Goal: Task Accomplishment & Management: Use online tool/utility

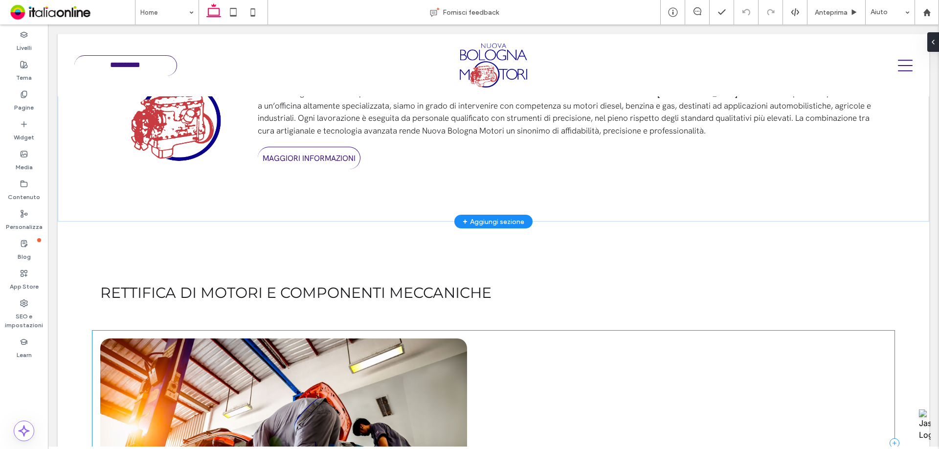
scroll to position [383, 0]
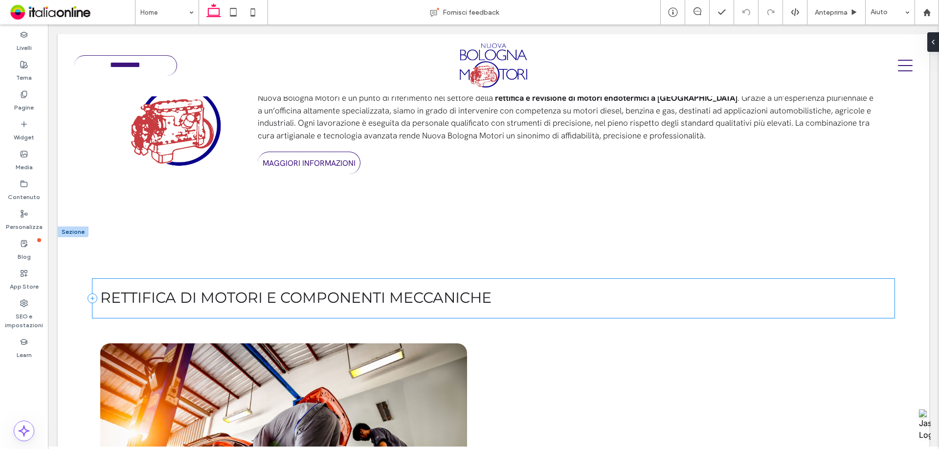
click at [258, 312] on div "Rettifica di motori e componenti meccaniche" at bounding box center [492, 298] width 801 height 39
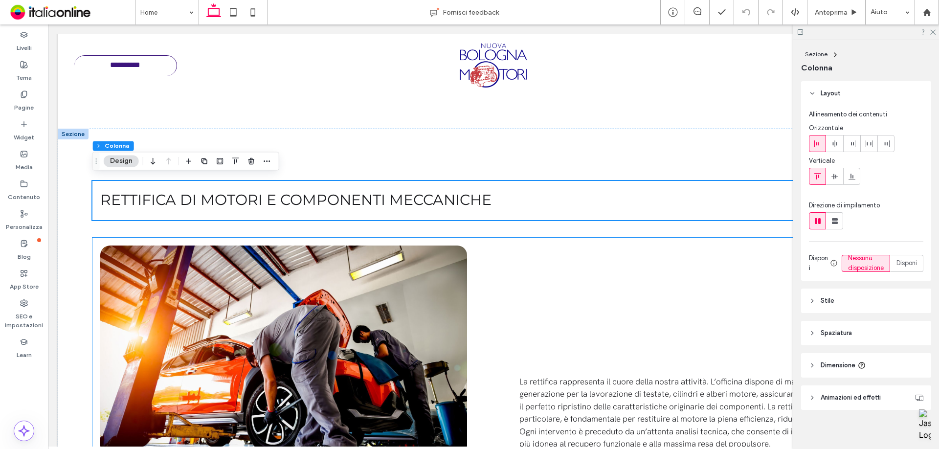
scroll to position [530, 0]
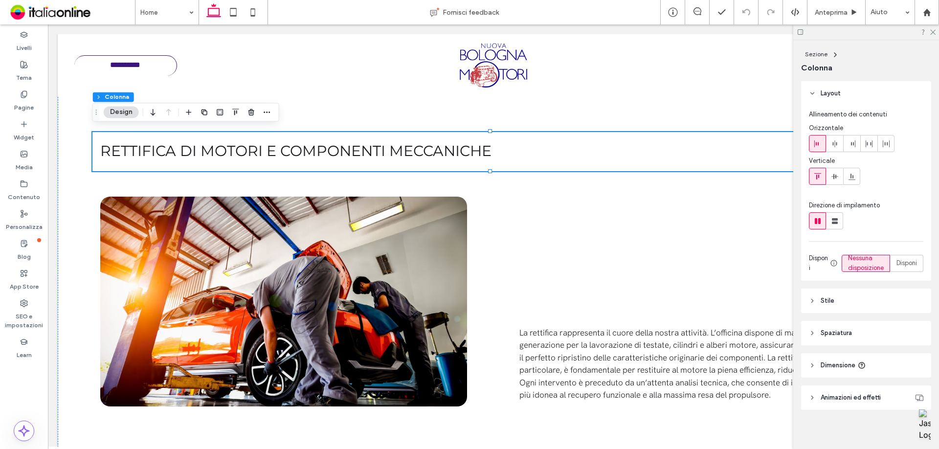
click at [846, 308] on header "Stile" at bounding box center [866, 300] width 130 height 24
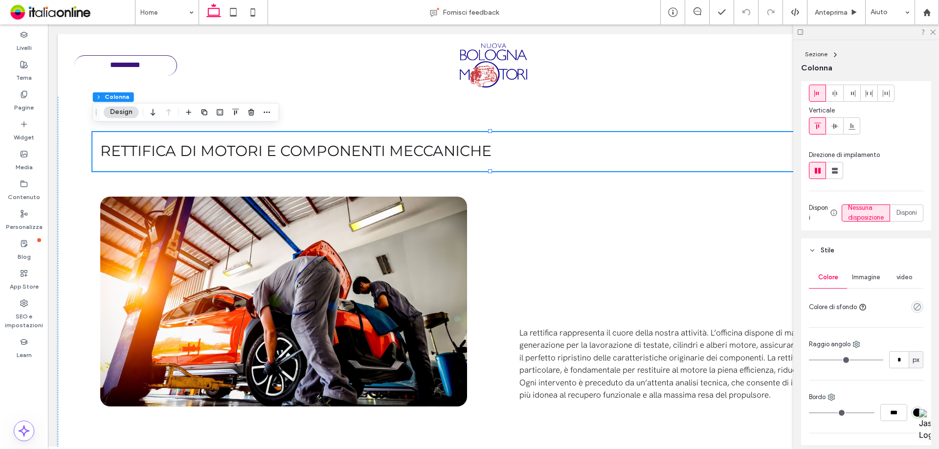
scroll to position [98, 0]
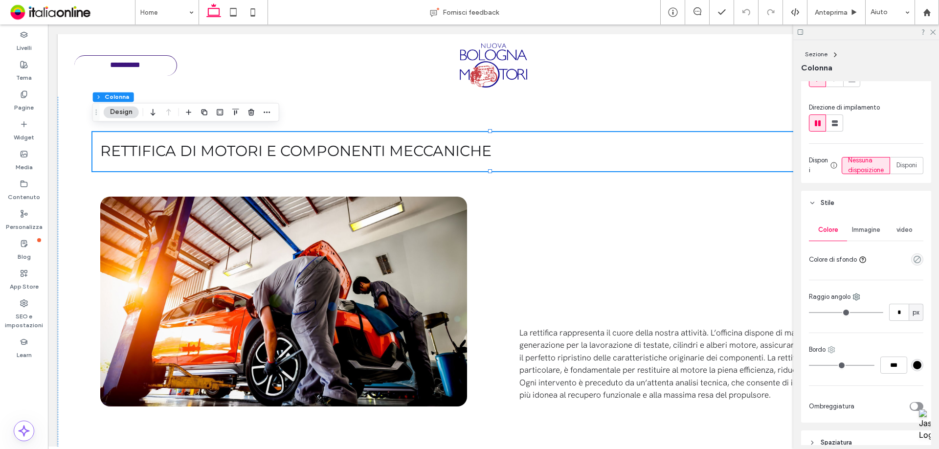
click at [831, 353] on use at bounding box center [831, 350] width 6 height 6
click at [867, 305] on div "Fondo" at bounding box center [871, 300] width 87 height 19
click at [897, 374] on input "***" at bounding box center [893, 364] width 27 height 17
type input "***"
type input "*"
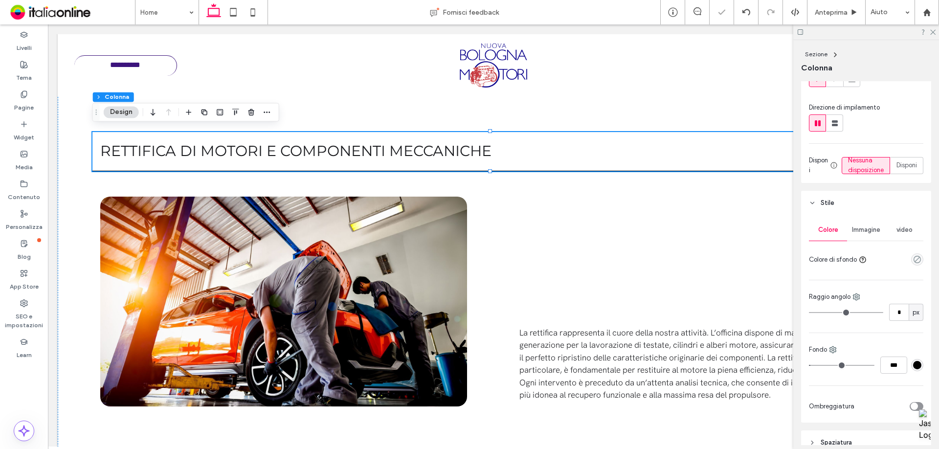
click at [917, 371] on div at bounding box center [917, 365] width 12 height 12
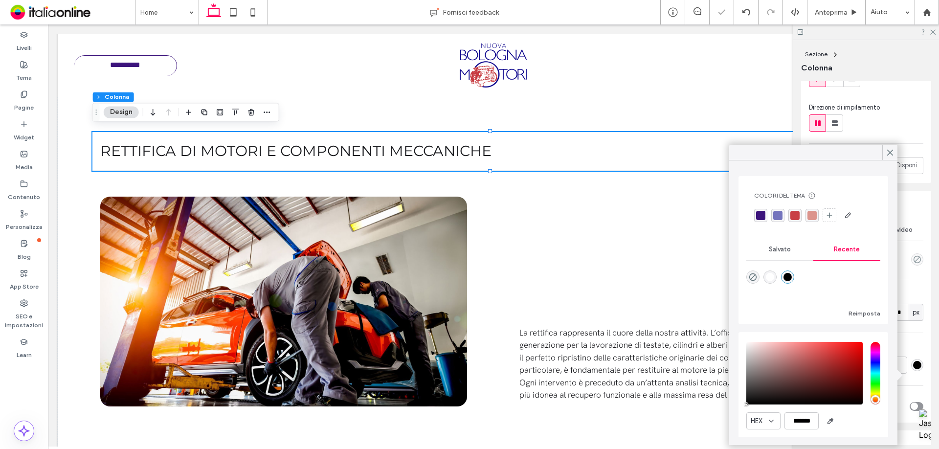
click at [913, 369] on div "#000000" at bounding box center [917, 365] width 8 height 8
click at [760, 216] on div "rgba(60,20,124,1)" at bounding box center [760, 215] width 9 height 9
click at [891, 155] on icon at bounding box center [890, 152] width 9 height 9
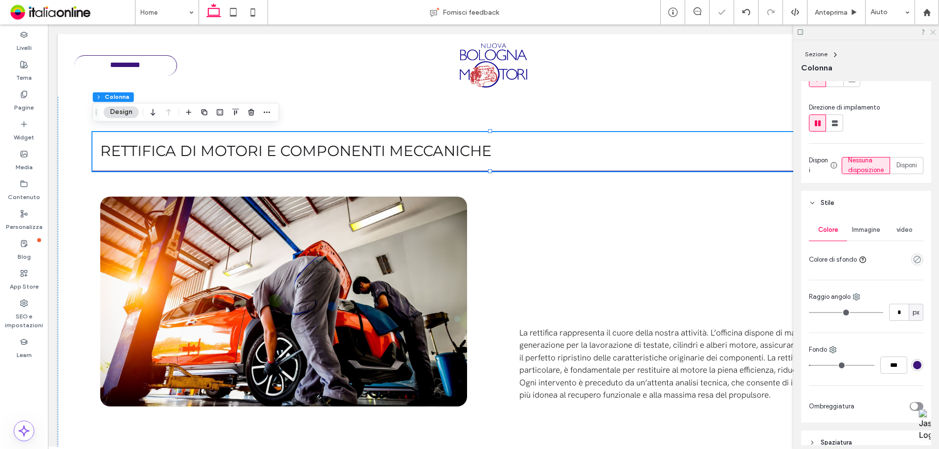
click at [933, 28] on icon at bounding box center [932, 31] width 6 height 6
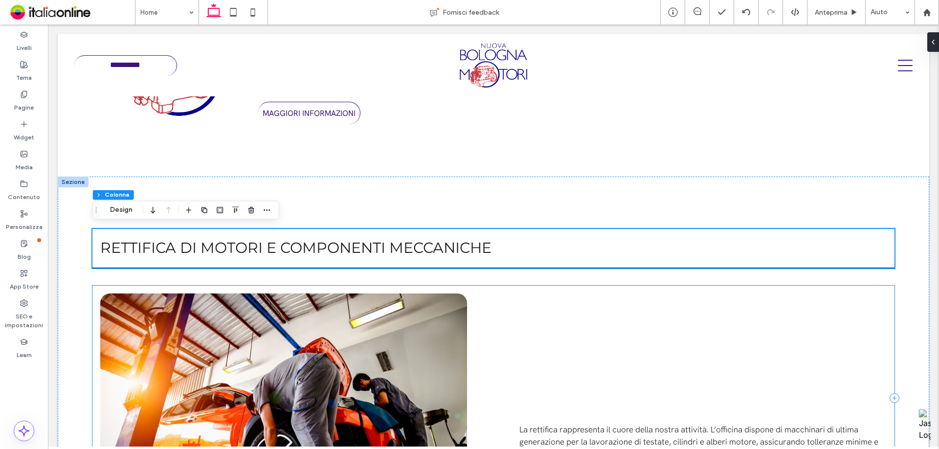
scroll to position [432, 0]
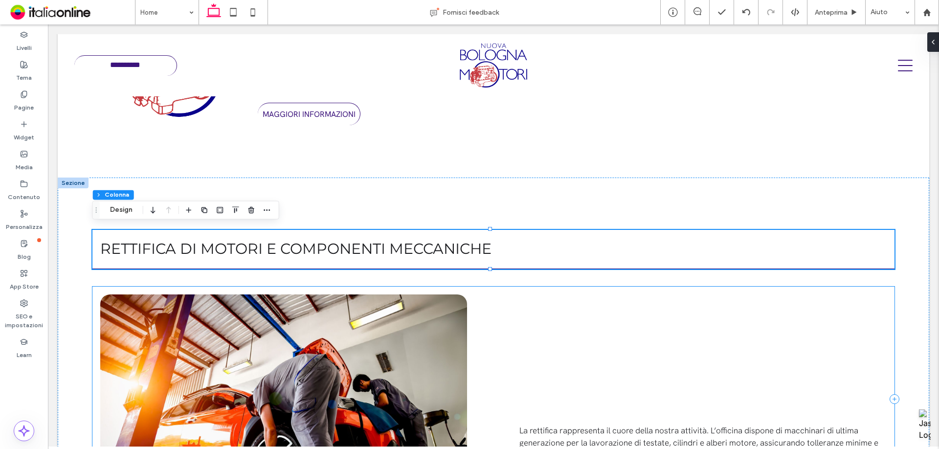
click at [575, 294] on div "La rettifica rappresenta il cuore della nostra attività. L’officina dispone di …" at bounding box center [492, 399] width 801 height 225
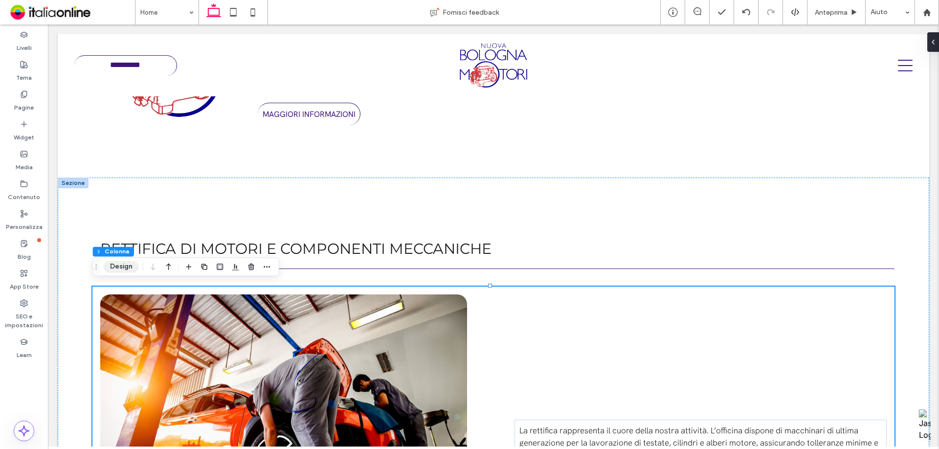
click at [124, 267] on button "Design" at bounding box center [121, 267] width 35 height 12
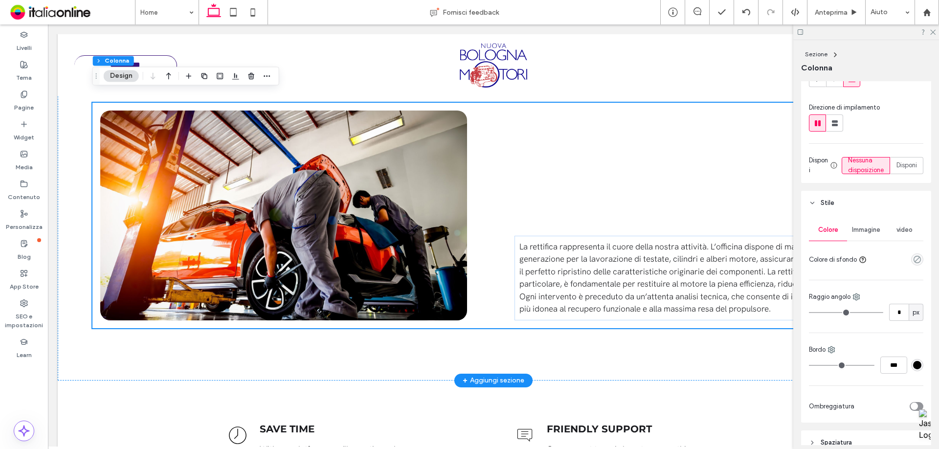
scroll to position [627, 0]
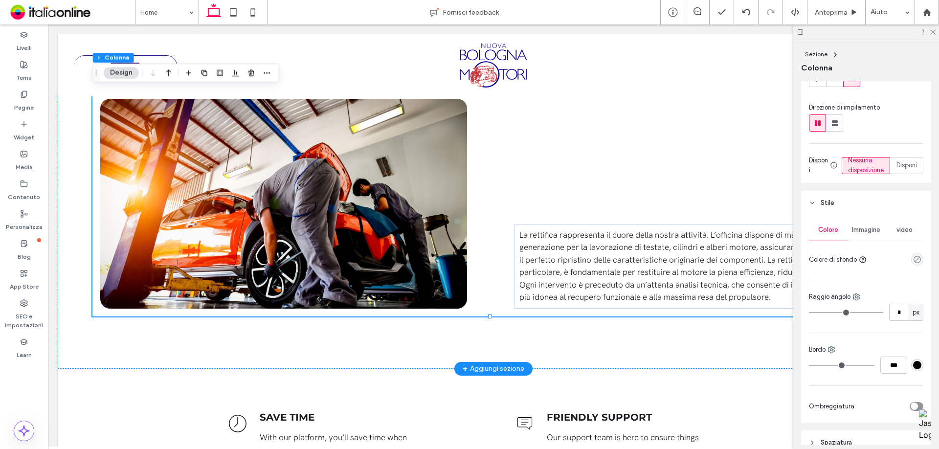
click at [566, 203] on div "La rettifica rappresenta il cuore della nostra attività. L’officina dispone di …" at bounding box center [492, 203] width 801 height 225
click at [549, 269] on span "La rettifica rappresenta il cuore della nostra attività. L’officina dispone di …" at bounding box center [698, 265] width 359 height 73
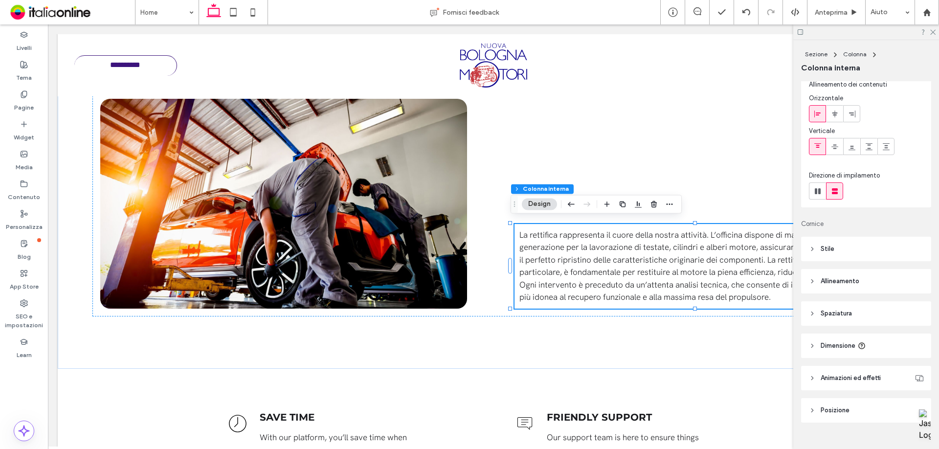
scroll to position [46, 0]
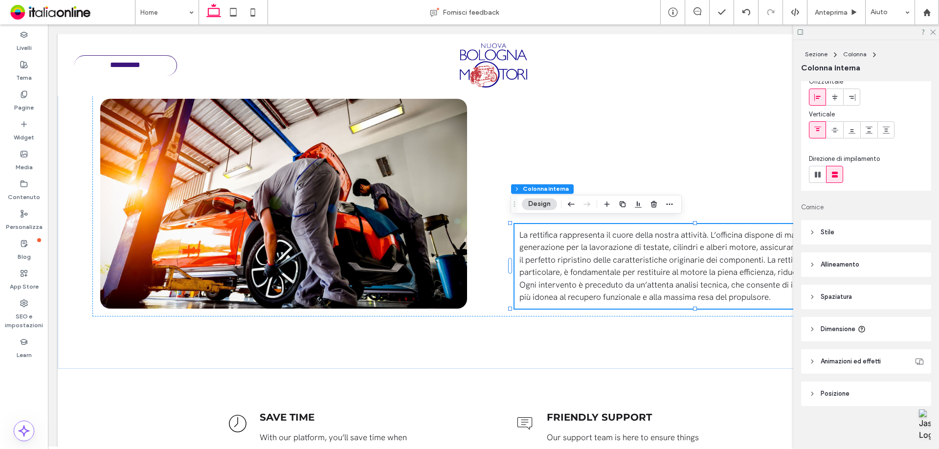
click at [858, 289] on header "Spaziatura" at bounding box center [866, 297] width 130 height 24
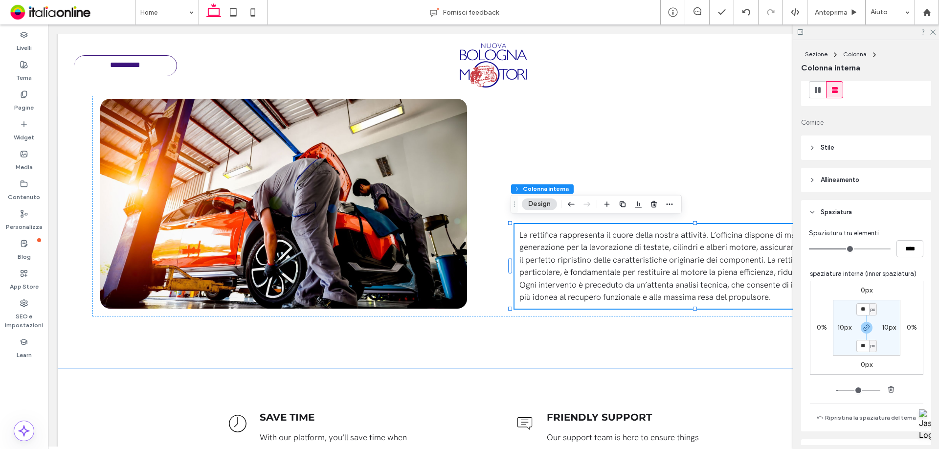
scroll to position [144, 0]
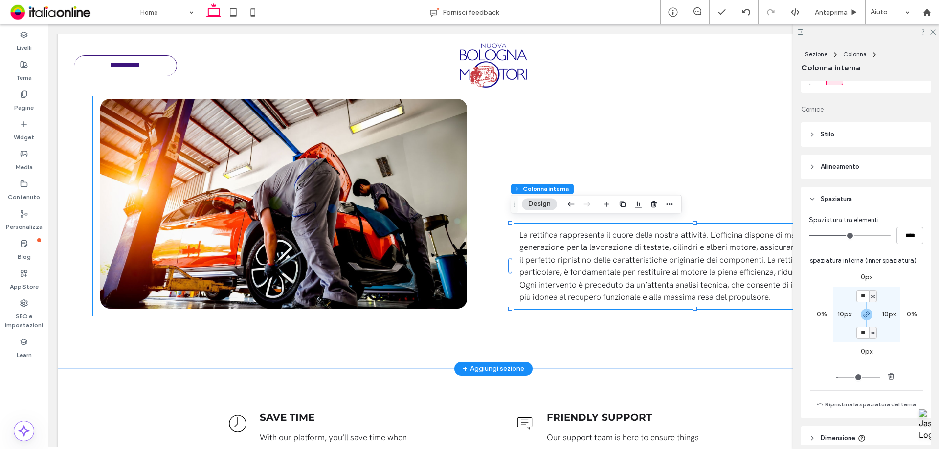
click at [659, 165] on div "La rettifica rappresenta il cuore della nostra attività. L’officina dispone di …" at bounding box center [492, 203] width 801 height 225
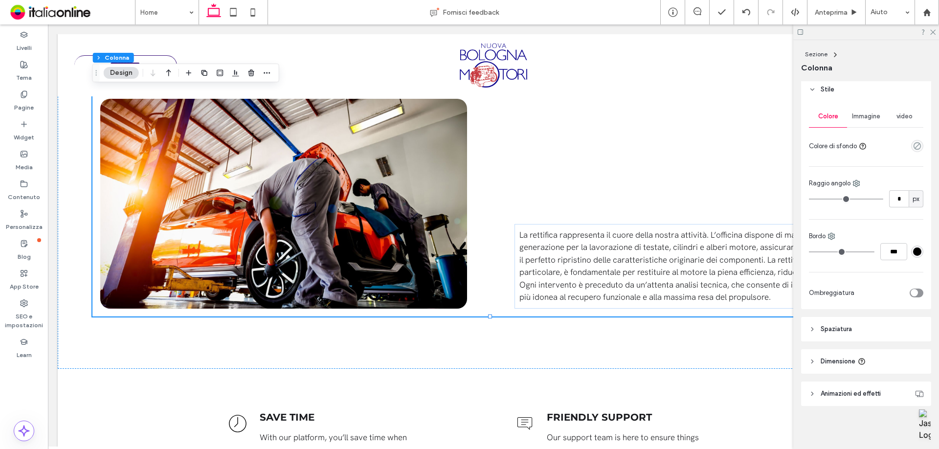
scroll to position [221, 0]
click at [847, 335] on header "Spaziatura" at bounding box center [866, 329] width 130 height 24
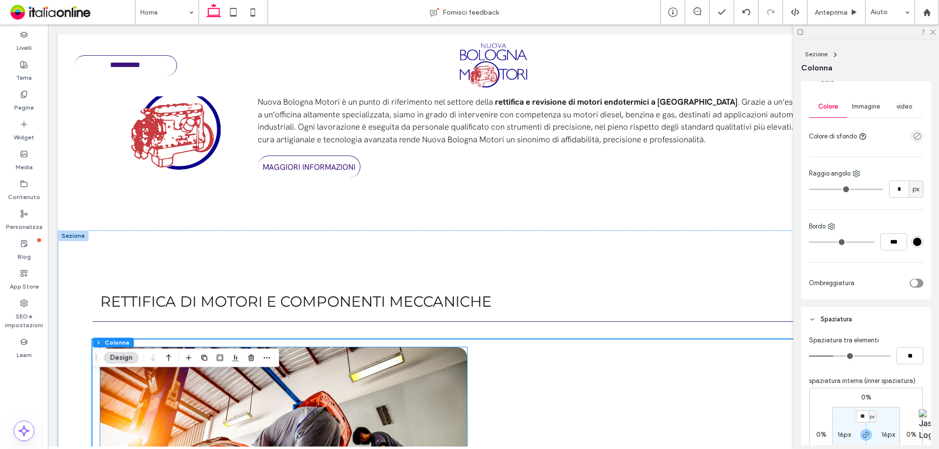
scroll to position [481, 0]
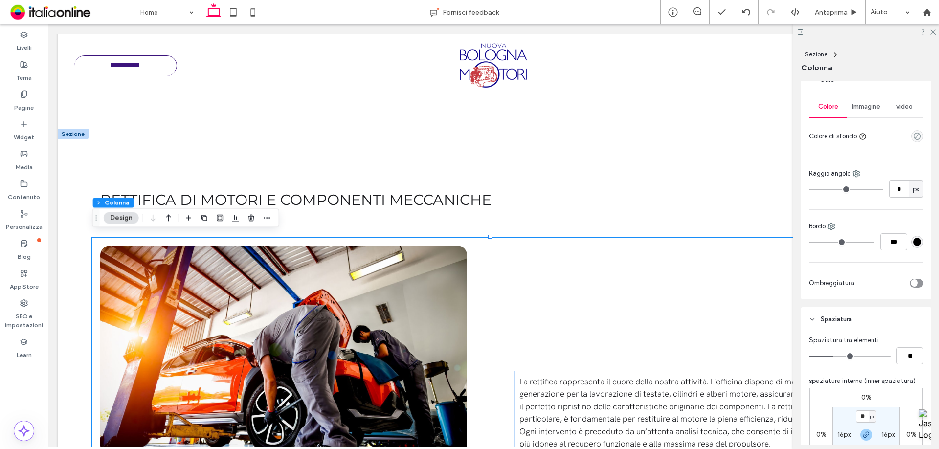
click at [462, 155] on div "Rettifica di motori e componenti meccaniche La rettifica rappresenta il cuore d…" at bounding box center [493, 322] width 871 height 387
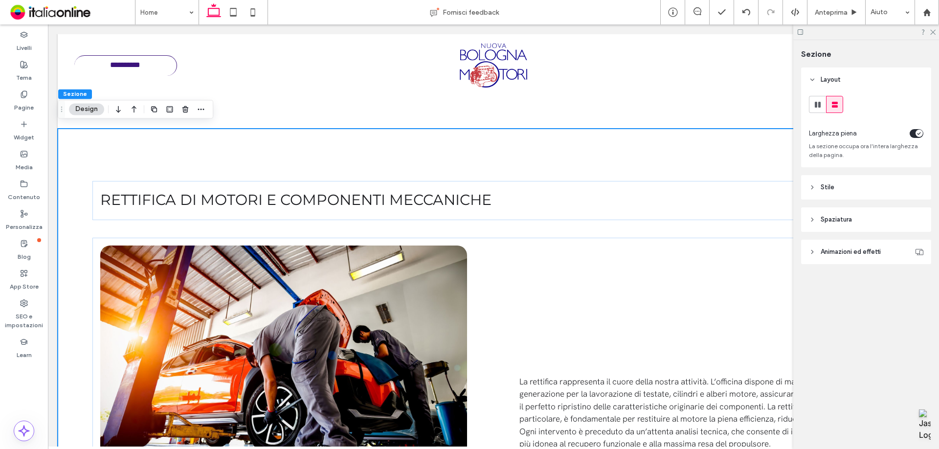
click at [827, 216] on span "Spaziatura" at bounding box center [835, 220] width 31 height 10
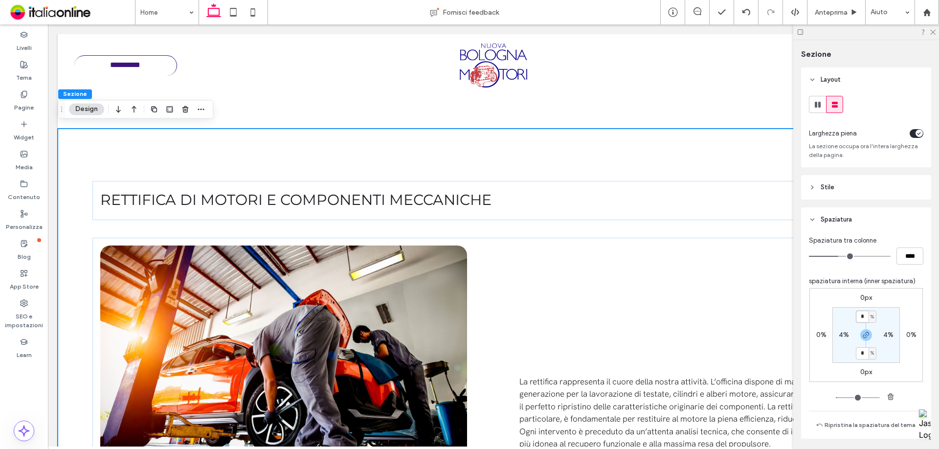
click at [863, 318] on input "*" at bounding box center [862, 316] width 13 height 12
type input "*"
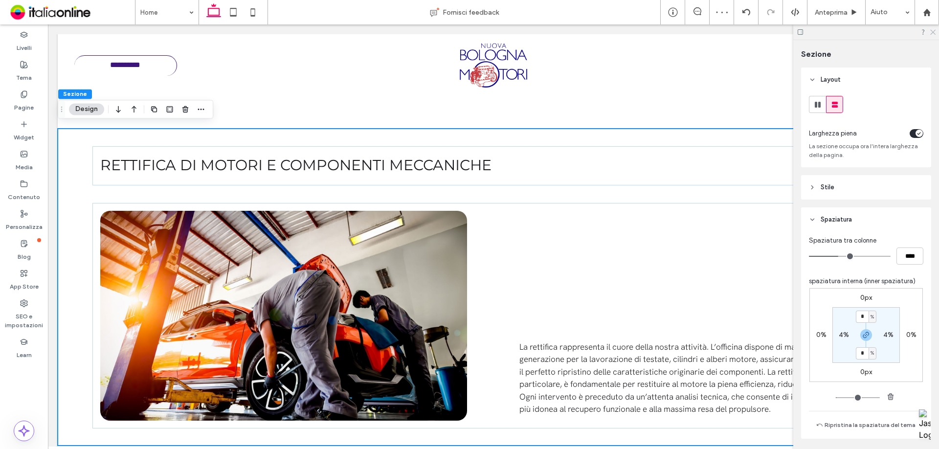
click at [934, 30] on icon at bounding box center [932, 31] width 6 height 6
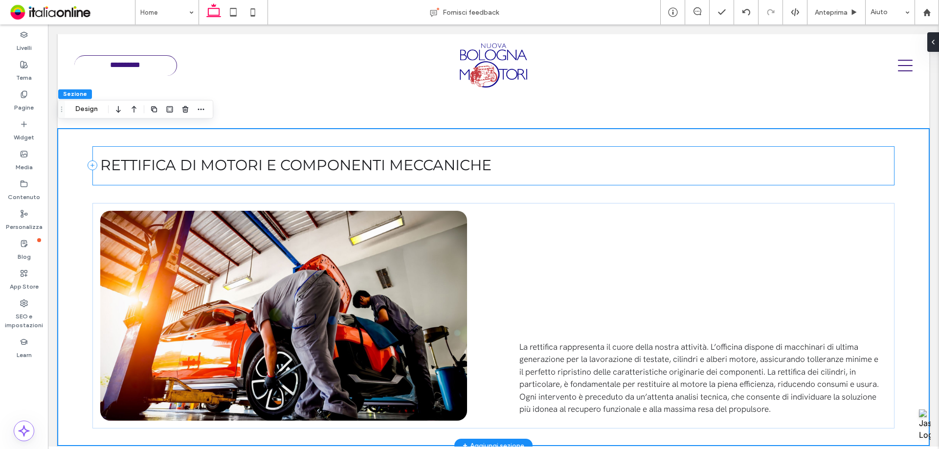
click at [145, 148] on div "Rettifica di motori e componenti meccaniche" at bounding box center [492, 165] width 801 height 39
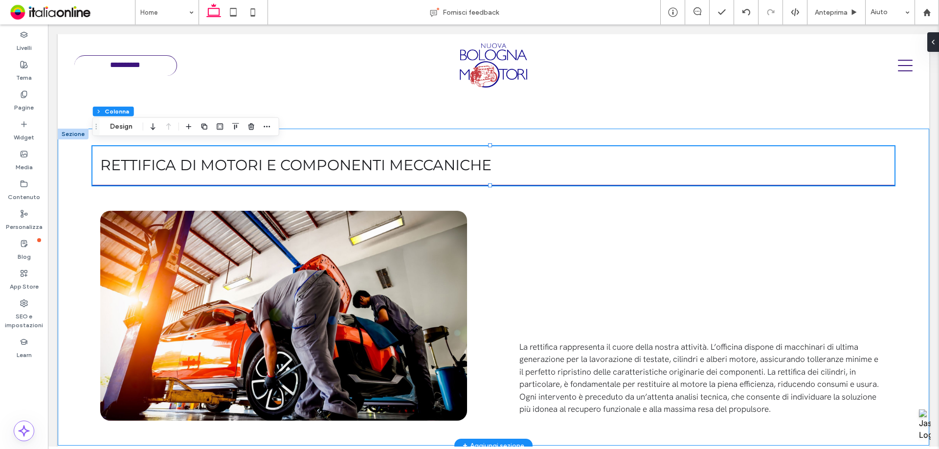
click at [911, 195] on div "Rettifica di motori e componenti meccaniche La rettifica rappresenta il cuore d…" at bounding box center [493, 287] width 871 height 317
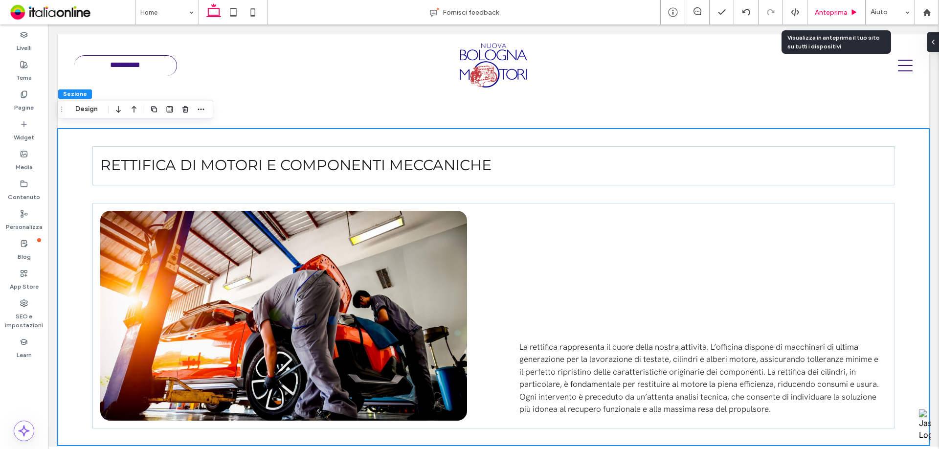
drag, startPoint x: 858, startPoint y: 9, endPoint x: 886, endPoint y: 89, distance: 84.3
click at [858, 9] on div "Anteprima" at bounding box center [836, 12] width 58 height 8
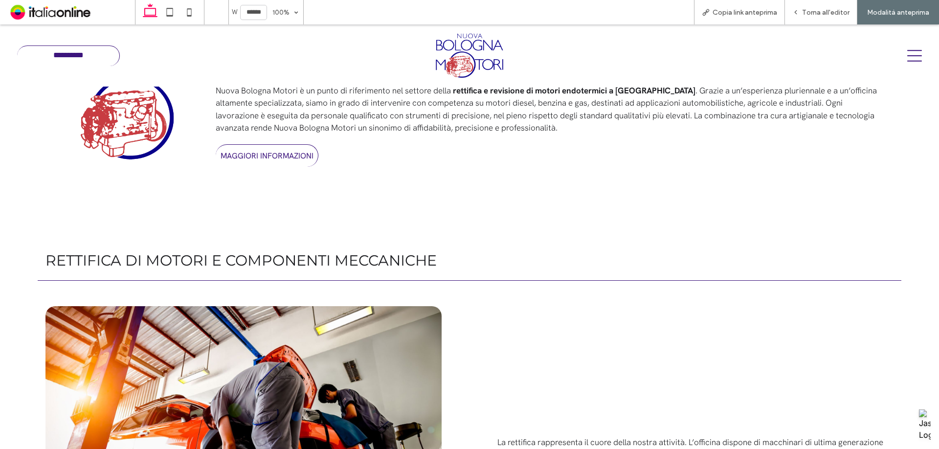
scroll to position [350, 0]
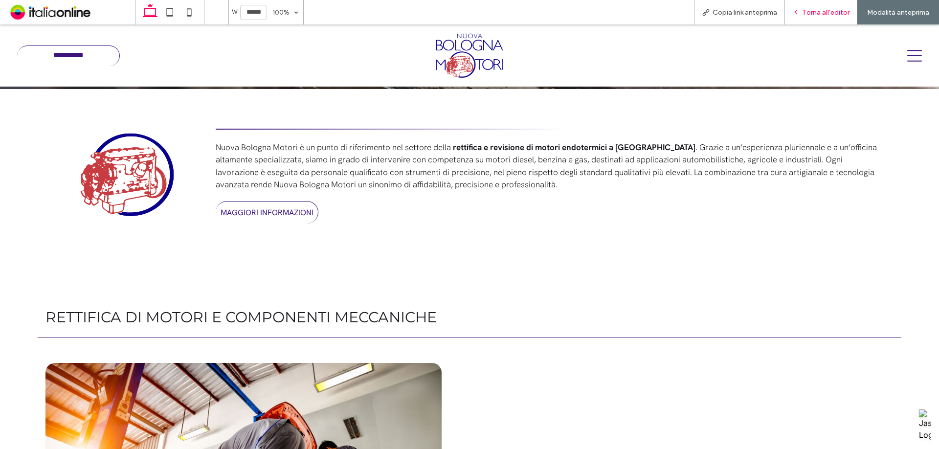
drag, startPoint x: 712, startPoint y: 420, endPoint x: 826, endPoint y: 11, distance: 424.4
click at [826, 11] on span "Torna all'editor" at bounding box center [825, 12] width 47 height 8
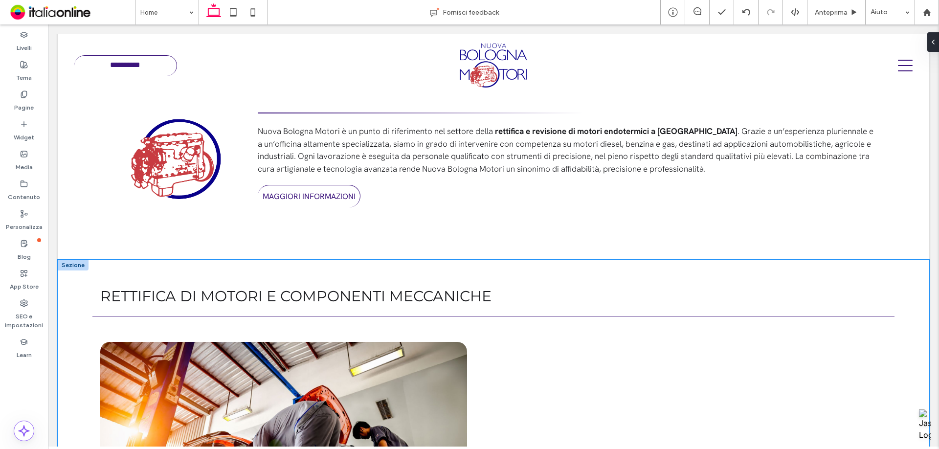
scroll to position [359, 0]
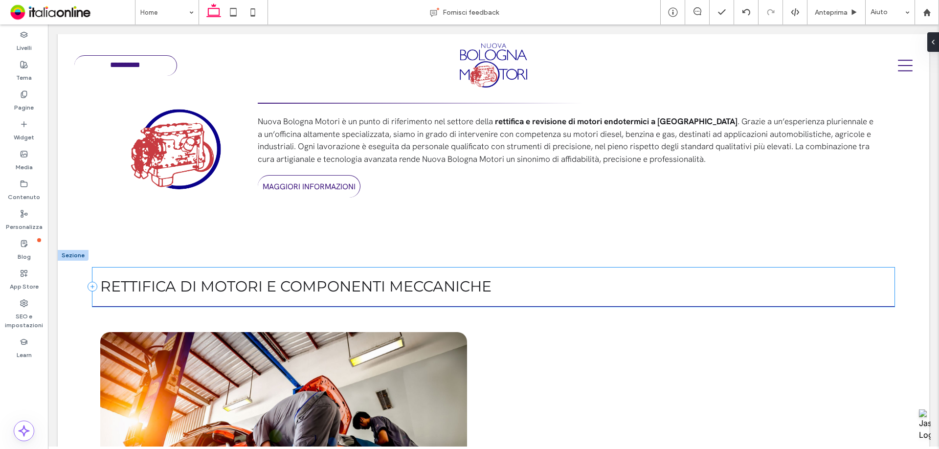
click at [524, 302] on div "Rettifica di motori e componenti meccaniche" at bounding box center [492, 286] width 801 height 39
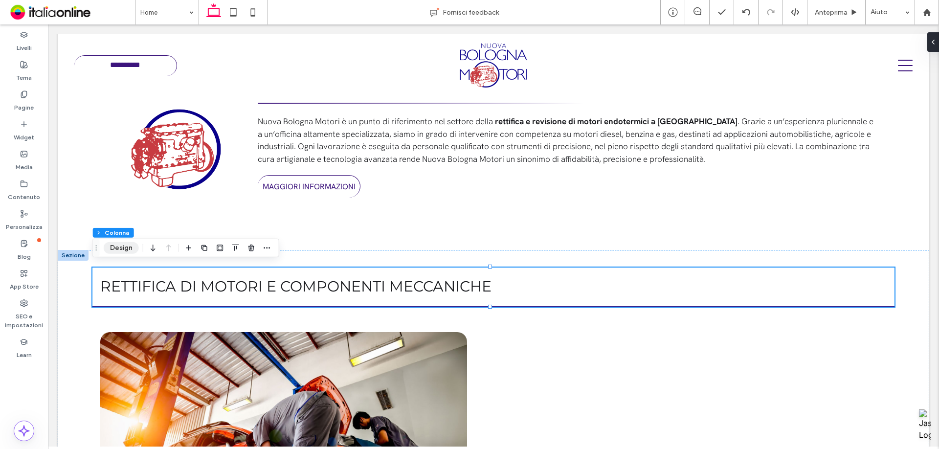
click at [122, 253] on button "Design" at bounding box center [121, 248] width 35 height 12
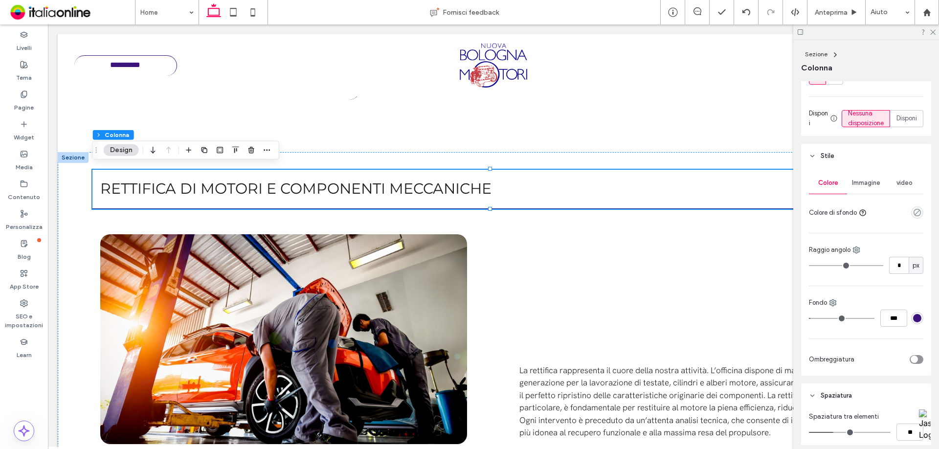
scroll to position [196, 0]
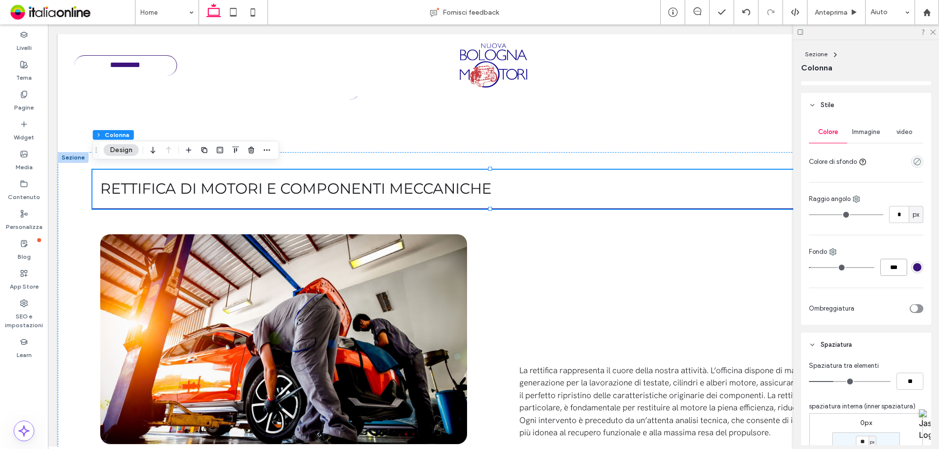
click at [890, 276] on input "***" at bounding box center [893, 267] width 27 height 17
type input "*"
type input "***"
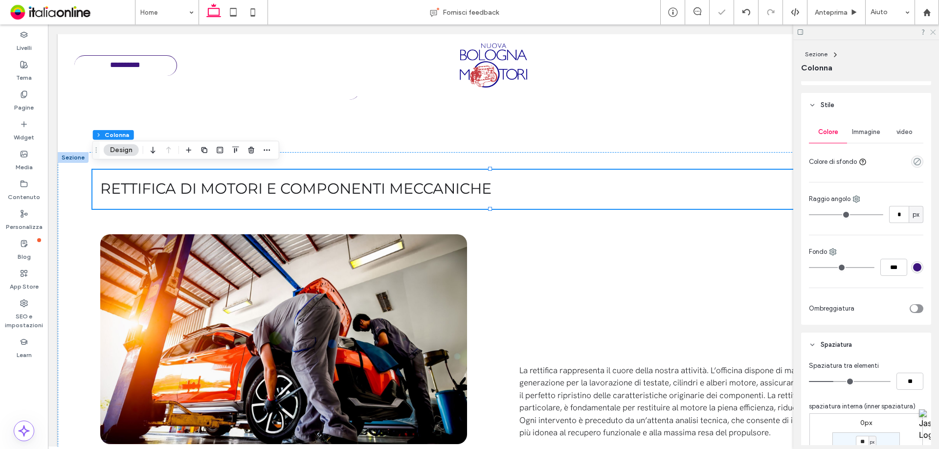
click at [931, 34] on icon at bounding box center [932, 31] width 6 height 6
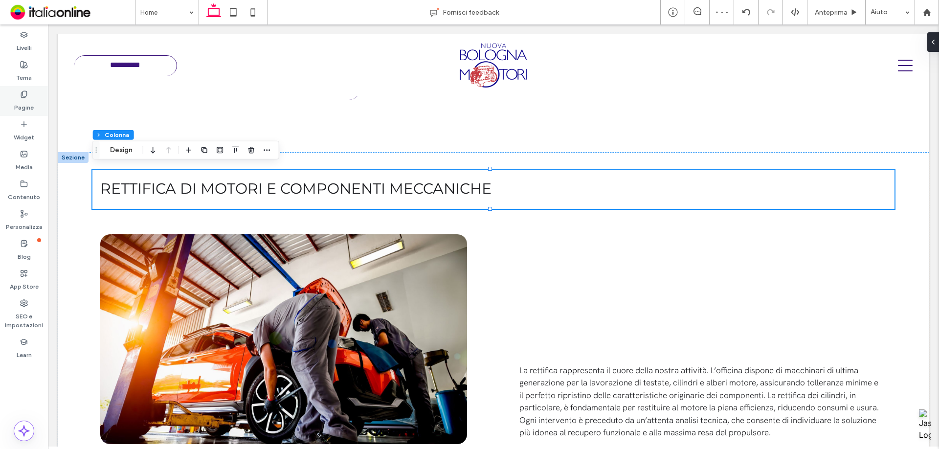
click at [14, 111] on label "Pagine" at bounding box center [24, 105] width 20 height 14
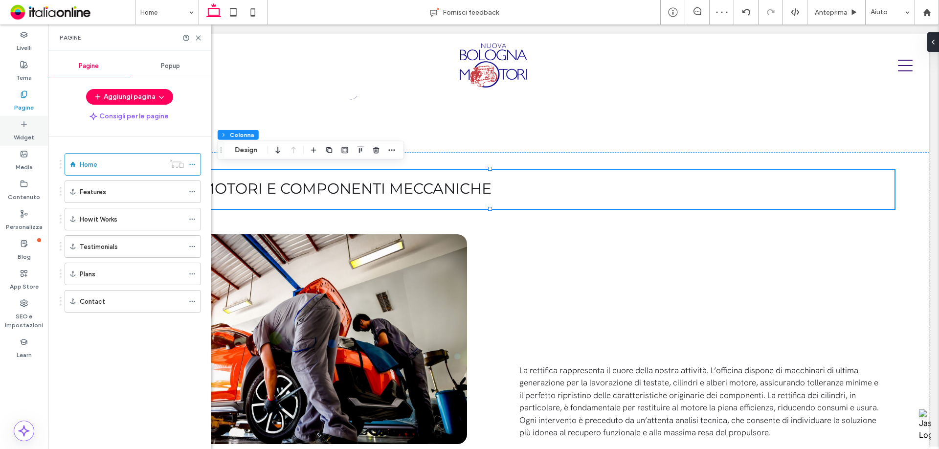
click at [22, 133] on label "Widget" at bounding box center [24, 135] width 21 height 14
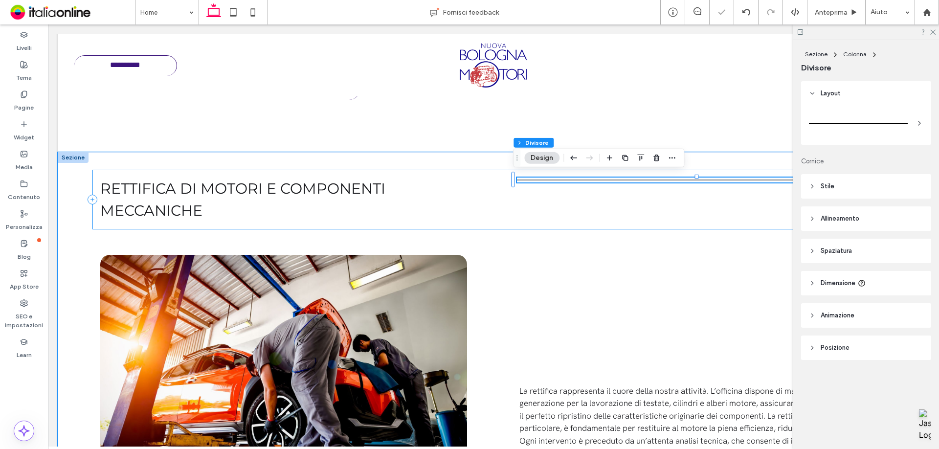
type input "*"
type input "***"
click at [519, 225] on div "Rettifica di motori e componenti meccaniche" at bounding box center [492, 200] width 801 height 60
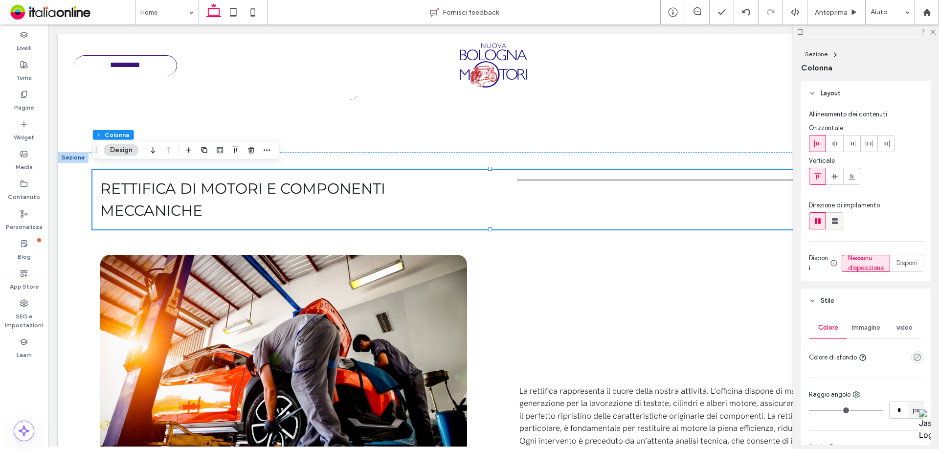
click at [833, 220] on use at bounding box center [835, 221] width 6 height 6
type input "**"
type input "****"
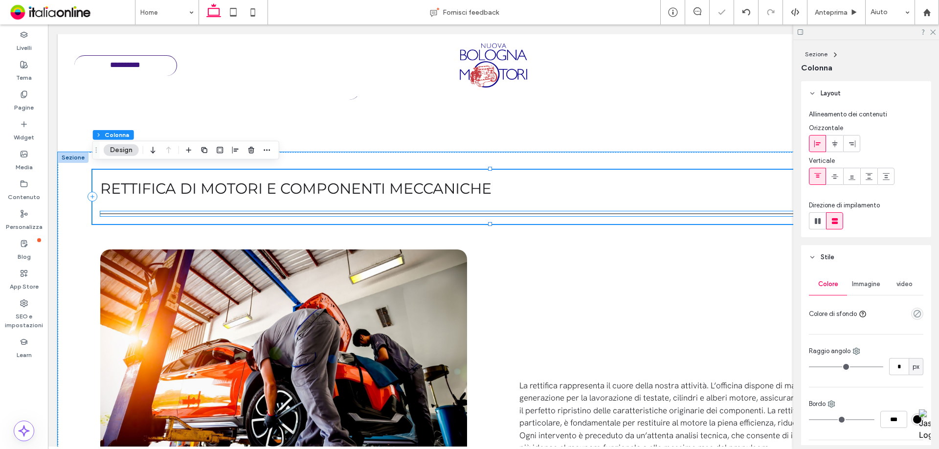
click at [377, 211] on div at bounding box center [493, 213] width 786 height 5
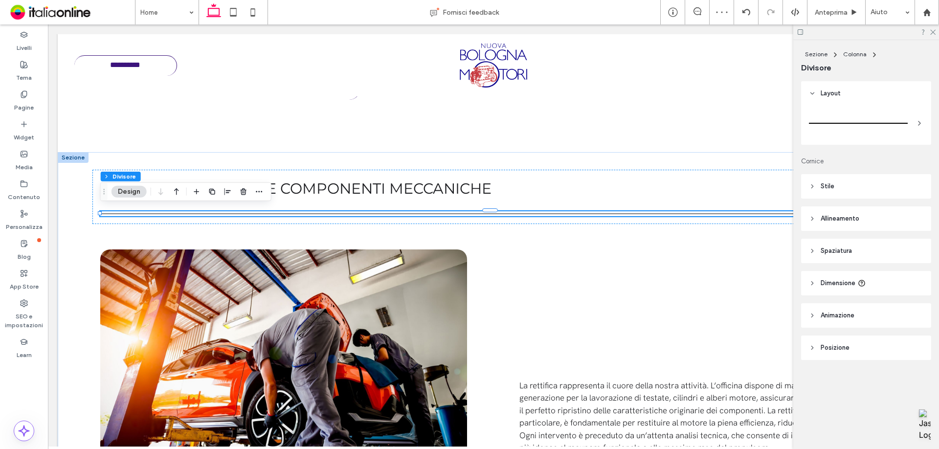
click at [849, 141] on div at bounding box center [866, 125] width 130 height 39
click at [842, 124] on div at bounding box center [858, 123] width 99 height 20
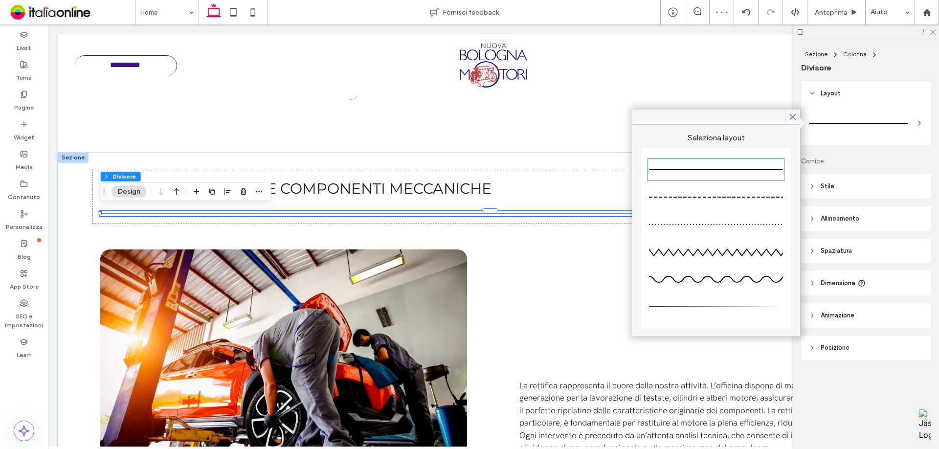
click at [676, 306] on div at bounding box center [716, 307] width 134 height 20
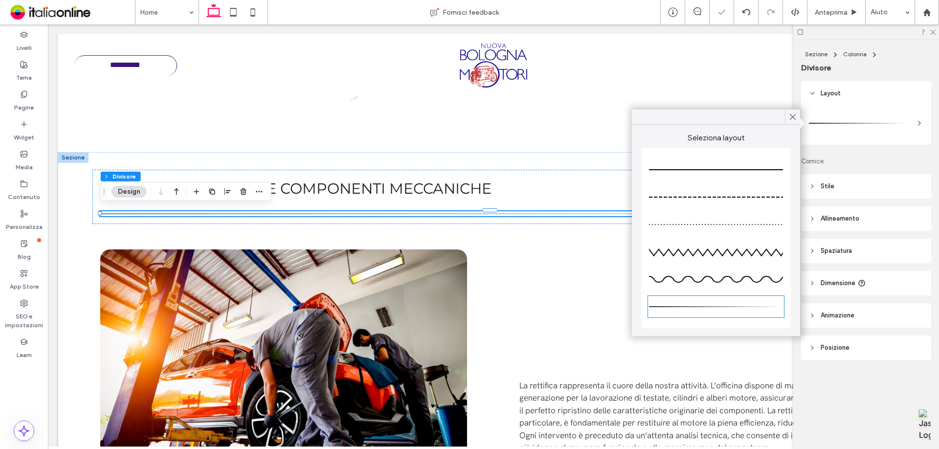
click at [867, 187] on header "Stile" at bounding box center [866, 186] width 130 height 24
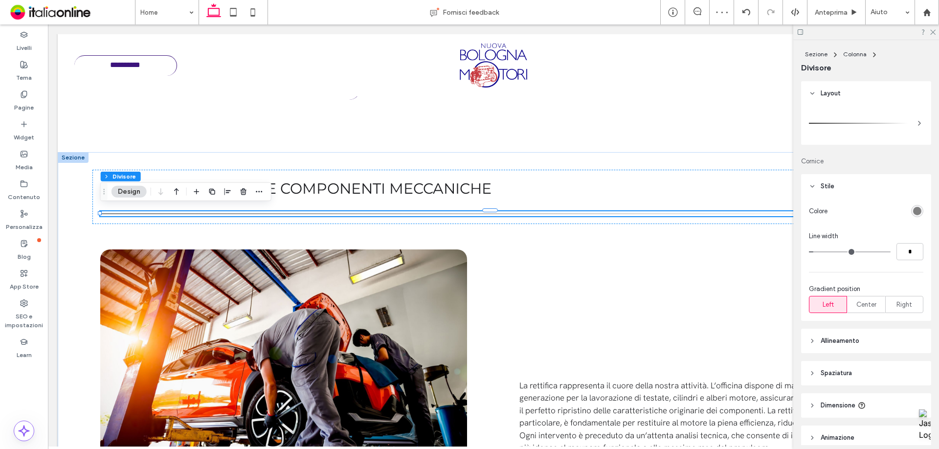
scroll to position [49, 0]
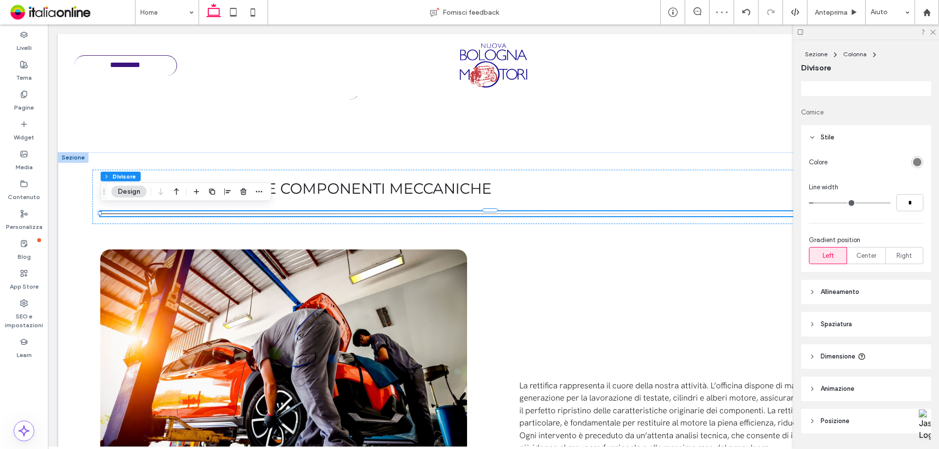
click at [843, 297] on header "Allineamento" at bounding box center [866, 292] width 130 height 24
click at [913, 162] on div "rgb(128, 128, 128)" at bounding box center [917, 162] width 8 height 8
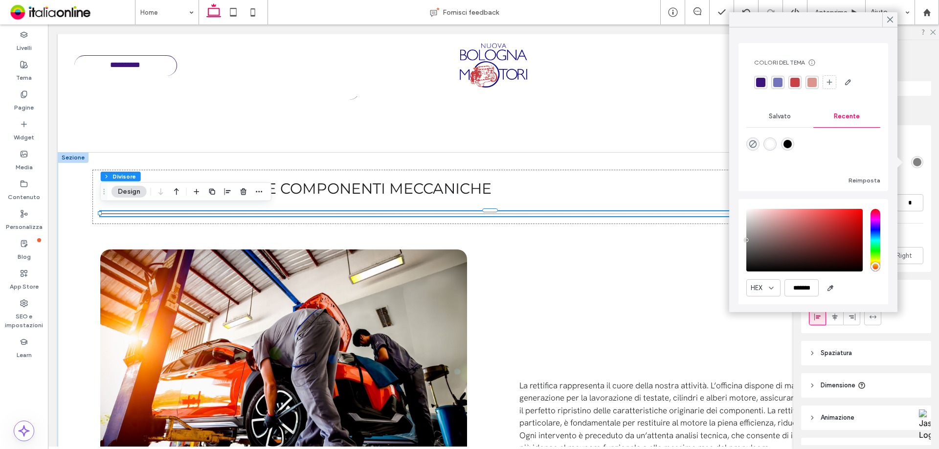
click at [794, 78] on div "rgba(201,64,70,1)" at bounding box center [794, 82] width 9 height 9
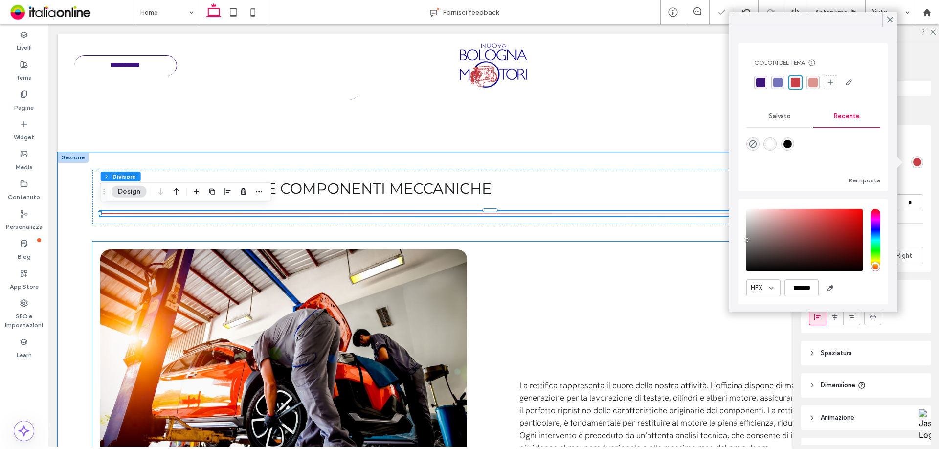
click at [552, 269] on div "La rettifica rappresenta il cuore della nostra attività. L’officina dispone di …" at bounding box center [492, 354] width 801 height 225
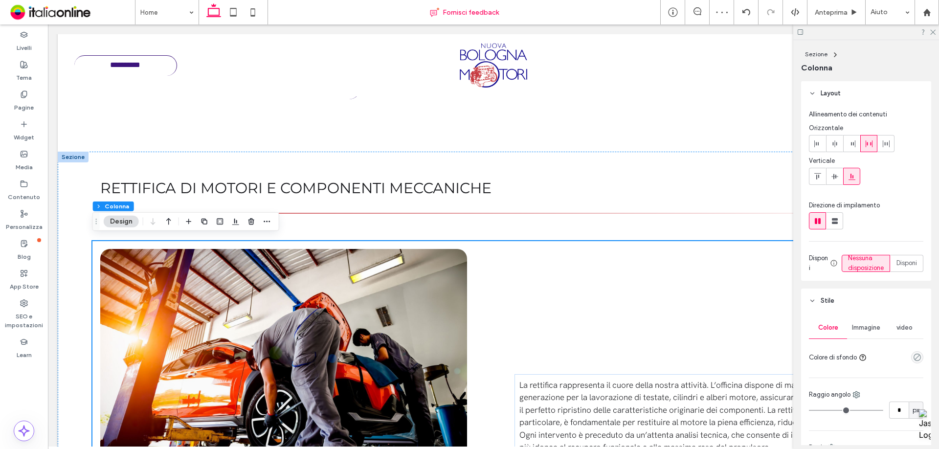
scroll to position [457, 0]
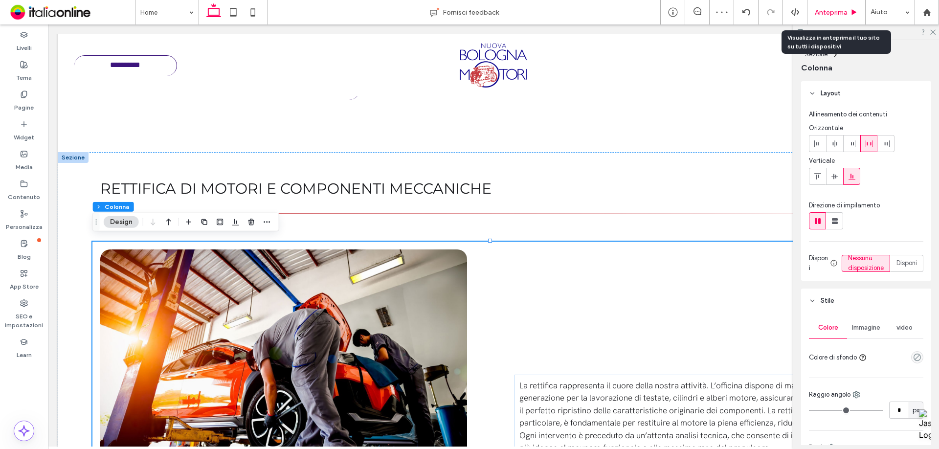
click at [823, 7] on div "Anteprima" at bounding box center [836, 12] width 58 height 24
click at [838, 19] on div "Anteprima" at bounding box center [836, 12] width 58 height 24
click at [932, 29] on icon at bounding box center [932, 31] width 6 height 6
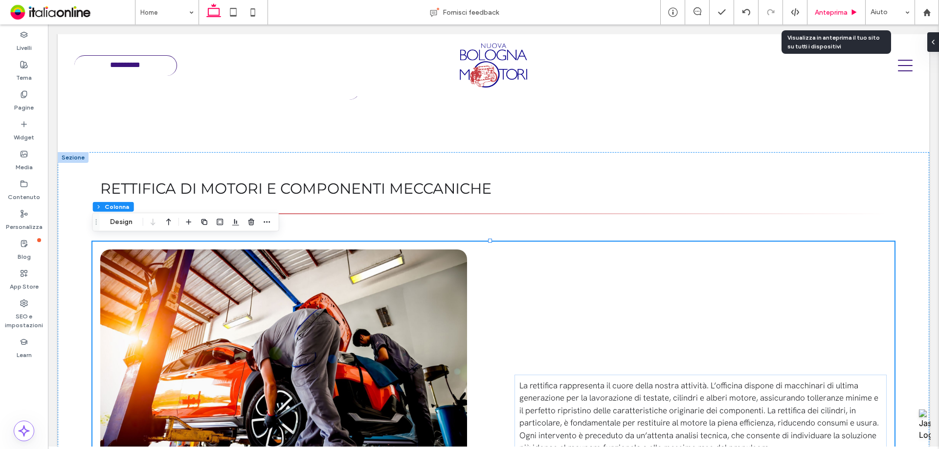
click at [844, 12] on span "Anteprima" at bounding box center [831, 12] width 33 height 8
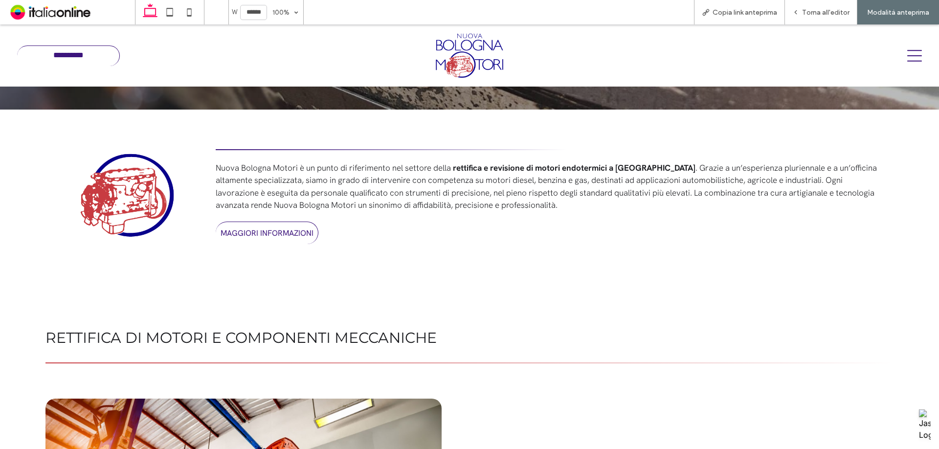
scroll to position [326, 0]
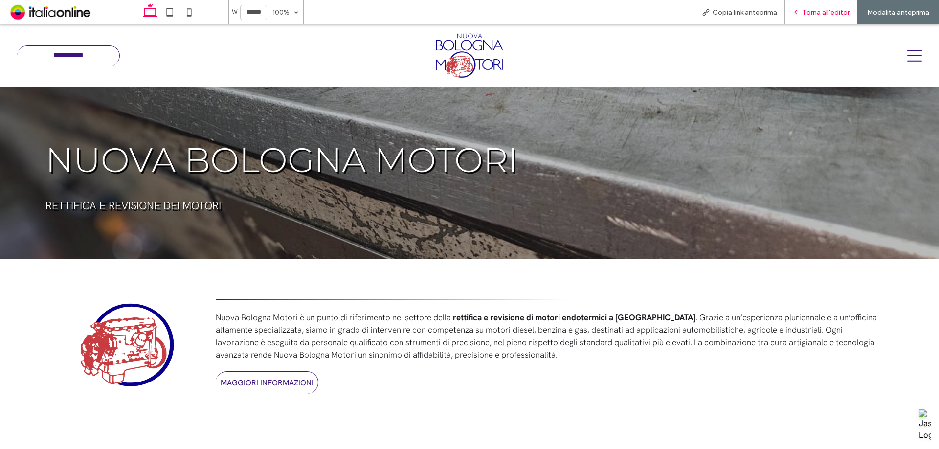
click at [802, 12] on div "Torna all'editor" at bounding box center [821, 12] width 72 height 8
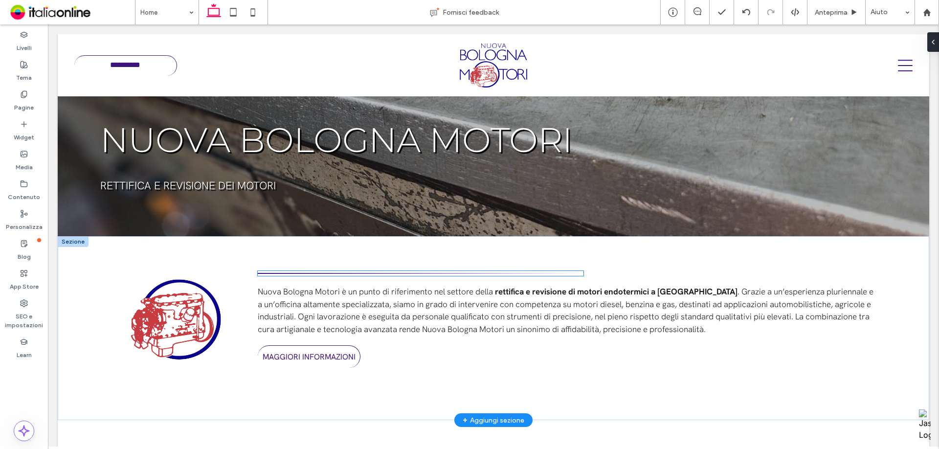
click at [431, 272] on div at bounding box center [421, 273] width 326 height 5
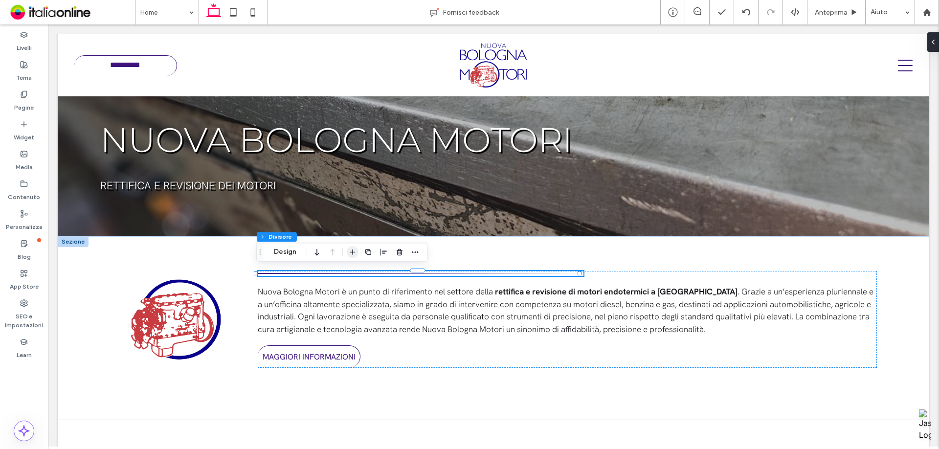
drag, startPoint x: 277, startPoint y: 254, endPoint x: 347, endPoint y: 253, distance: 69.4
click at [277, 254] on button "Design" at bounding box center [284, 252] width 35 height 12
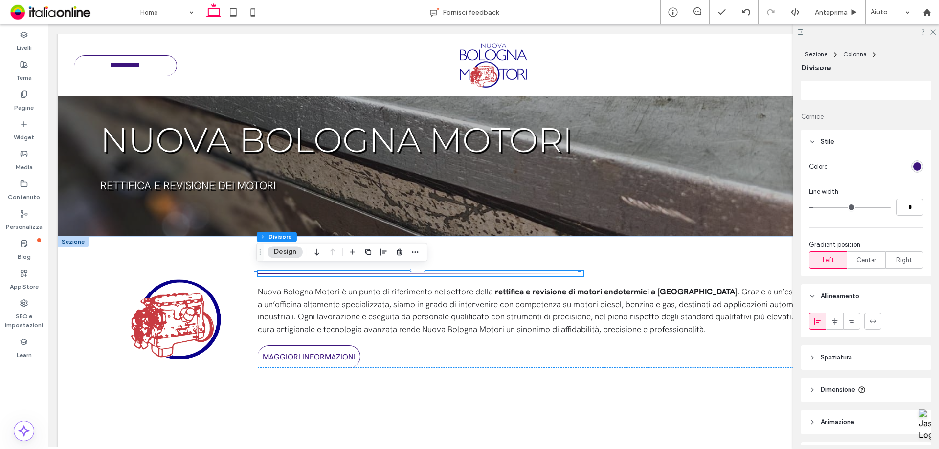
scroll to position [98, 0]
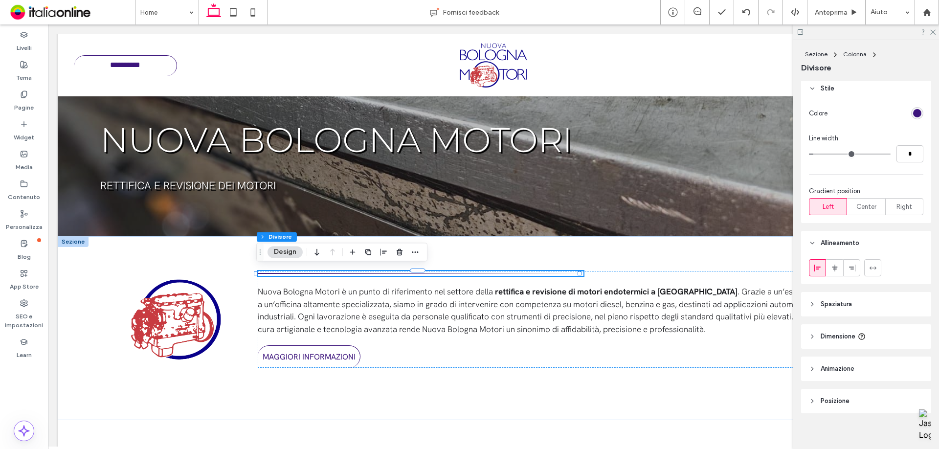
click at [860, 308] on header "Spaziatura" at bounding box center [866, 304] width 130 height 24
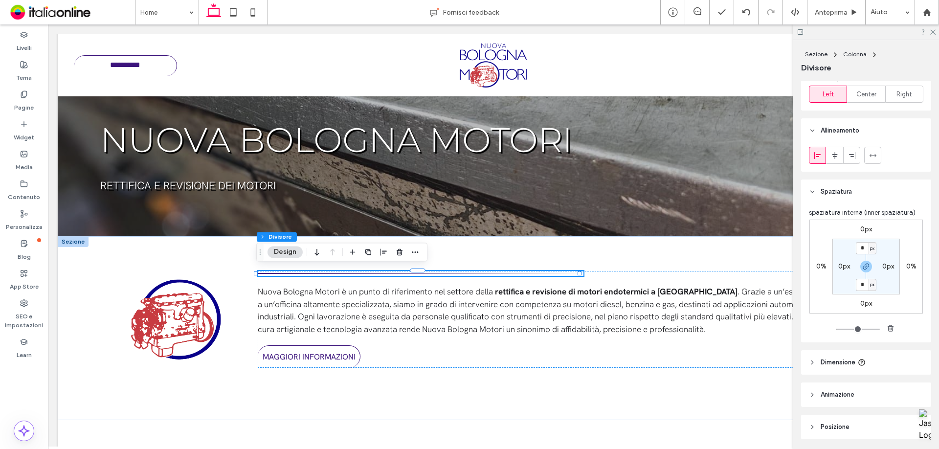
scroll to position [244, 0]
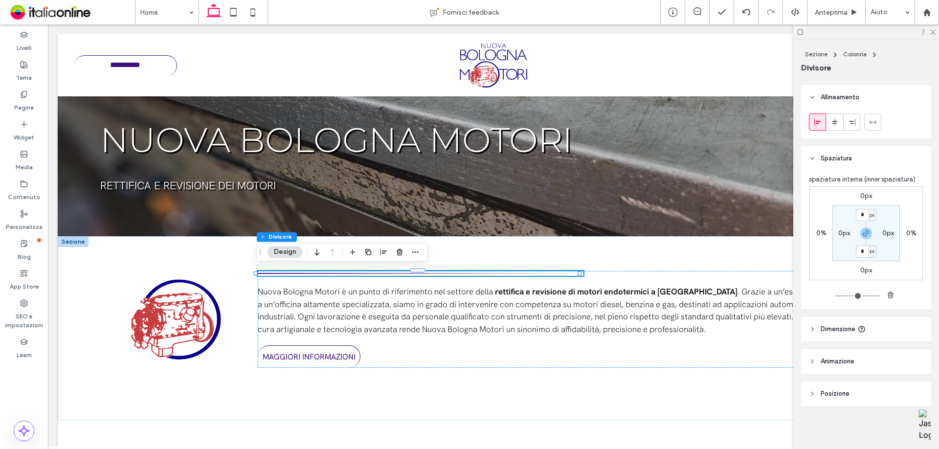
click at [855, 340] on header "Dimensione" at bounding box center [866, 329] width 130 height 24
click at [890, 356] on input "****" at bounding box center [899, 353] width 20 height 17
type input "***"
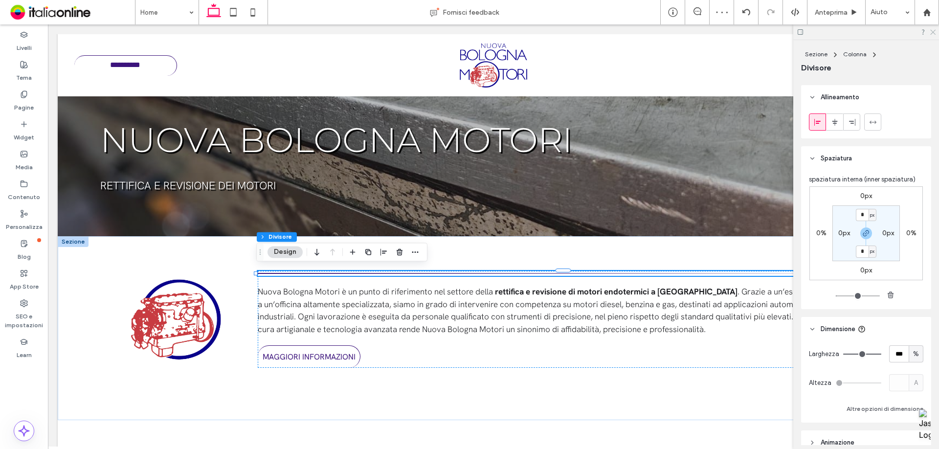
click at [934, 30] on icon at bounding box center [932, 31] width 6 height 6
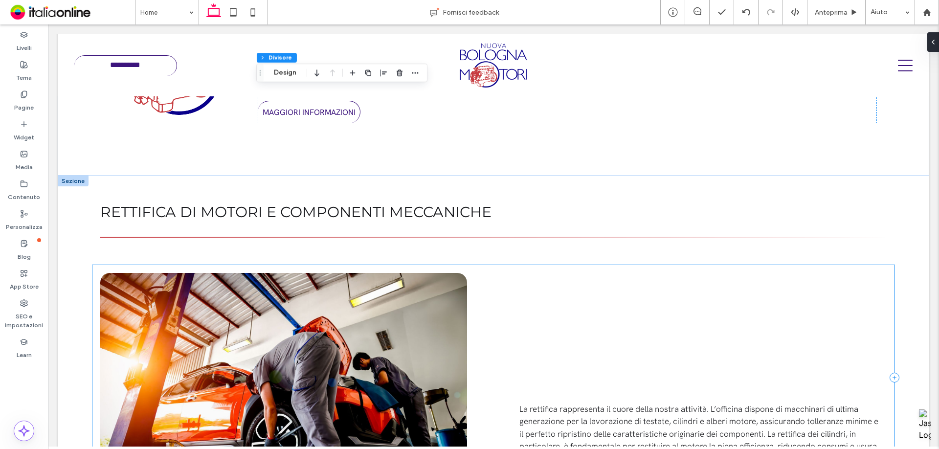
scroll to position [483, 0]
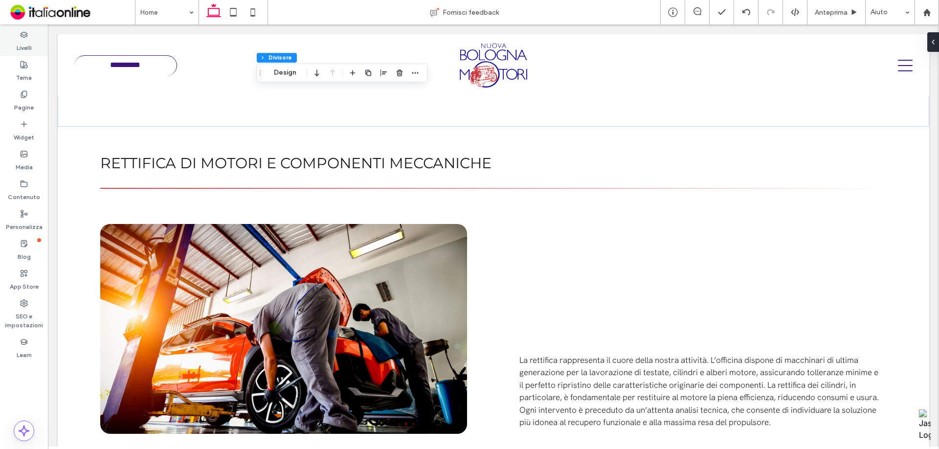
click at [34, 51] on div "Livelli" at bounding box center [24, 41] width 48 height 30
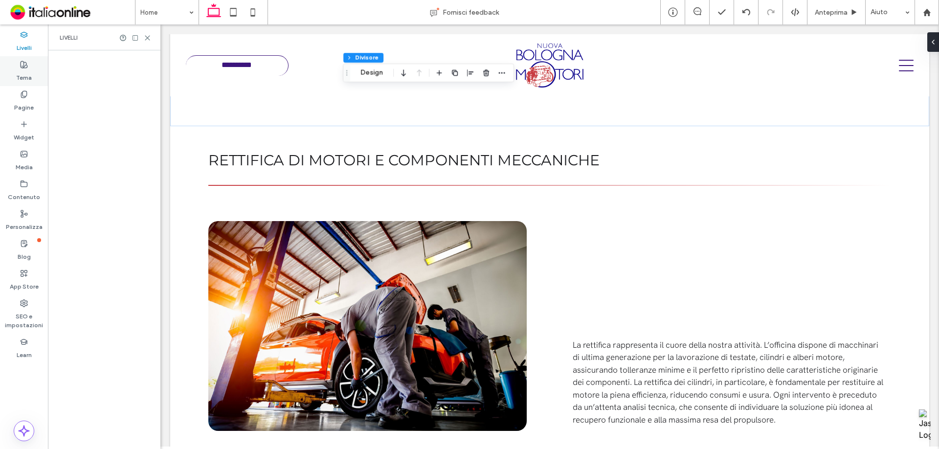
click at [25, 67] on icon at bounding box center [24, 65] width 8 height 8
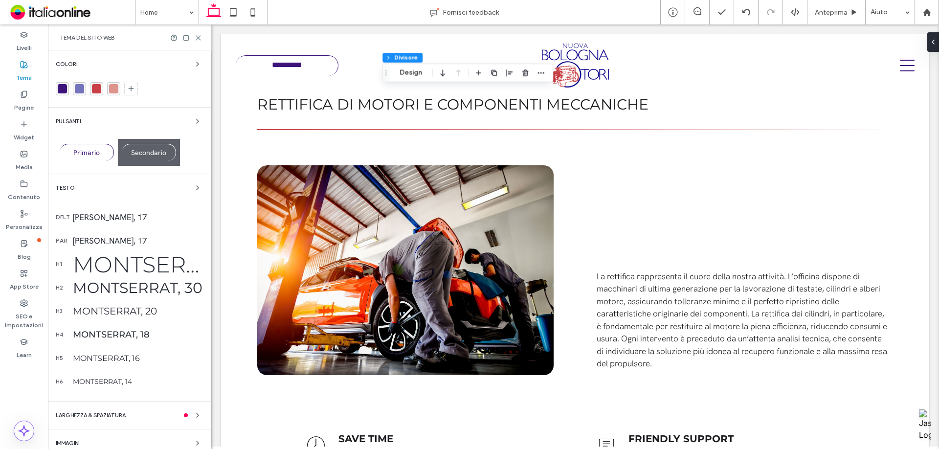
scroll to position [478, 0]
click at [153, 287] on div "Montserrat, 30" at bounding box center [138, 288] width 131 height 18
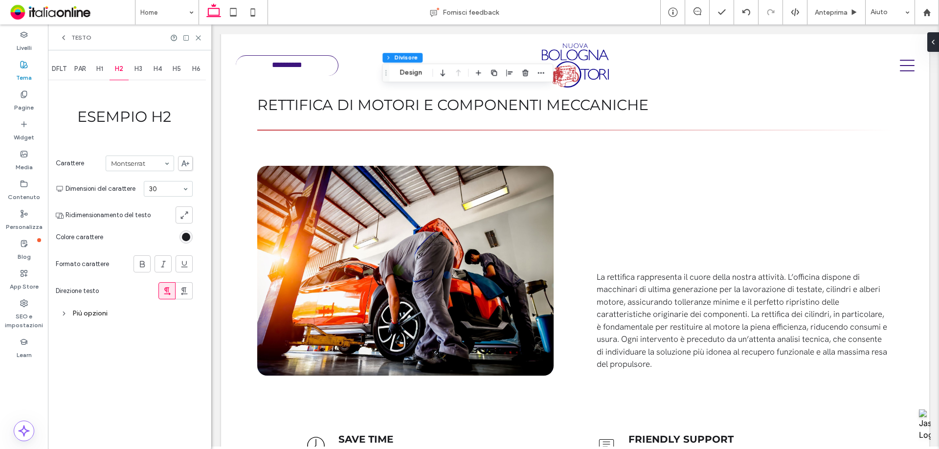
click at [187, 237] on div "rgb(26, 27, 31)" at bounding box center [186, 237] width 8 height 8
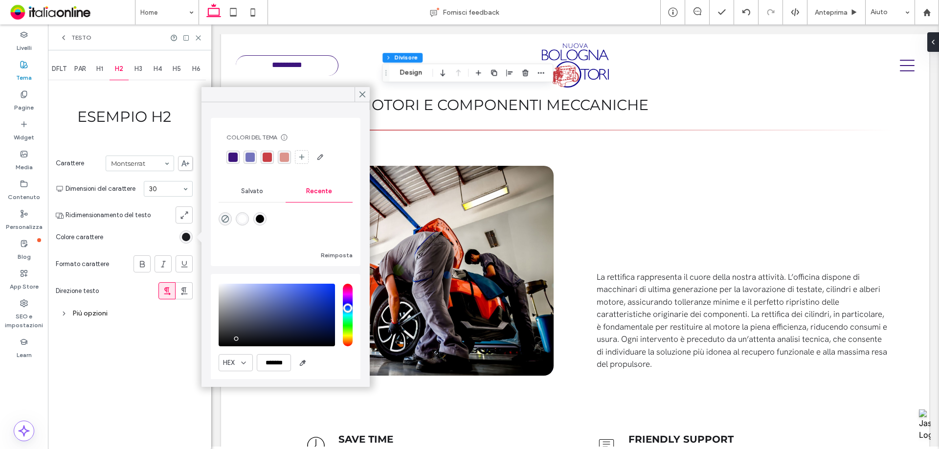
click at [234, 154] on div "rgba(60,20,124,1)" at bounding box center [232, 157] width 9 height 9
click at [198, 36] on icon at bounding box center [198, 37] width 7 height 7
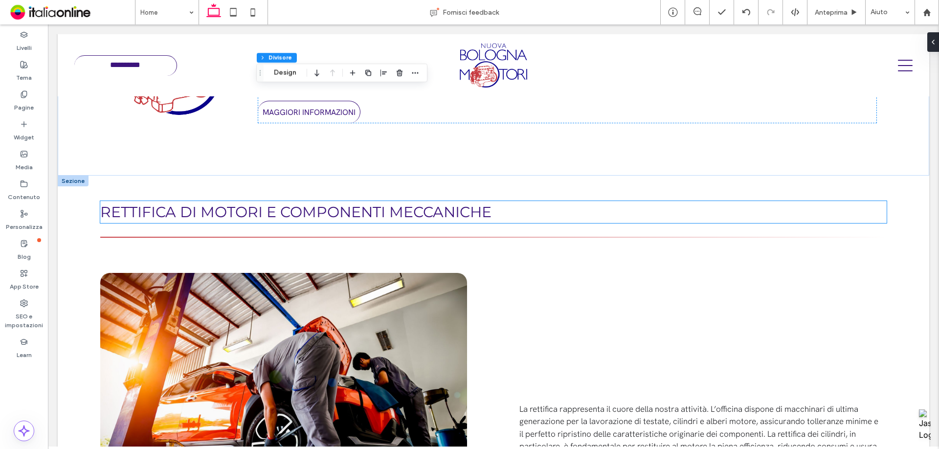
scroll to position [189, 0]
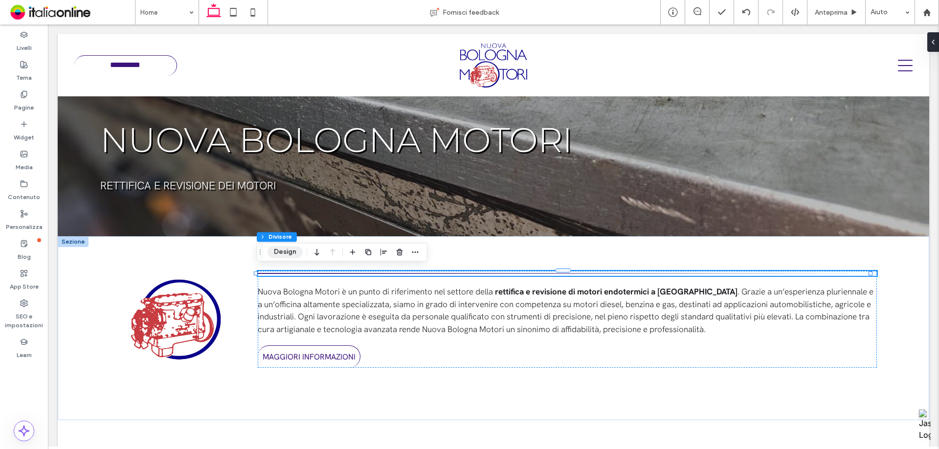
click at [273, 248] on button "Design" at bounding box center [284, 252] width 35 height 12
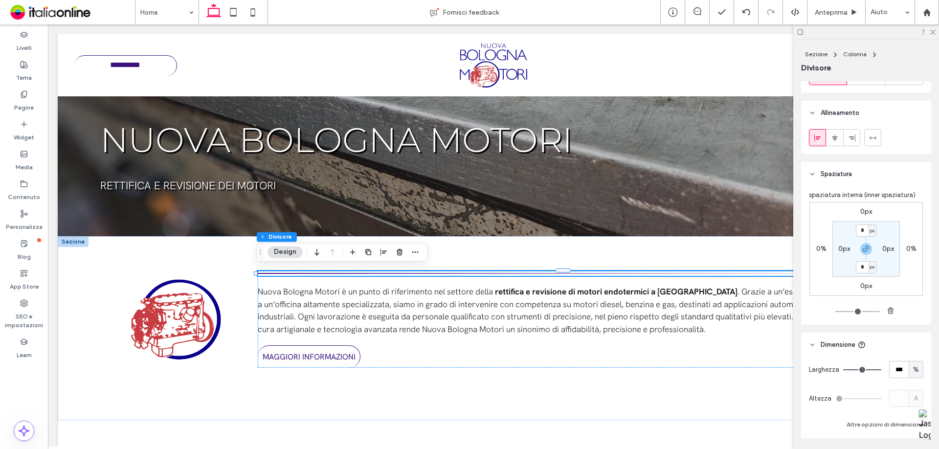
scroll to position [80, 0]
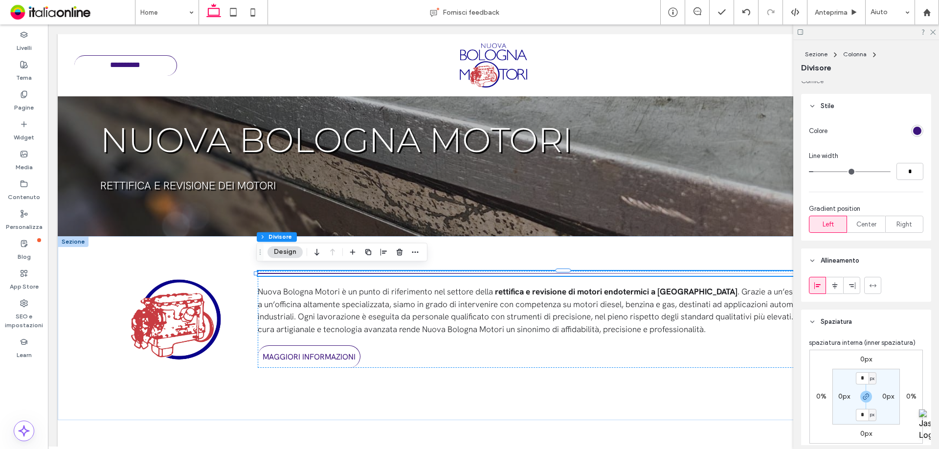
click at [915, 129] on div "rgb(60, 20, 124)" at bounding box center [917, 131] width 8 height 8
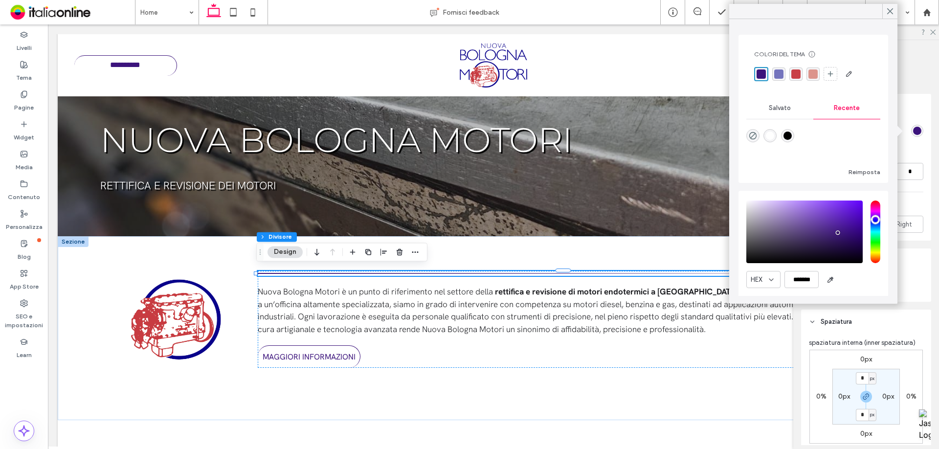
click at [798, 78] on div "rgba(201,64,70,1)" at bounding box center [795, 73] width 9 height 9
click at [621, 392] on div "Nuova Bologna Motori è un punto di riferimento nel settore della rettifica e re…" at bounding box center [493, 328] width 871 height 184
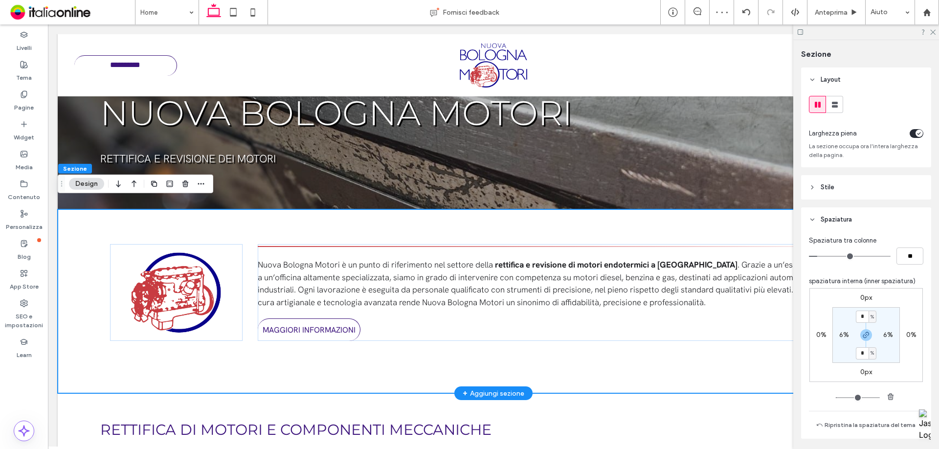
scroll to position [238, 0]
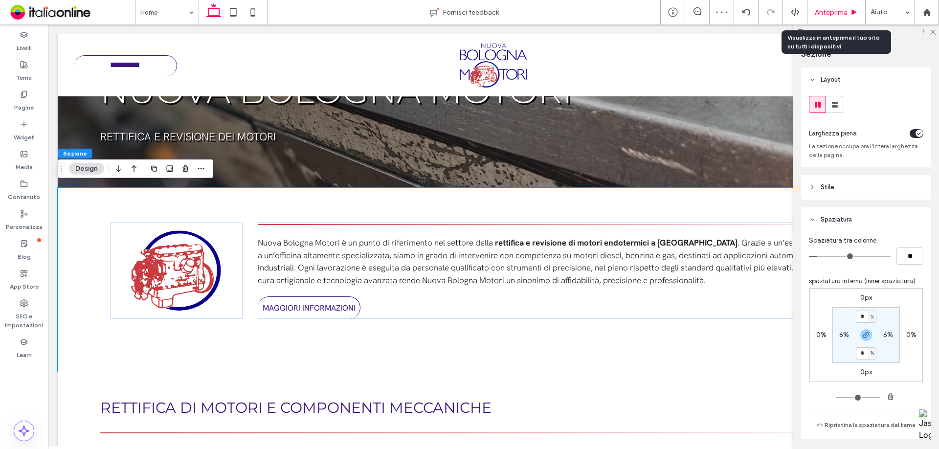
click at [818, 18] on div "Anteprima" at bounding box center [836, 12] width 58 height 24
click at [836, 21] on div "Anteprima" at bounding box center [836, 12] width 58 height 24
drag, startPoint x: 931, startPoint y: 32, endPoint x: 844, endPoint y: 4, distance: 90.9
click at [931, 32] on icon at bounding box center [932, 31] width 6 height 6
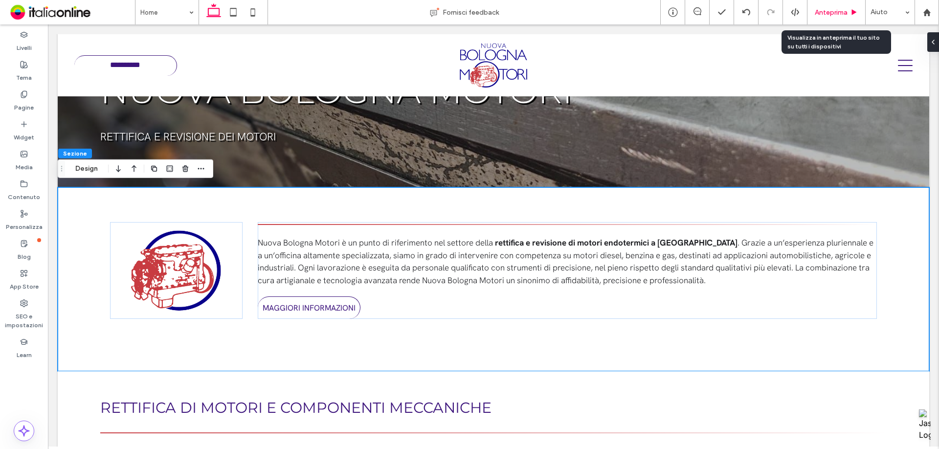
click at [846, 12] on span "Anteprima" at bounding box center [831, 12] width 33 height 8
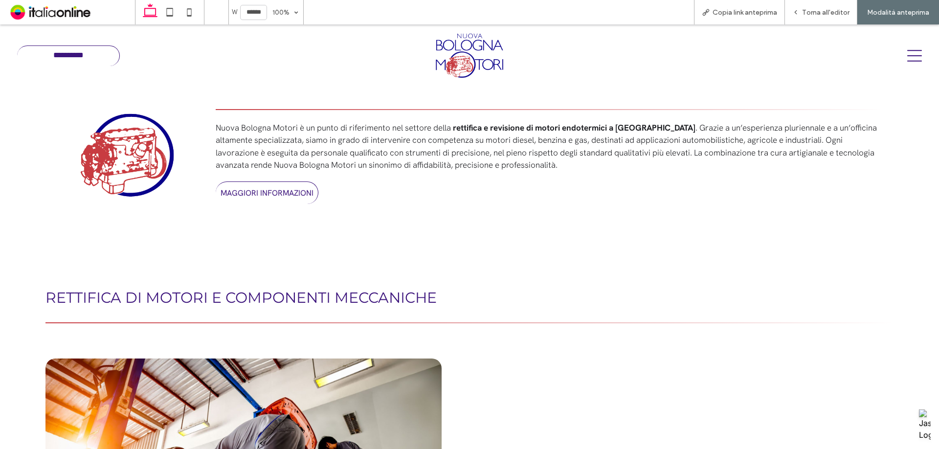
scroll to position [277, 0]
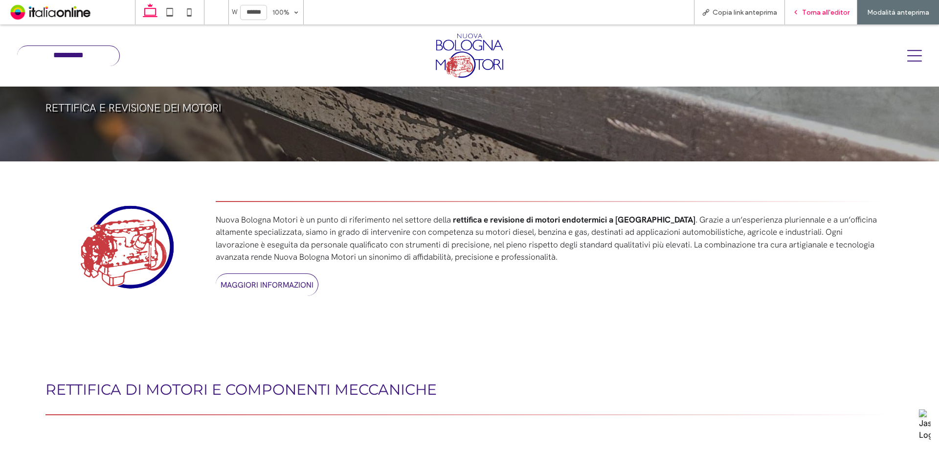
click at [815, 6] on div "Torna all'editor" at bounding box center [821, 12] width 72 height 24
click at [809, 14] on span "Torna all'editor" at bounding box center [825, 12] width 47 height 8
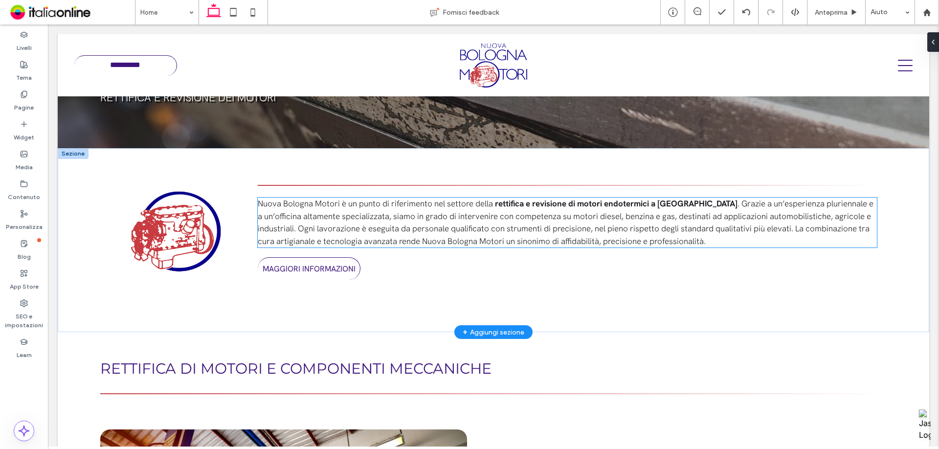
scroll to position [287, 0]
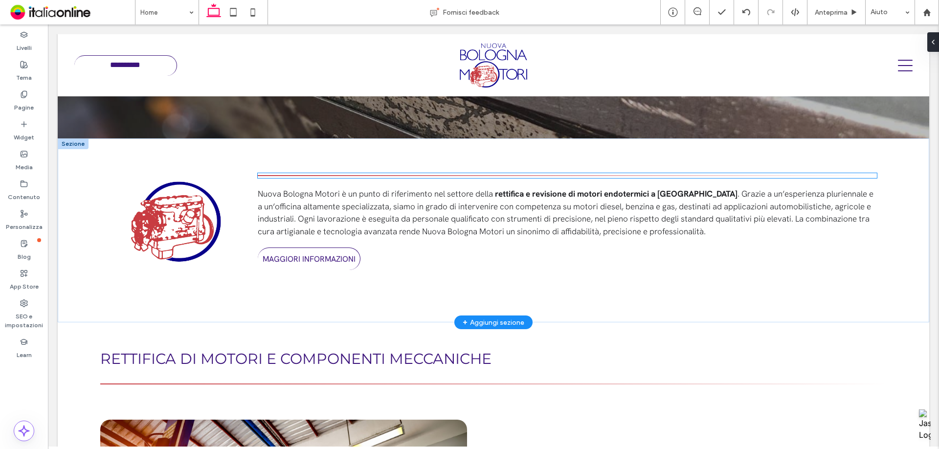
click at [330, 175] on div at bounding box center [567, 175] width 619 height 5
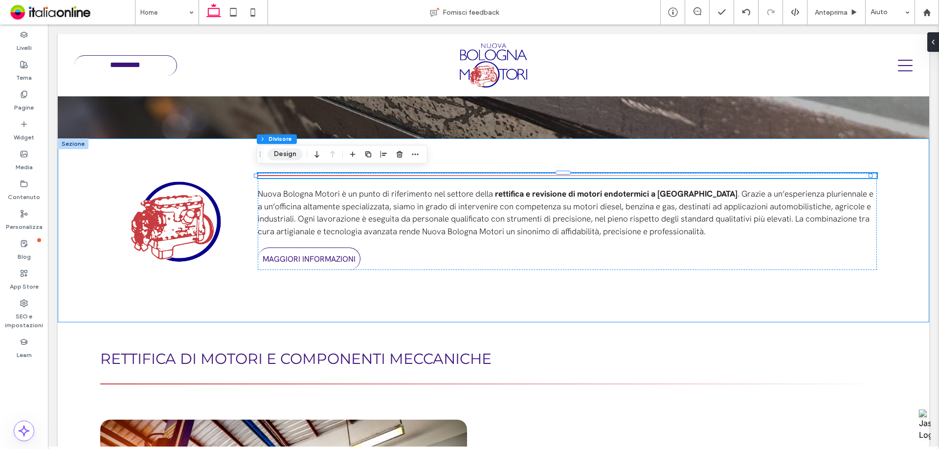
drag, startPoint x: 272, startPoint y: 155, endPoint x: 277, endPoint y: 156, distance: 5.4
click at [272, 155] on button "Design" at bounding box center [284, 154] width 35 height 12
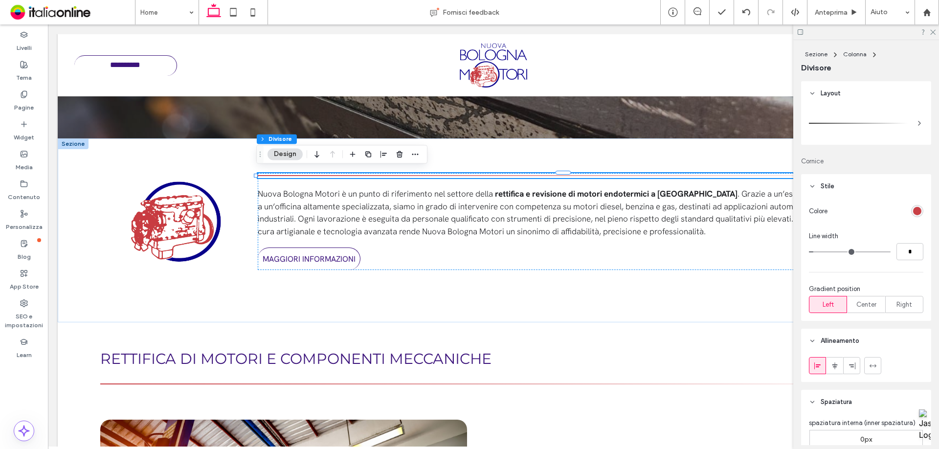
click at [919, 206] on div "Colore Line width * Gradient position Left Center Right" at bounding box center [866, 260] width 130 height 122
click at [915, 209] on div "rgb(201, 64, 70)" at bounding box center [917, 211] width 8 height 8
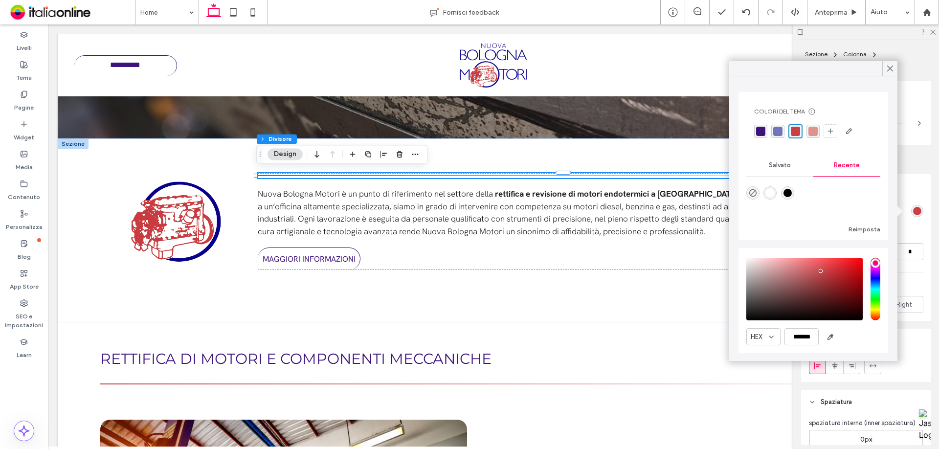
click at [758, 137] on div "rgba(60,20,124,1)" at bounding box center [760, 131] width 13 height 13
click at [933, 34] on icon at bounding box center [932, 31] width 6 height 6
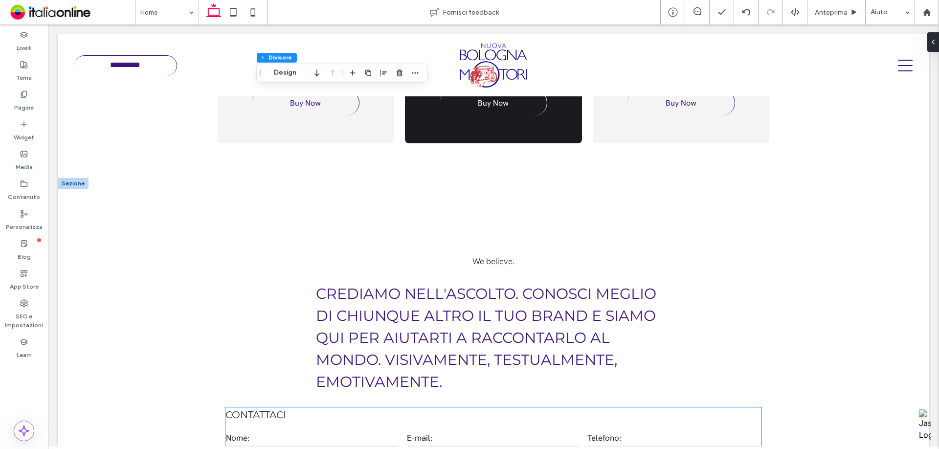
scroll to position [2438, 0]
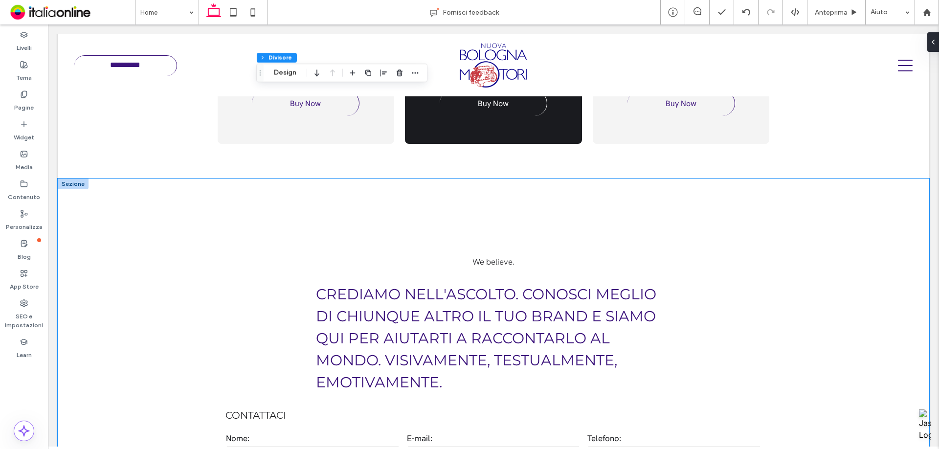
click at [139, 210] on div "**********" at bounding box center [493, 416] width 871 height 476
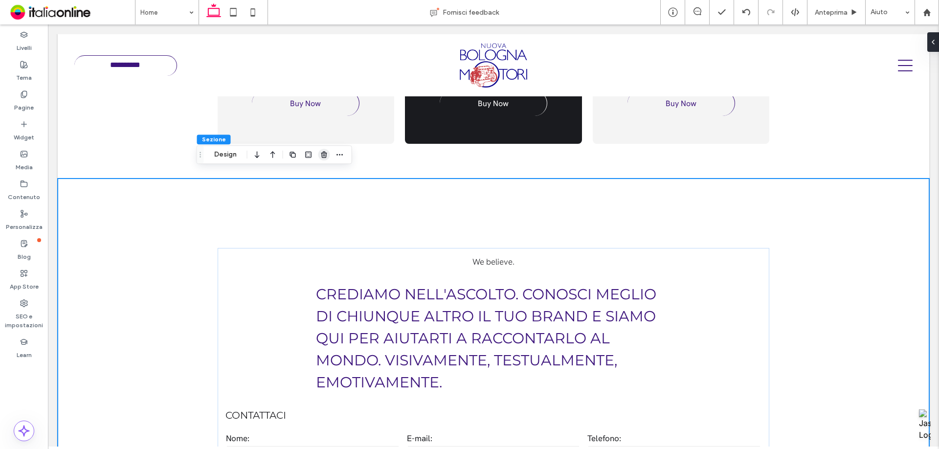
click at [322, 157] on use "button" at bounding box center [324, 155] width 6 height 6
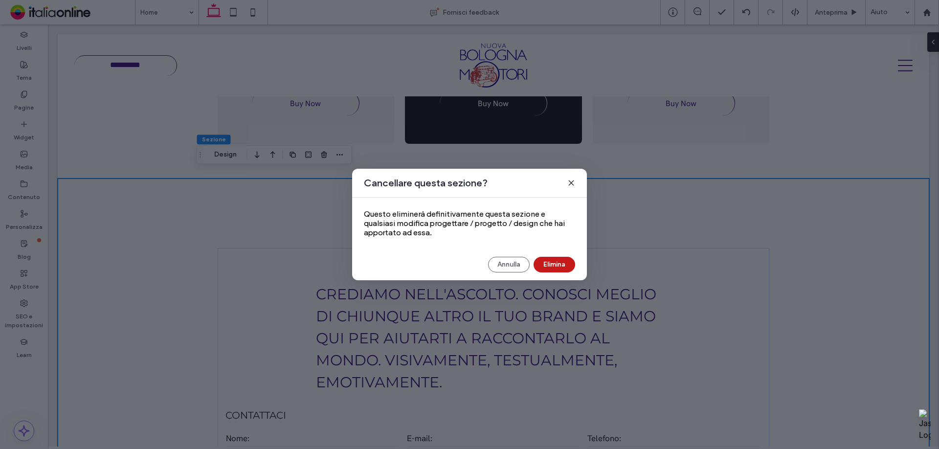
click at [541, 266] on button "Elimina" at bounding box center [554, 265] width 42 height 16
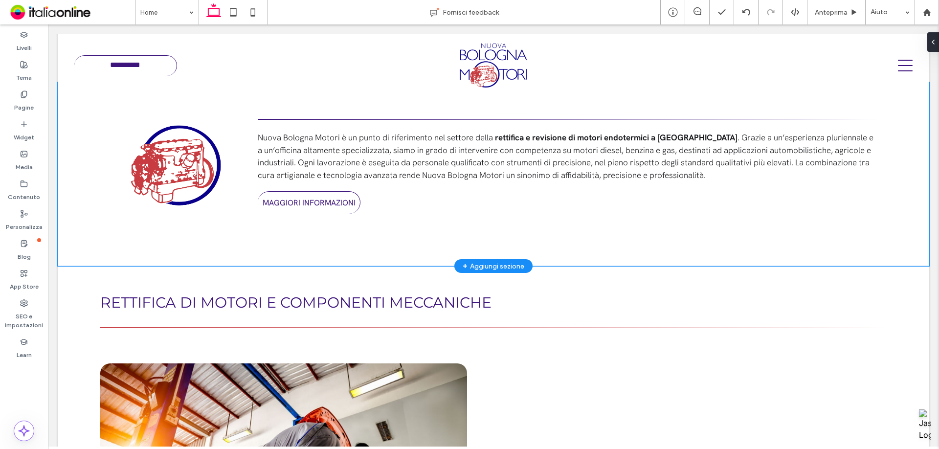
scroll to position [342, 0]
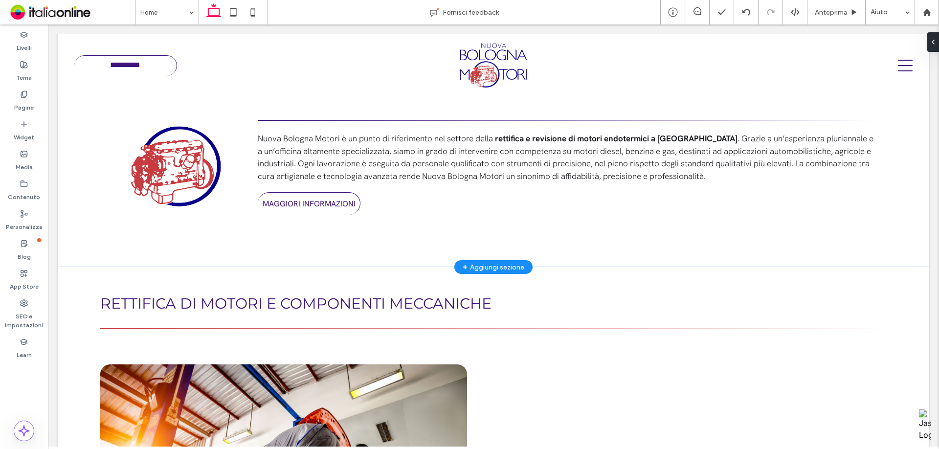
click at [511, 262] on div "+ Aggiungi sezione" at bounding box center [494, 267] width 62 height 11
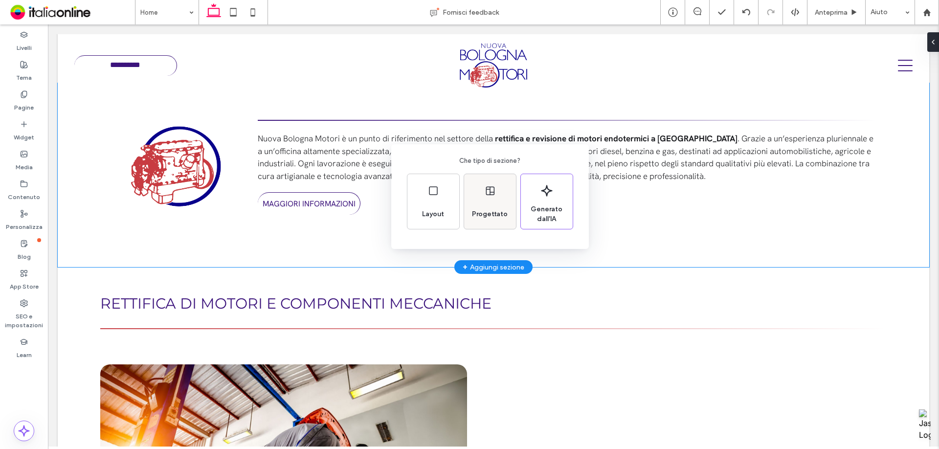
click at [471, 206] on div "Progettato" at bounding box center [490, 214] width 44 height 22
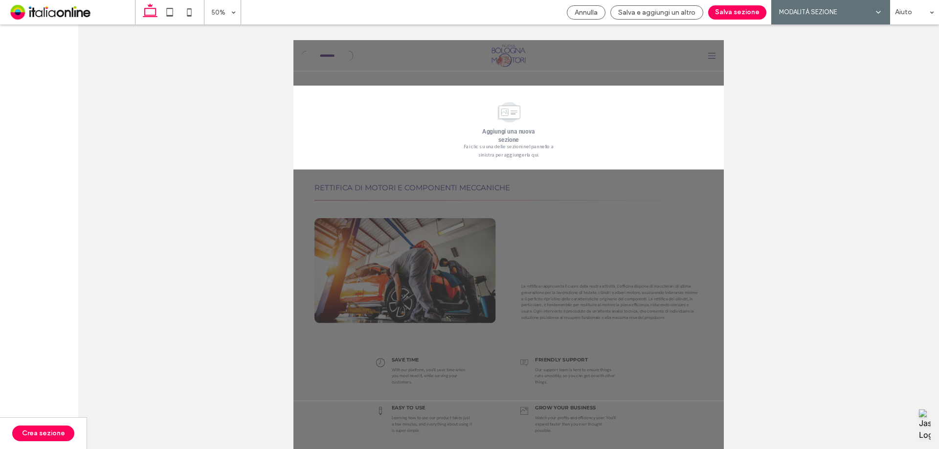
scroll to position [486, 0]
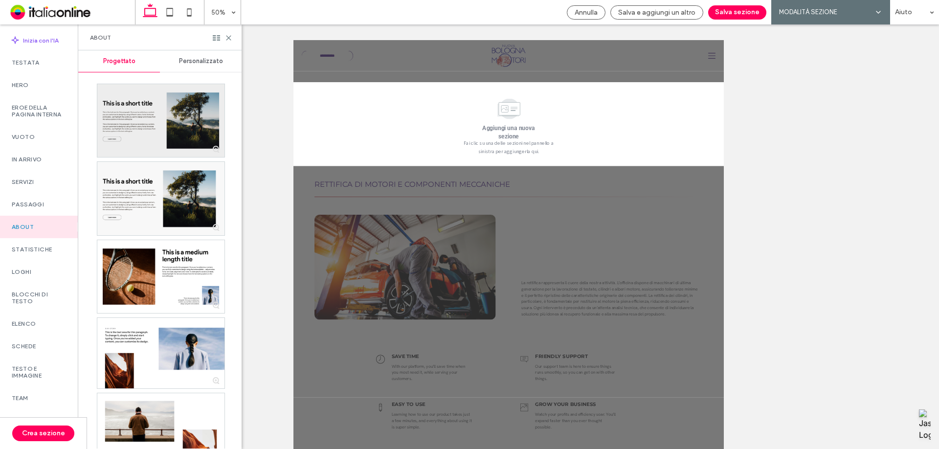
click at [160, 113] on div at bounding box center [160, 120] width 127 height 73
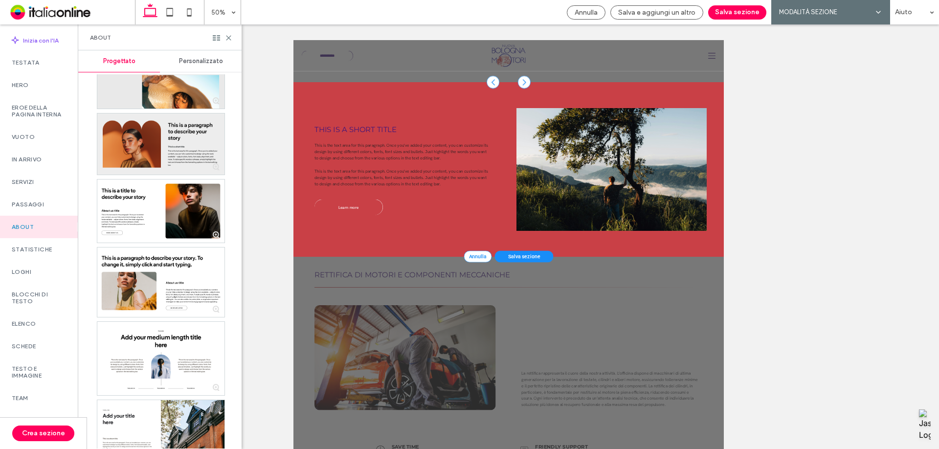
scroll to position [1271, 0]
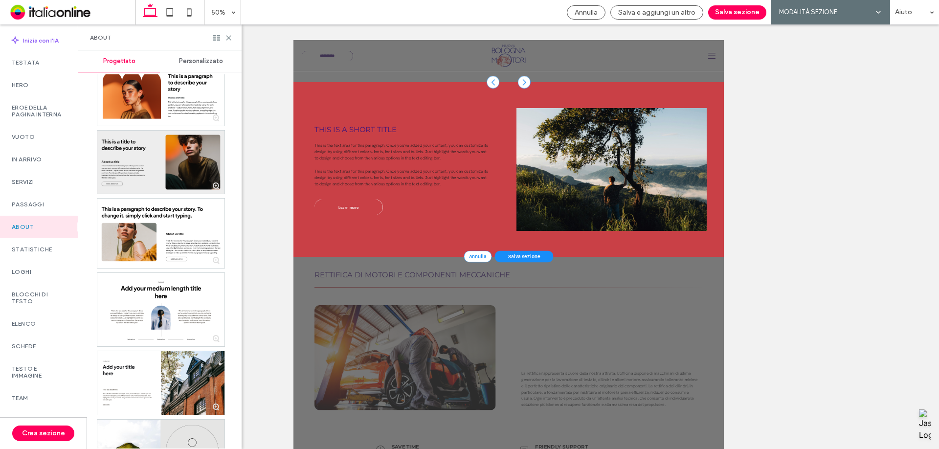
click at [184, 151] on div at bounding box center [160, 162] width 127 height 63
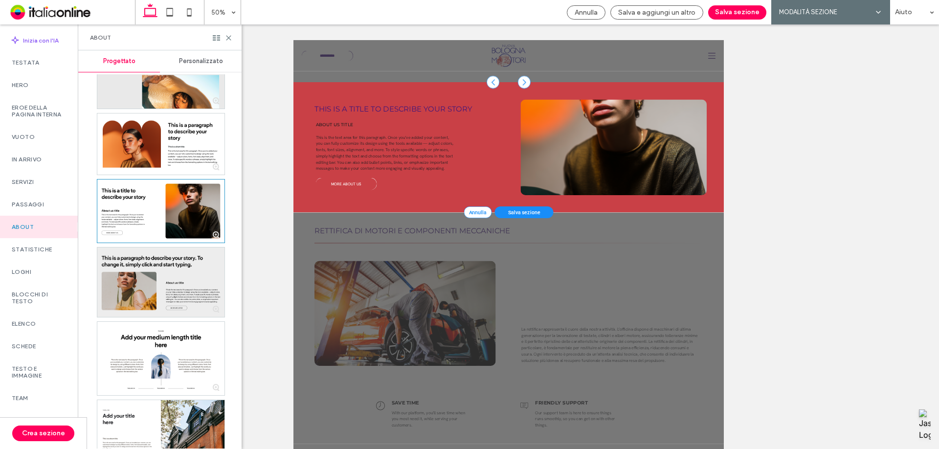
scroll to position [1369, 0]
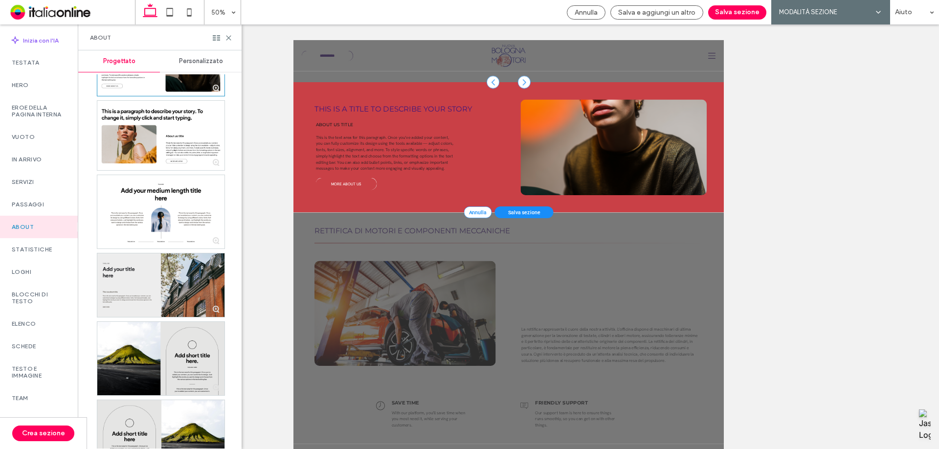
click at [175, 289] on div at bounding box center [160, 285] width 127 height 64
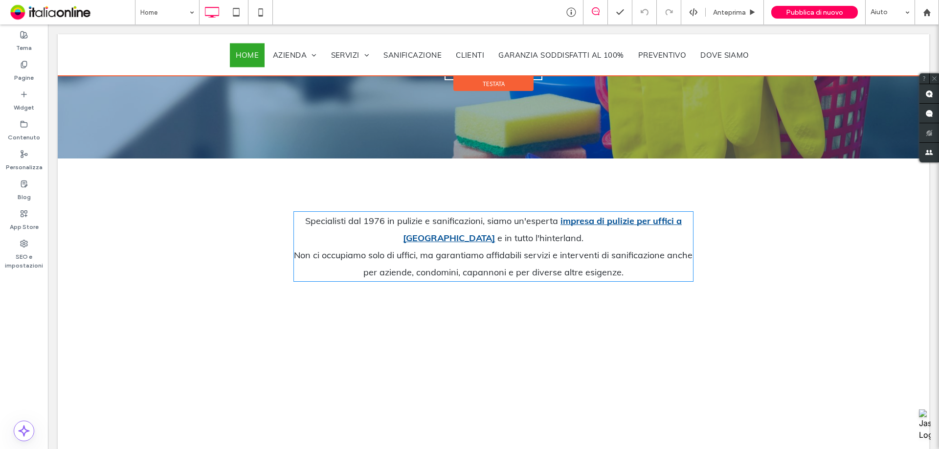
scroll to position [342, 0]
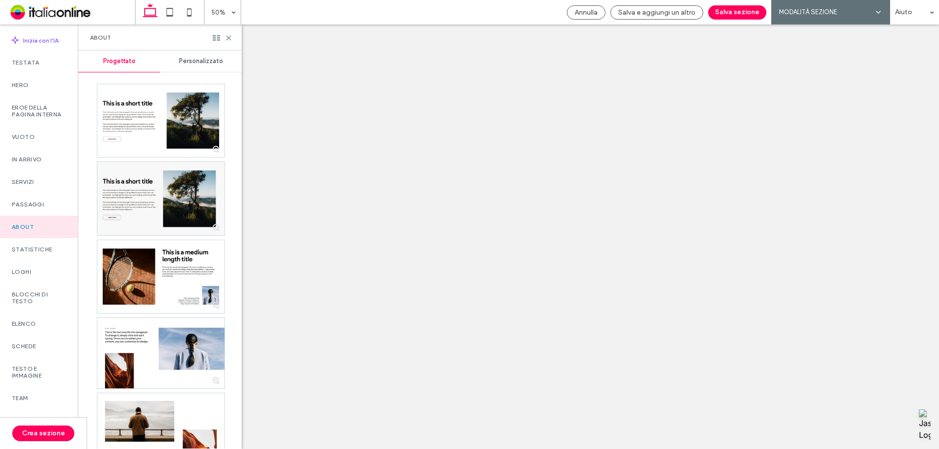
click at [757, 9] on button "Salva sezione" at bounding box center [737, 12] width 58 height 14
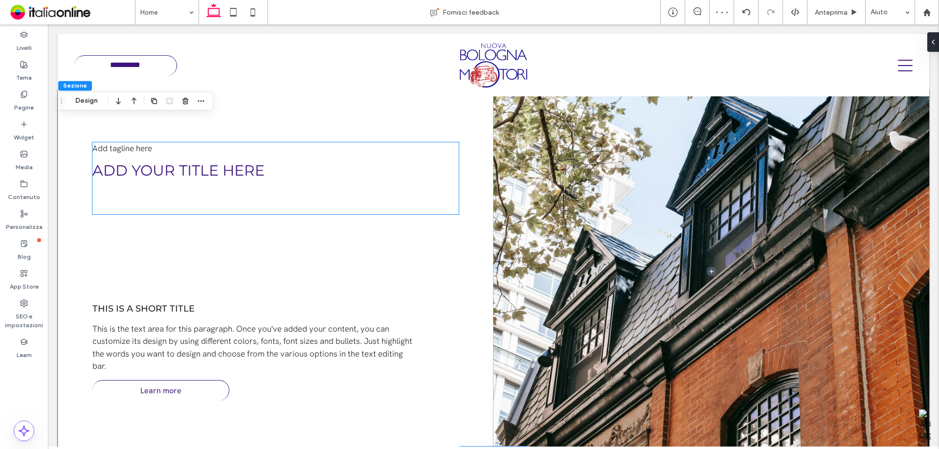
scroll to position [542, 0]
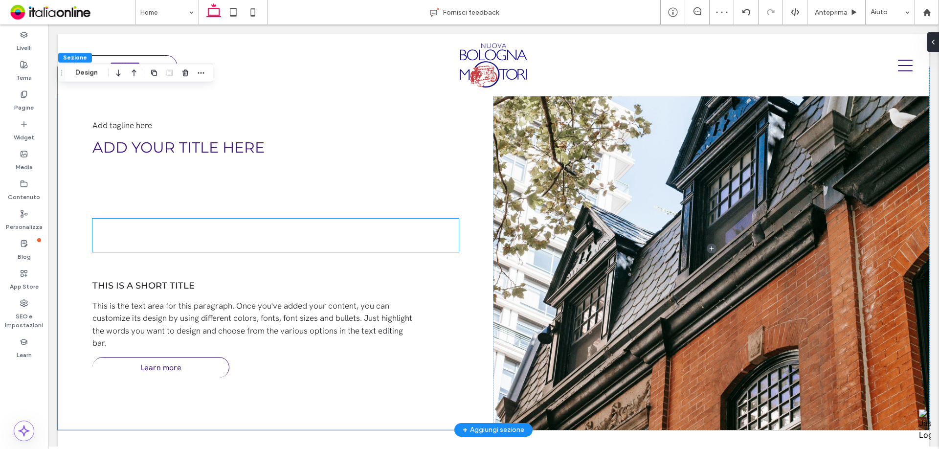
click at [399, 233] on div at bounding box center [275, 235] width 366 height 33
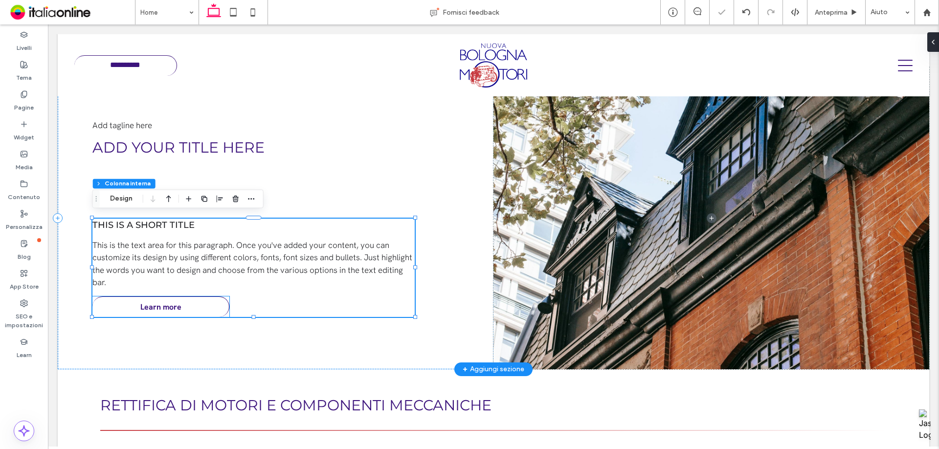
click at [198, 304] on link "Learn more" at bounding box center [160, 306] width 137 height 21
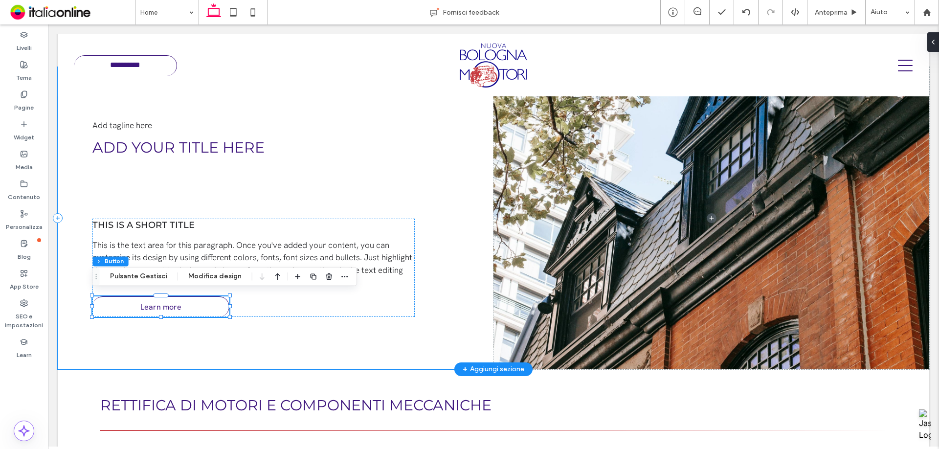
click at [278, 313] on div "Add tagline here Add your title here This is a short title This is the text are…" at bounding box center [276, 218] width 436 height 302
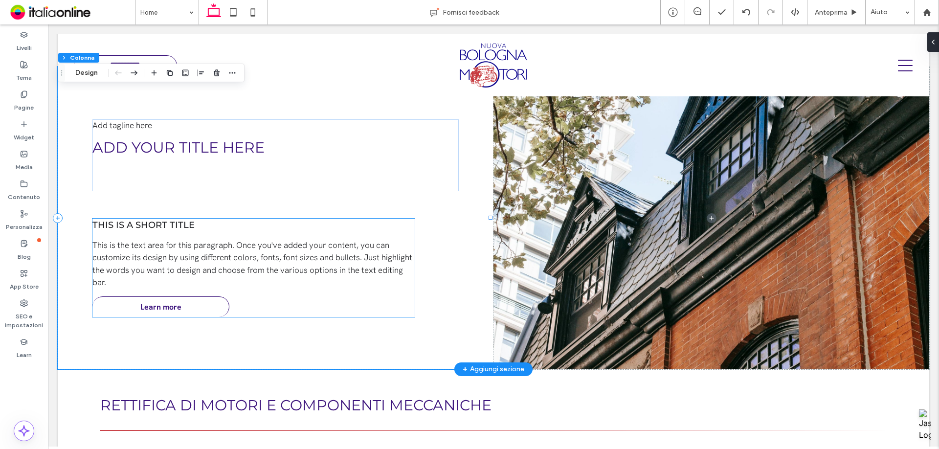
click at [199, 302] on link "Learn more" at bounding box center [160, 306] width 137 height 21
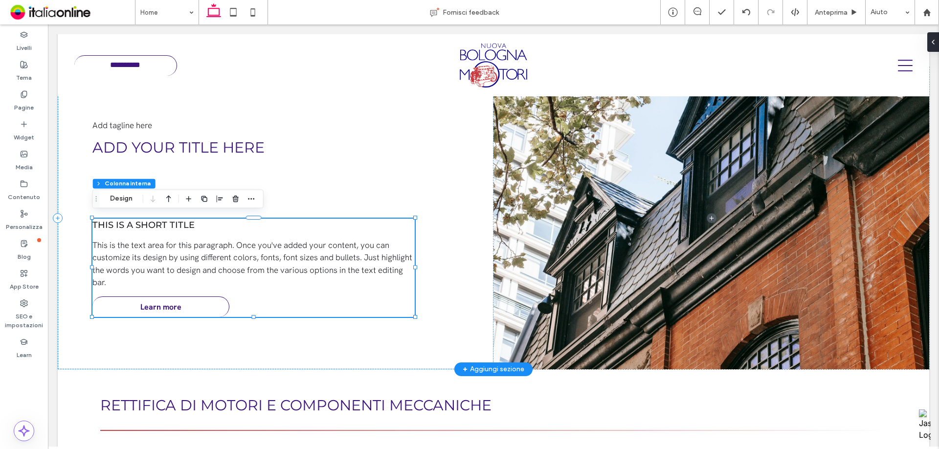
click at [181, 296] on link "Learn more" at bounding box center [160, 306] width 137 height 21
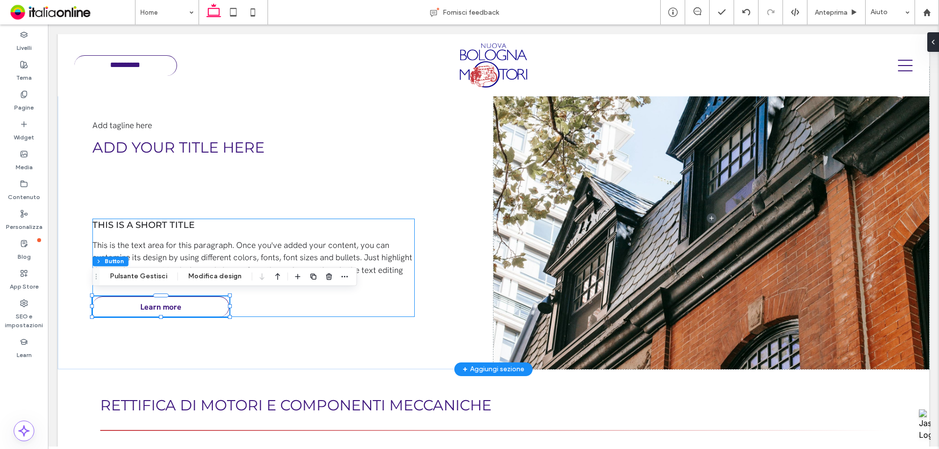
type input "**"
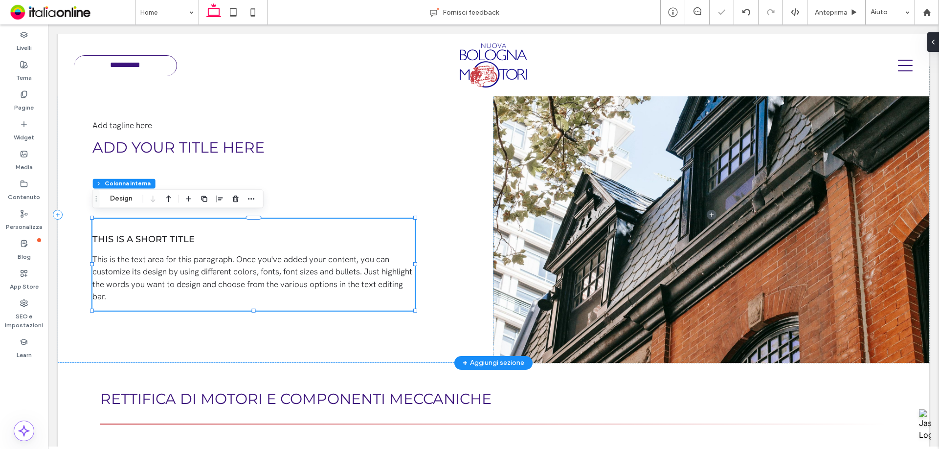
type input "**"
click at [154, 240] on span "This is a short title" at bounding box center [143, 239] width 102 height 11
type input "**"
click at [127, 112] on div "Add tagline here Add your title here This is the text area for this paragraph. …" at bounding box center [276, 215] width 436 height 296
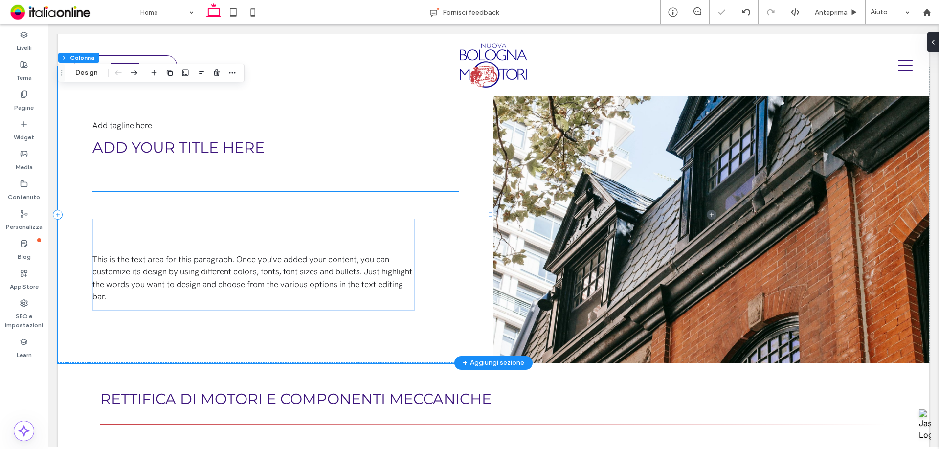
click at [126, 130] on div "Add tagline here Add your title here" at bounding box center [275, 155] width 366 height 72
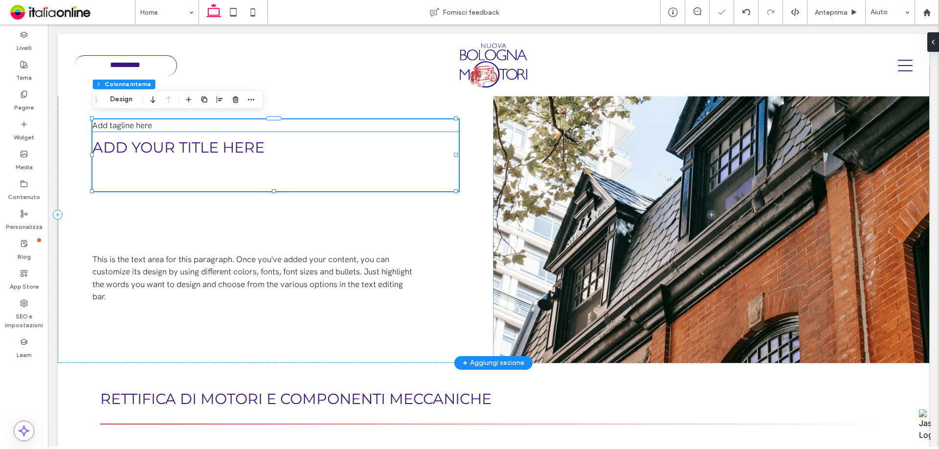
click at [131, 123] on span "Add tagline here" at bounding box center [122, 125] width 60 height 11
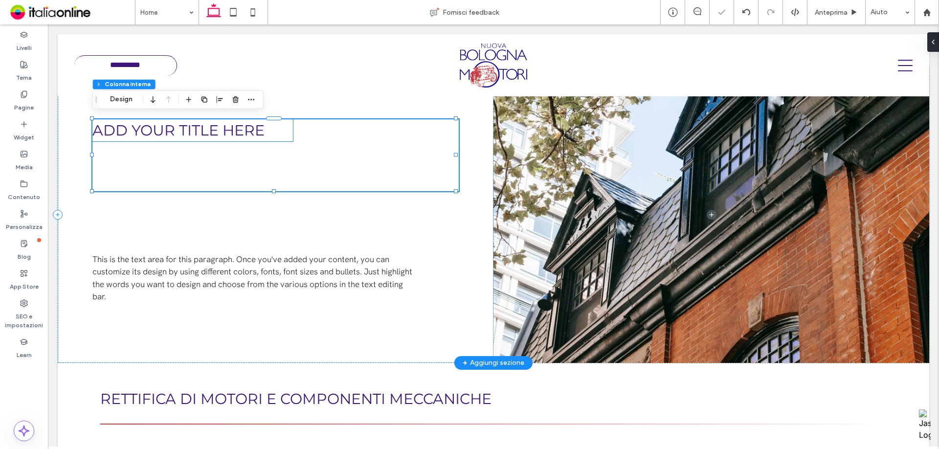
type input "**"
click at [149, 148] on div "Add your title here" at bounding box center [275, 155] width 366 height 72
click at [271, 191] on div at bounding box center [273, 191] width 363 height 0
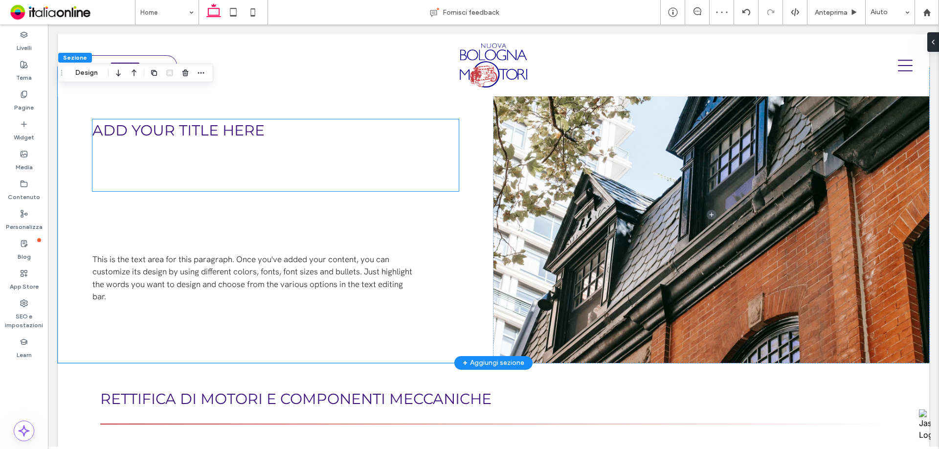
click at [272, 187] on div "Add your title here" at bounding box center [275, 155] width 366 height 72
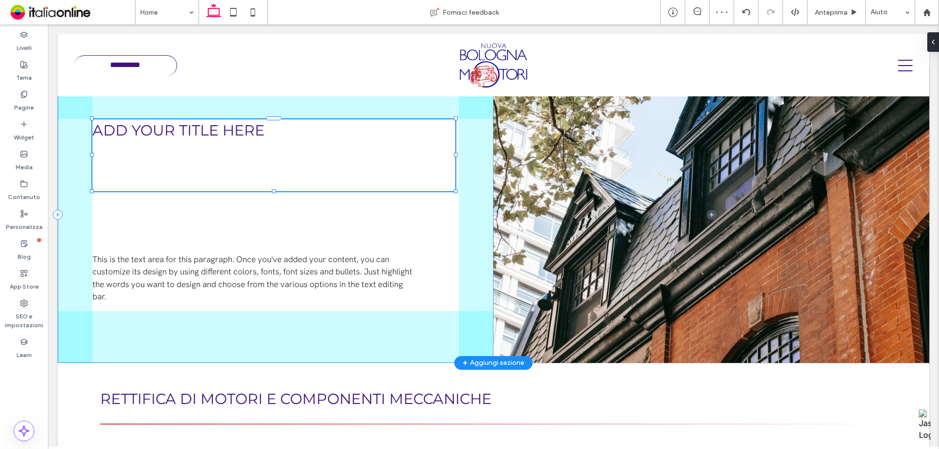
scroll to position [218, 0]
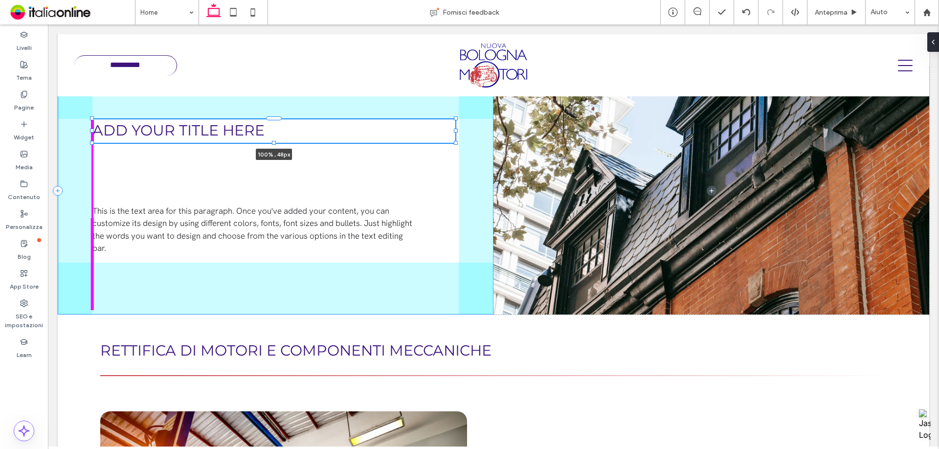
drag, startPoint x: 274, startPoint y: 188, endPoint x: 245, endPoint y: 178, distance: 30.0
click at [267, 139] on div "Add your title here 100% , 48px This is the text area for this paragraph. Once …" at bounding box center [493, 190] width 871 height 247
type input "**"
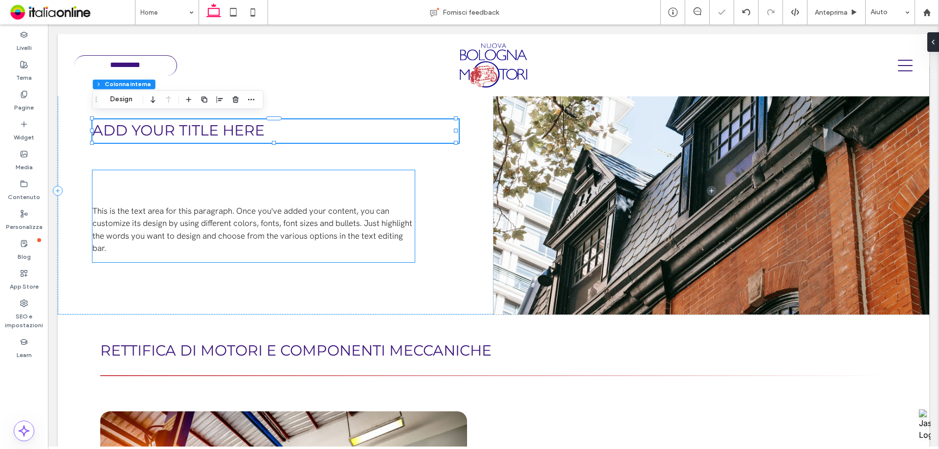
type input "**"
click at [244, 179] on div "This is the text area for this paragraph. Once you've added your content, you c…" at bounding box center [253, 216] width 322 height 92
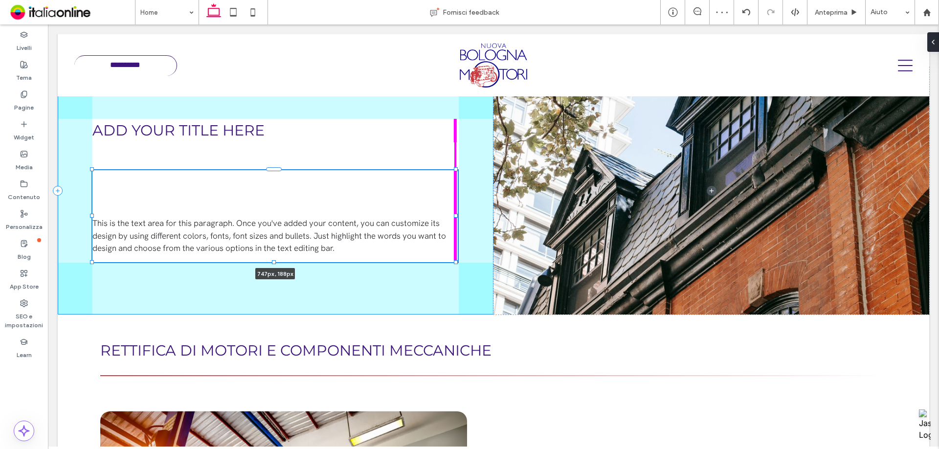
drag, startPoint x: 414, startPoint y: 213, endPoint x: 456, endPoint y: 212, distance: 42.1
click at [459, 212] on div "Add your title here This is the text area for this paragraph. Once you've added…" at bounding box center [493, 190] width 871 height 247
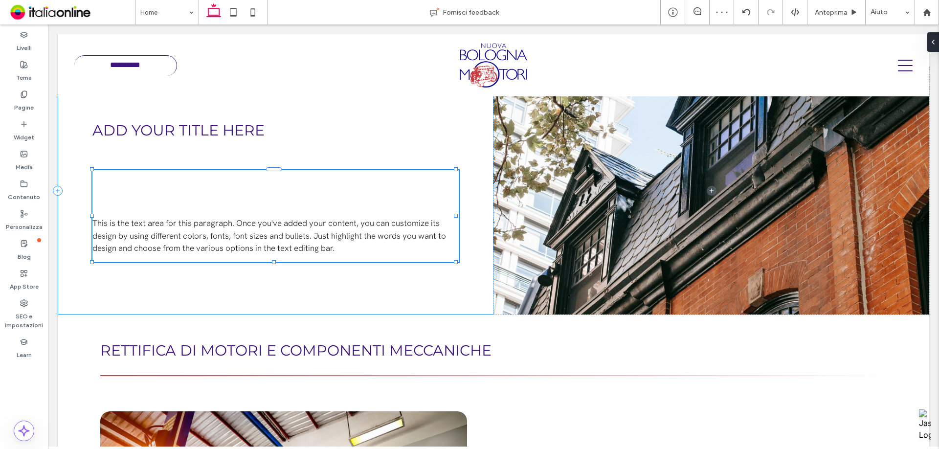
type input "**"
type input "***"
type input "**"
click at [179, 299] on div "Add your title here This is the text area for this paragraph. Once you've added…" at bounding box center [276, 190] width 436 height 247
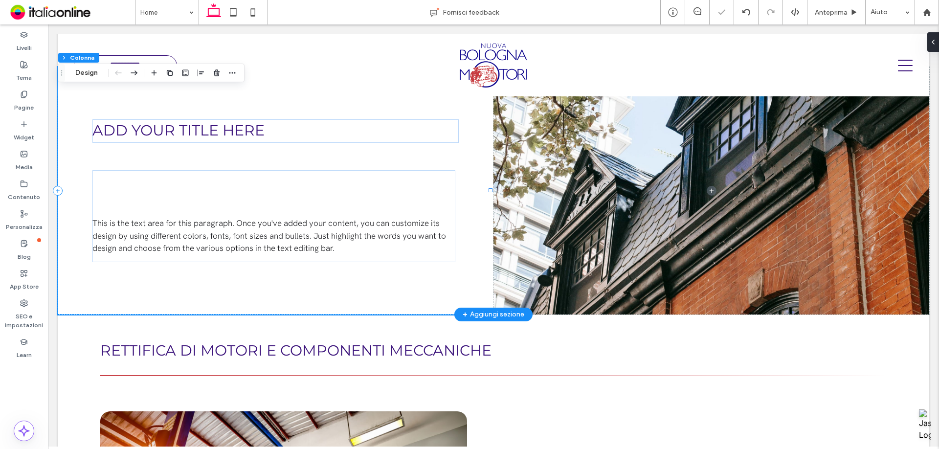
click at [182, 286] on div "Add your title here This is the text area for this paragraph. Once you've added…" at bounding box center [276, 190] width 436 height 247
click at [479, 259] on div "Add your title here This is the text area for this paragraph. Once you've added…" at bounding box center [276, 190] width 436 height 247
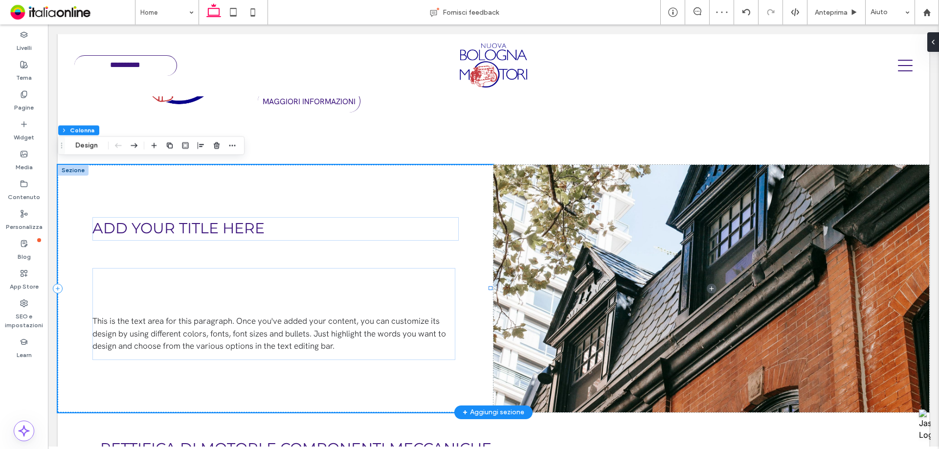
click at [132, 191] on div "Add your title here This is the text area for this paragraph. Once you've added…" at bounding box center [276, 288] width 436 height 247
click at [151, 239] on div "Add your title here This is the text area for this paragraph. Once you've added…" at bounding box center [276, 288] width 436 height 247
drag, startPoint x: 89, startPoint y: 141, endPoint x: 305, endPoint y: 131, distance: 216.4
click at [89, 141] on button "Design" at bounding box center [86, 145] width 35 height 12
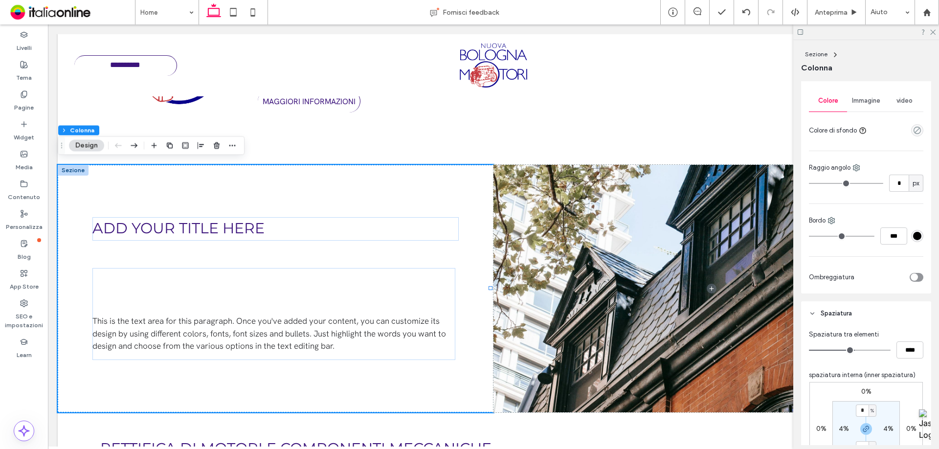
scroll to position [244, 0]
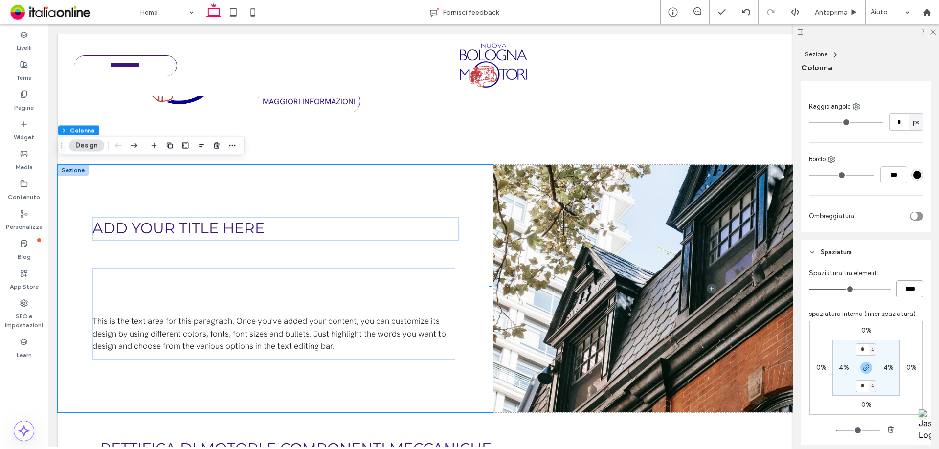
click at [911, 292] on input "****" at bounding box center [909, 288] width 27 height 17
type input "****"
type input "**"
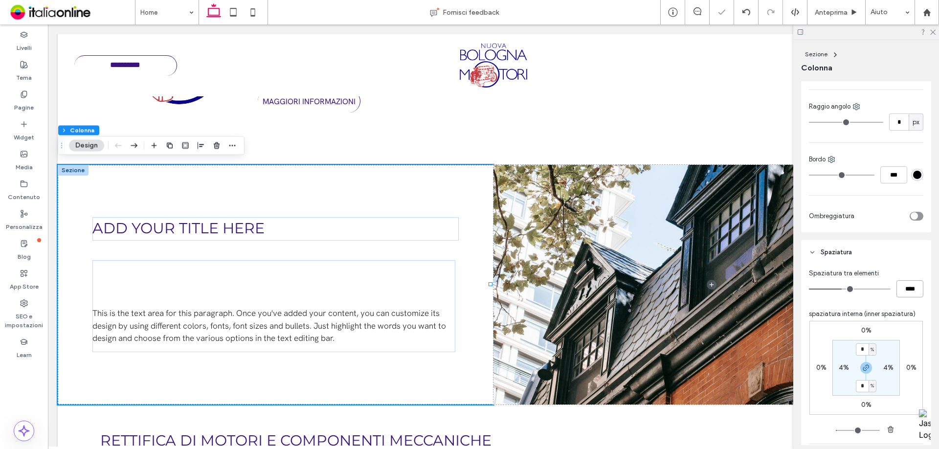
drag, startPoint x: 914, startPoint y: 290, endPoint x: 859, endPoint y: 295, distance: 55.5
click at [859, 295] on div "****" at bounding box center [866, 288] width 114 height 17
type input "****"
type input "**"
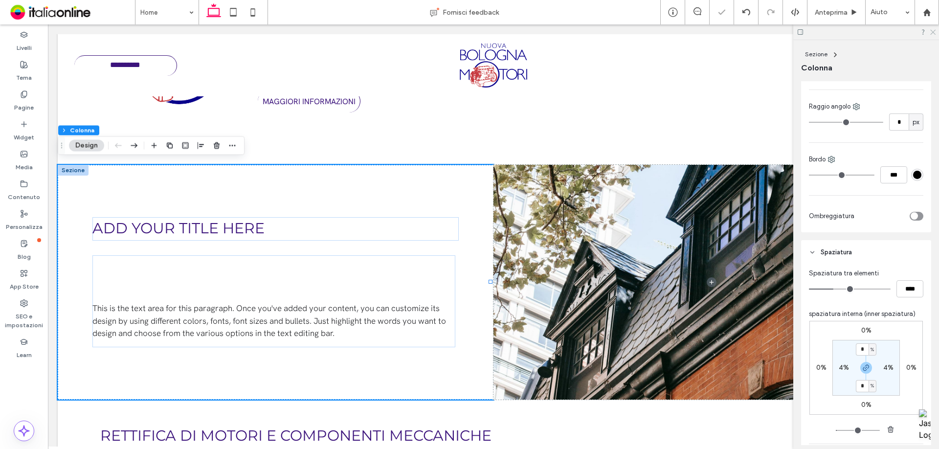
click at [932, 33] on use at bounding box center [932, 32] width 5 height 5
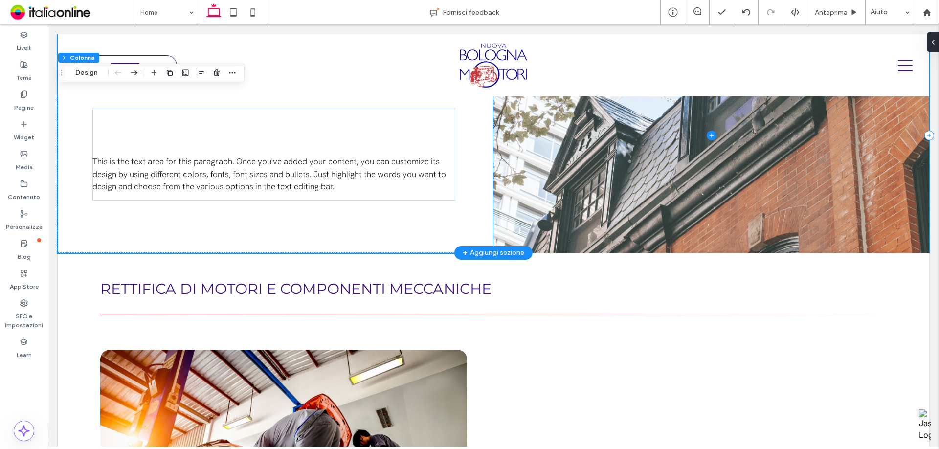
scroll to position [444, 0]
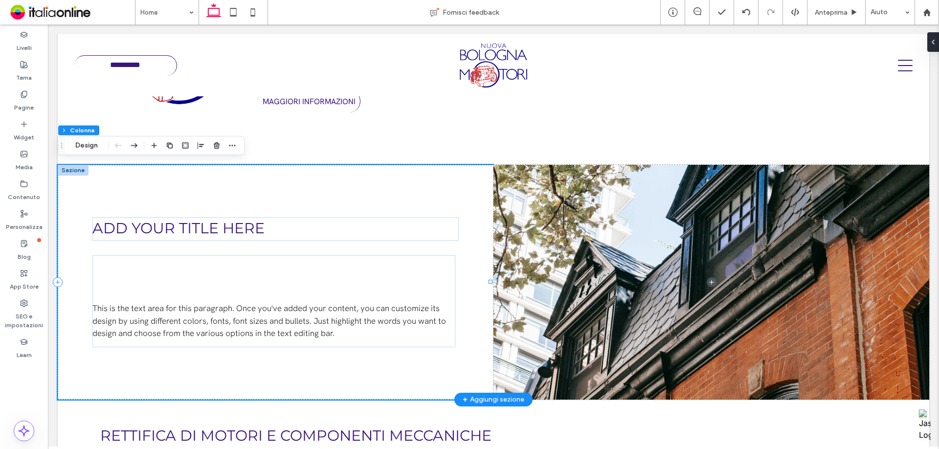
click at [342, 182] on div "Add your title here This is the text area for this paragraph. Once you've added…" at bounding box center [276, 282] width 436 height 235
drag, startPoint x: 85, startPoint y: 144, endPoint x: 505, endPoint y: 245, distance: 431.9
click at [85, 144] on button "Design" at bounding box center [86, 145] width 35 height 12
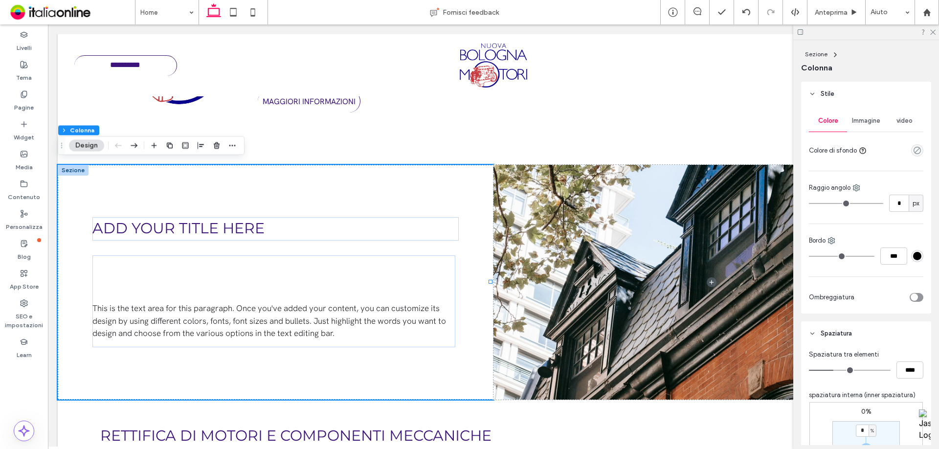
scroll to position [0, 0]
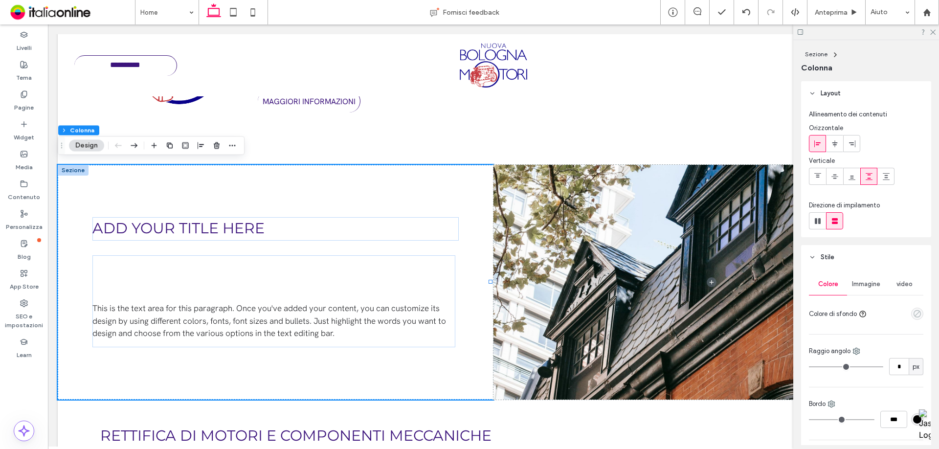
click at [913, 312] on use "empty color" at bounding box center [916, 313] width 7 height 7
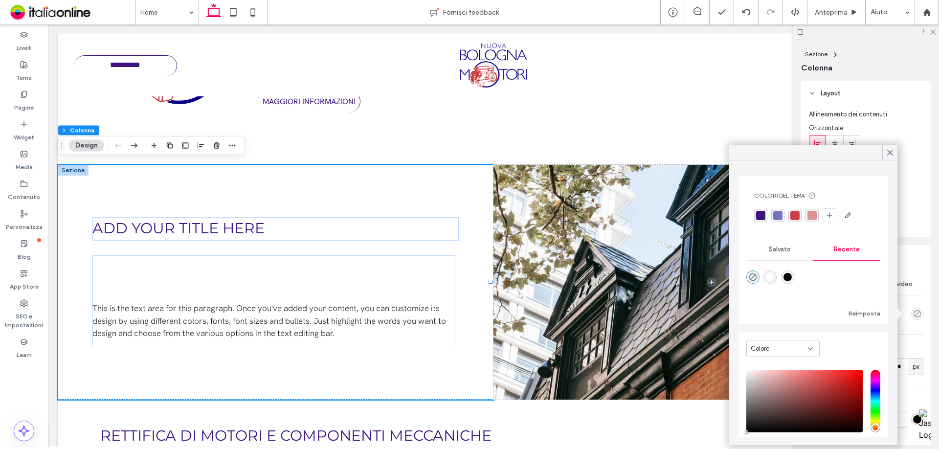
click at [760, 211] on div "rgba(60,20,124,1)" at bounding box center [760, 215] width 9 height 9
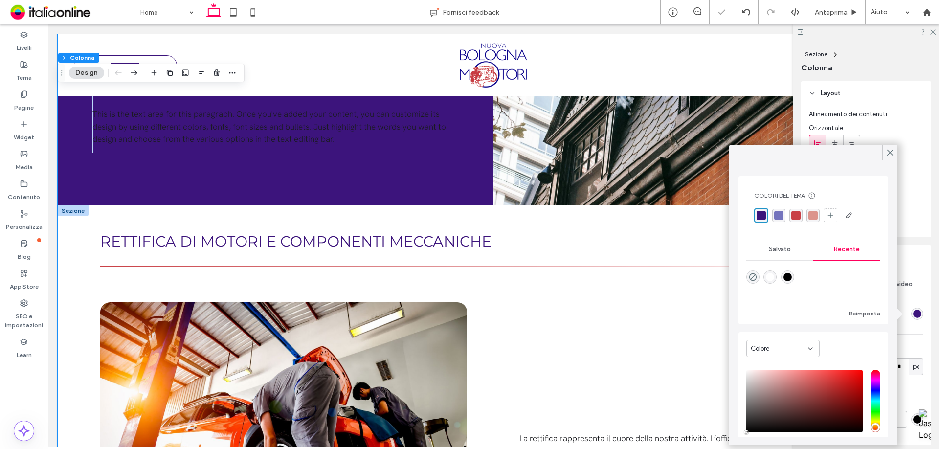
scroll to position [640, 0]
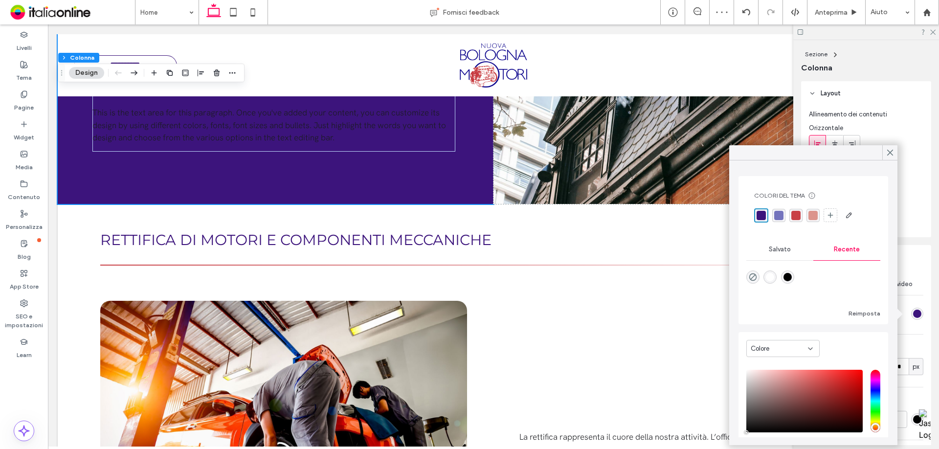
click at [788, 276] on div "rgba(0, 0, 0, 1)" at bounding box center [787, 277] width 8 height 8
type input "***"
type input "****"
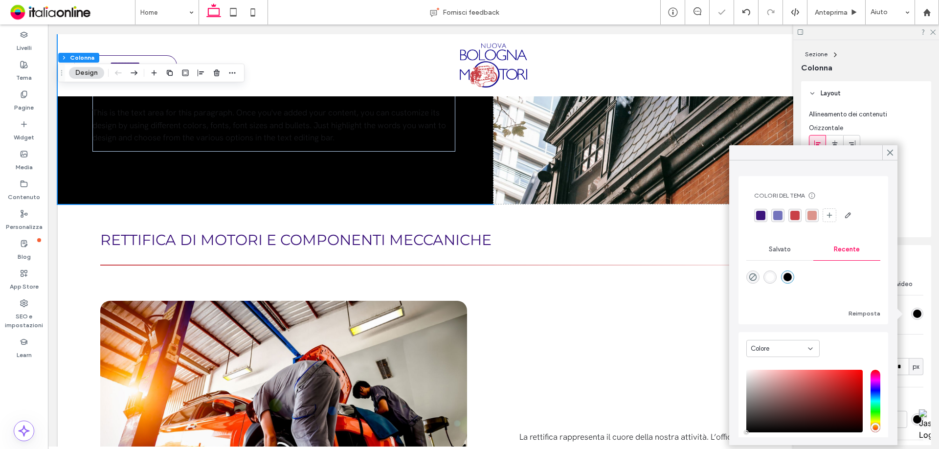
click at [758, 209] on div "rgba(60,20,124,1)" at bounding box center [760, 215] width 13 height 13
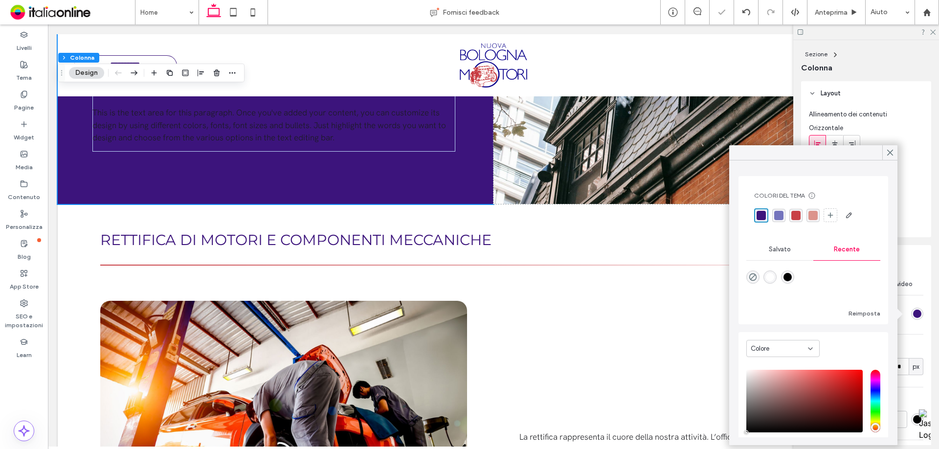
click at [771, 277] on div "rgba(255, 255, 255, 1)" at bounding box center [770, 277] width 8 height 8
type input "*******"
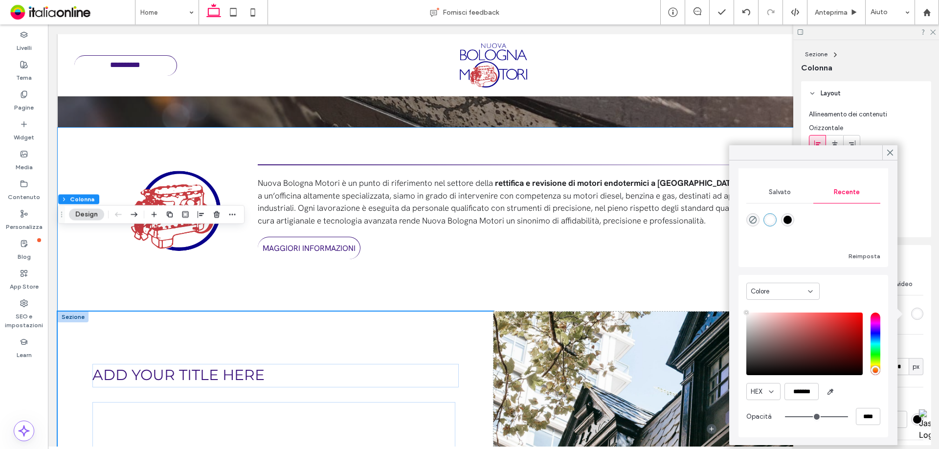
scroll to position [444, 0]
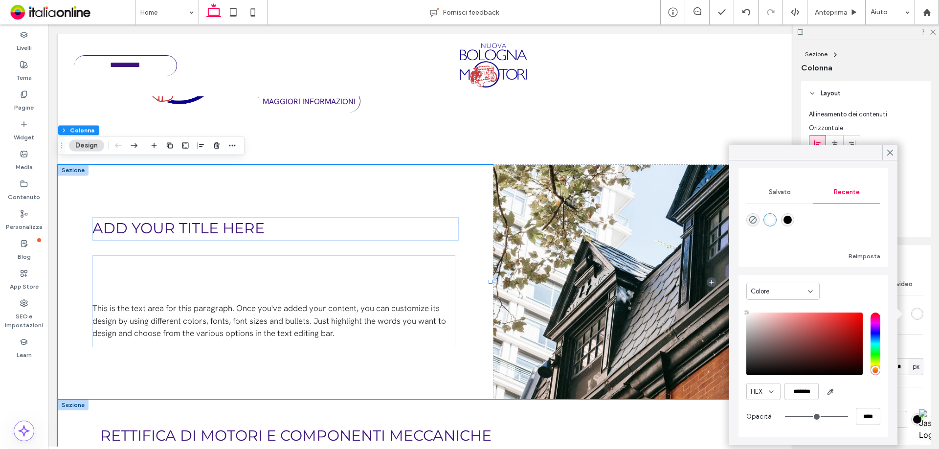
click at [154, 417] on div "Rettifica di motori e componenti meccaniche" at bounding box center [492, 444] width 801 height 54
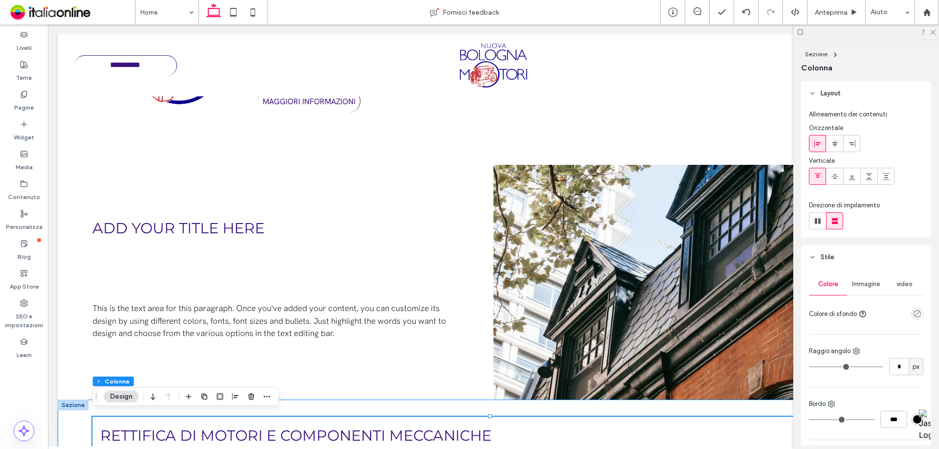
drag, startPoint x: 75, startPoint y: 410, endPoint x: 88, endPoint y: 409, distance: 12.8
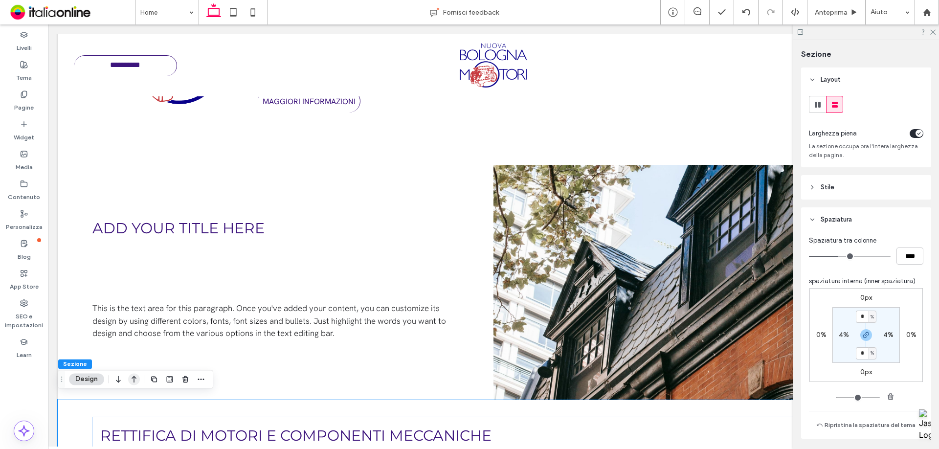
click at [130, 379] on icon "button" at bounding box center [134, 379] width 12 height 18
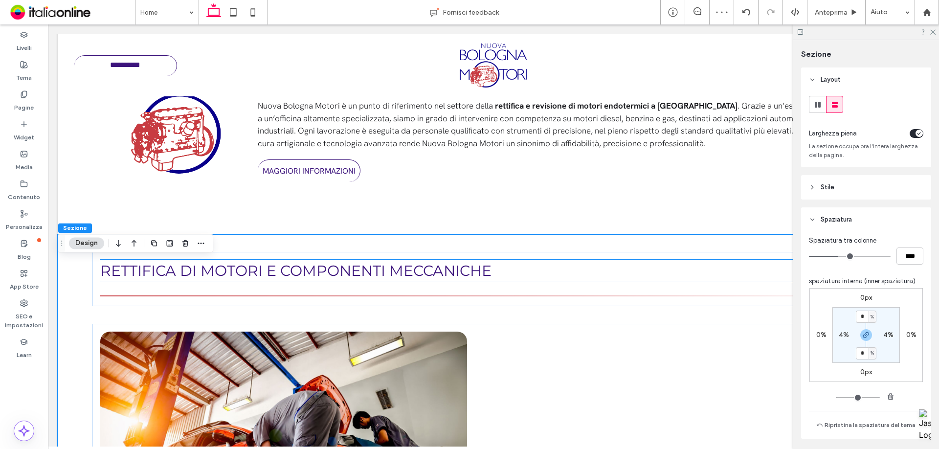
scroll to position [347, 0]
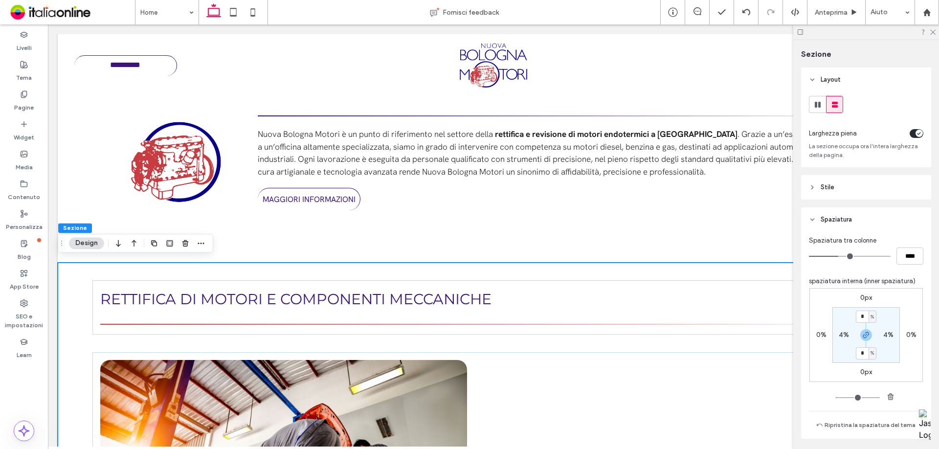
click at [88, 244] on button "Design" at bounding box center [86, 243] width 35 height 12
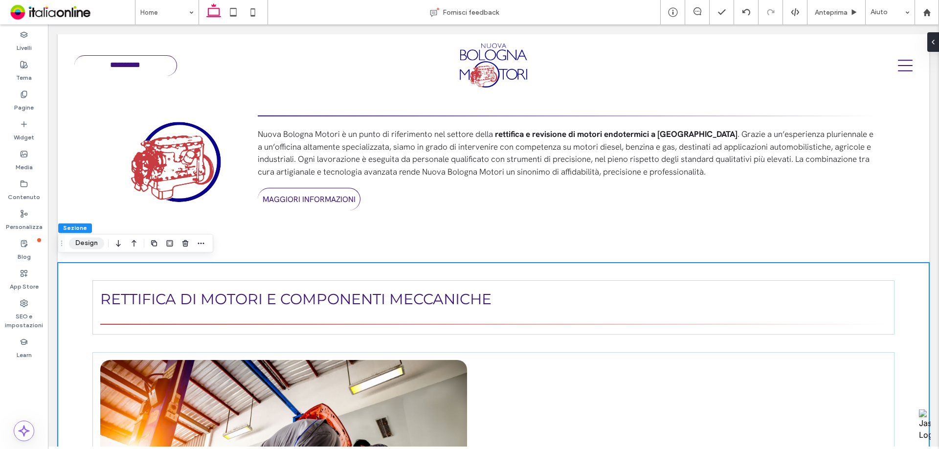
click at [83, 245] on button "Design" at bounding box center [86, 243] width 35 height 12
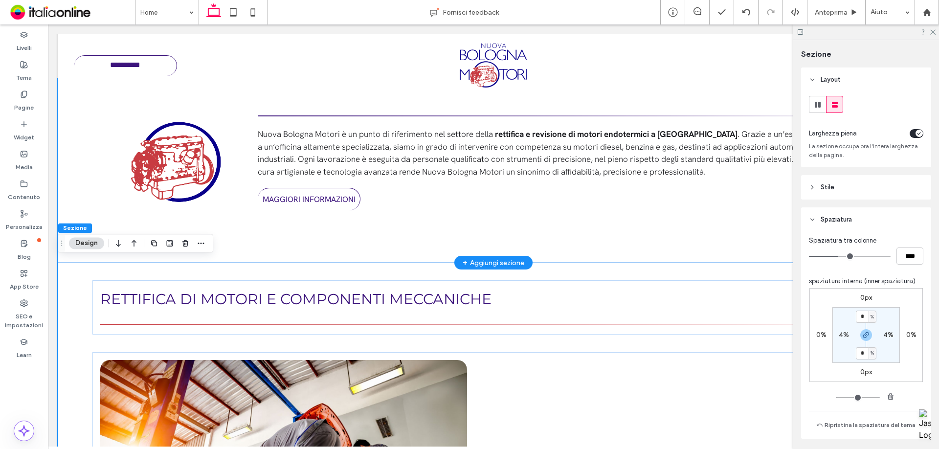
click at [97, 178] on div "Nuova Bologna Motori è un punto di riferimento nel settore della rettifica e re…" at bounding box center [493, 171] width 871 height 184
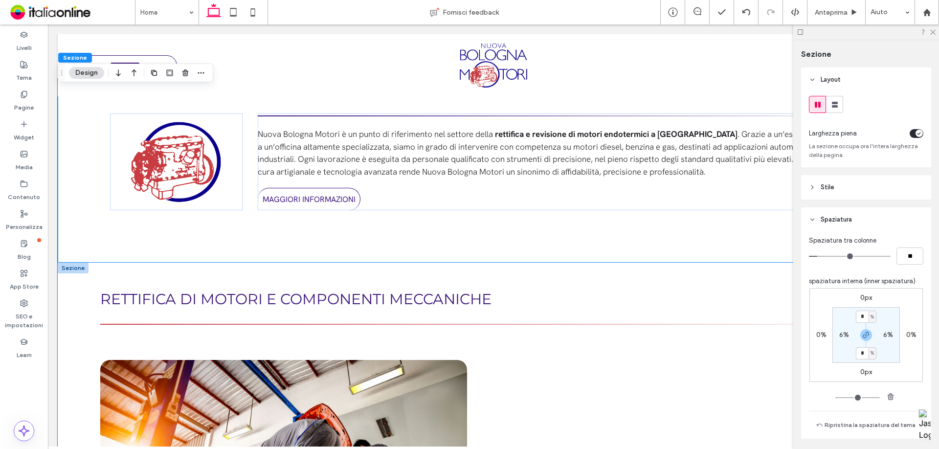
click at [76, 305] on div "Rettifica di motori e componenti meccaniche La rettifica rappresenta il cuore d…" at bounding box center [493, 429] width 871 height 332
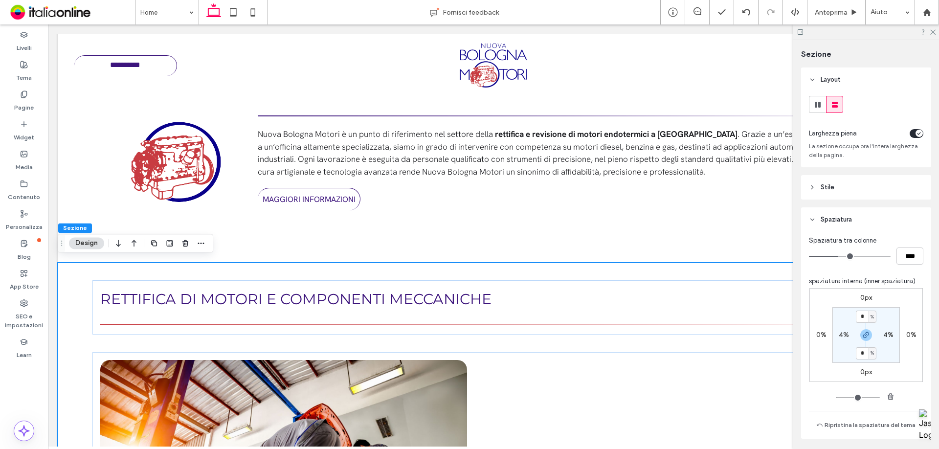
click at [842, 335] on label "4%" at bounding box center [844, 335] width 10 height 8
type input "*"
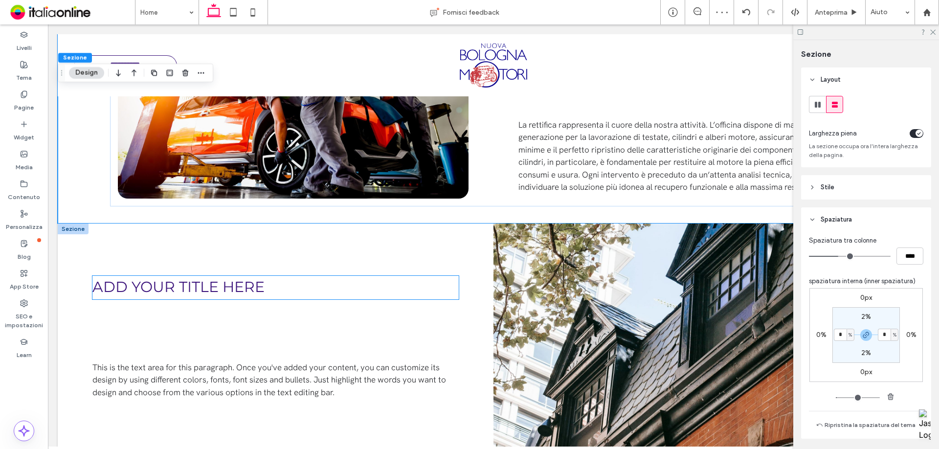
scroll to position [738, 0]
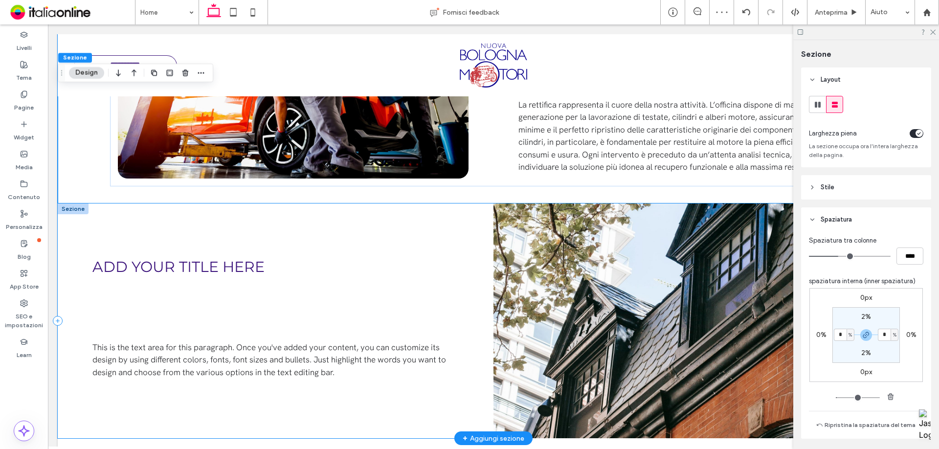
click at [98, 213] on div "Add your title here This is the text area for this paragraph. Once you've added…" at bounding box center [276, 320] width 436 height 235
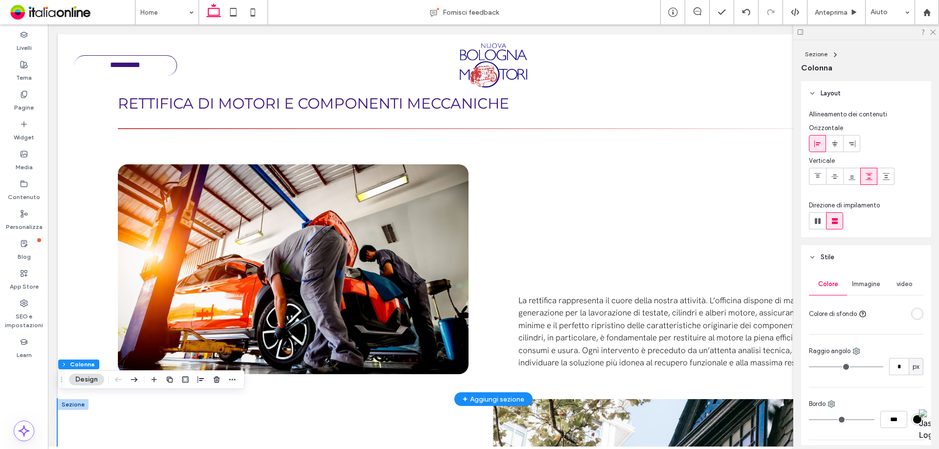
scroll to position [493, 0]
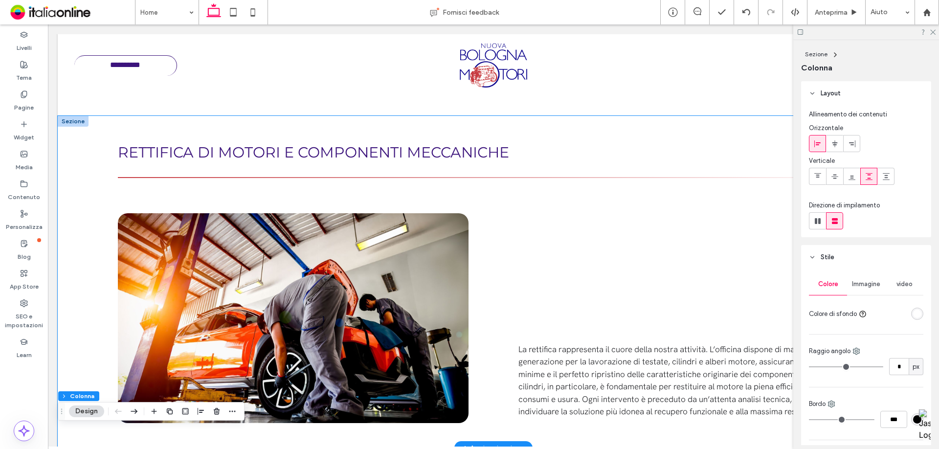
click at [92, 199] on div "Rettifica di motori e componenti meccaniche La rettifica rappresenta il cuore d…" at bounding box center [493, 282] width 871 height 332
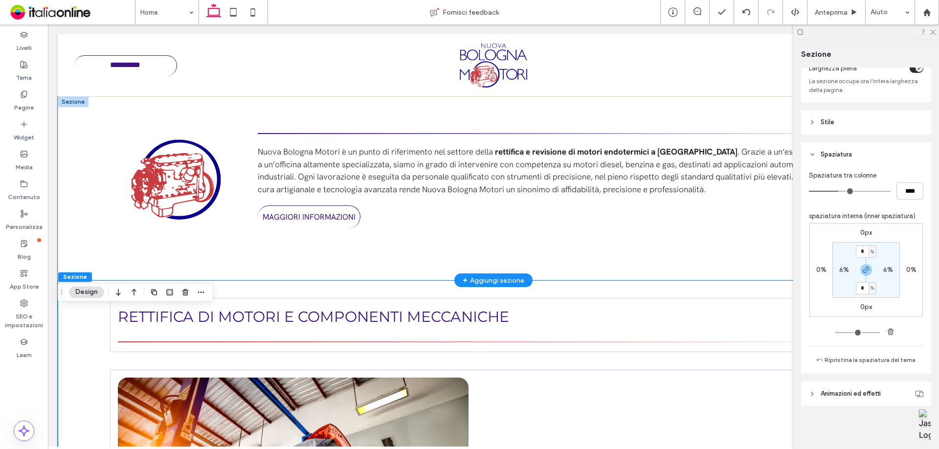
scroll to position [298, 0]
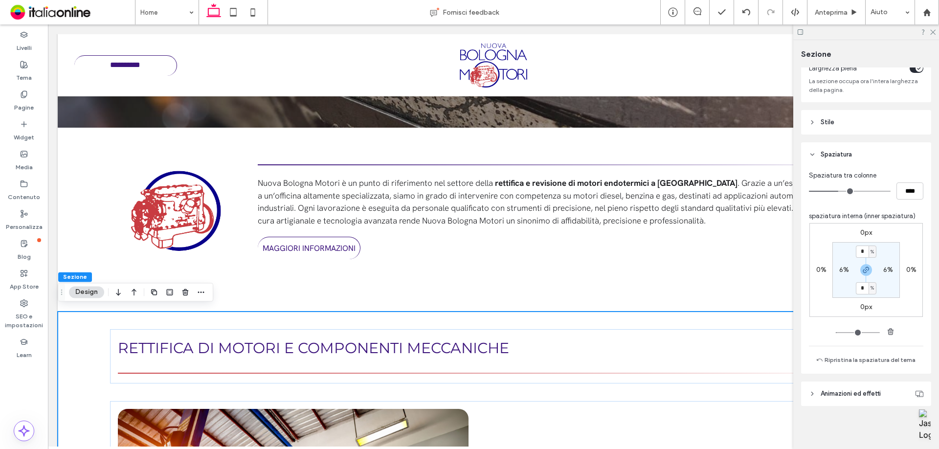
click at [851, 129] on header "Stile" at bounding box center [866, 122] width 130 height 24
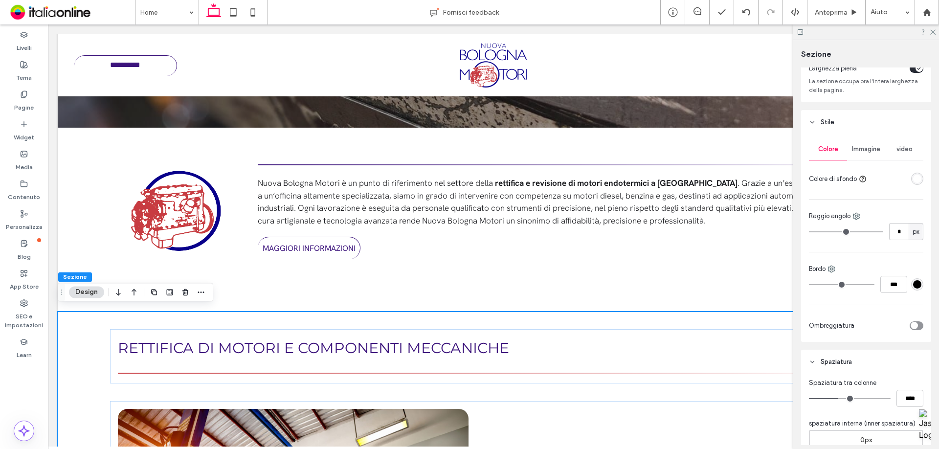
click at [913, 175] on div "rgba(255, 255, 255, 1)" at bounding box center [917, 179] width 8 height 8
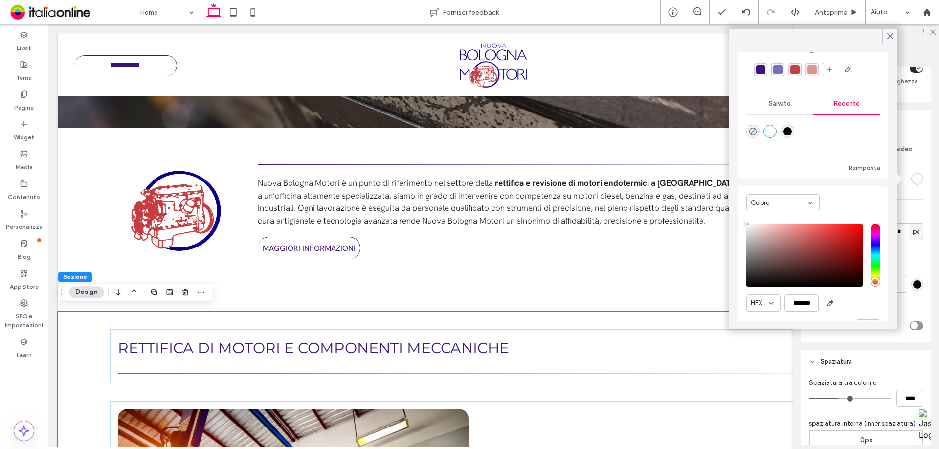
scroll to position [57, 0]
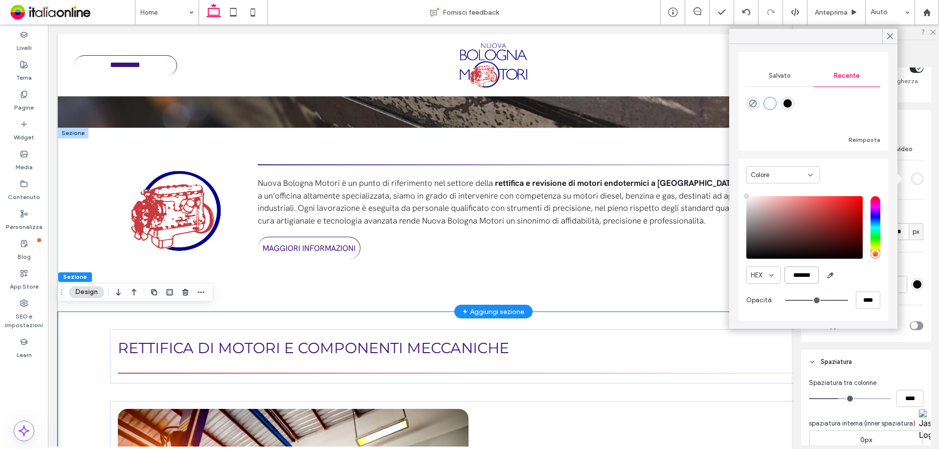
drag, startPoint x: 862, startPoint y: 303, endPoint x: 596, endPoint y: 277, distance: 267.3
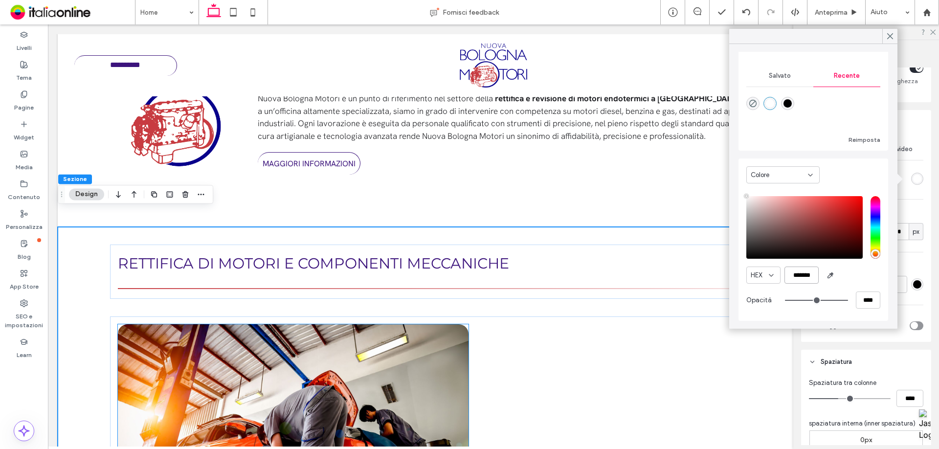
scroll to position [396, 0]
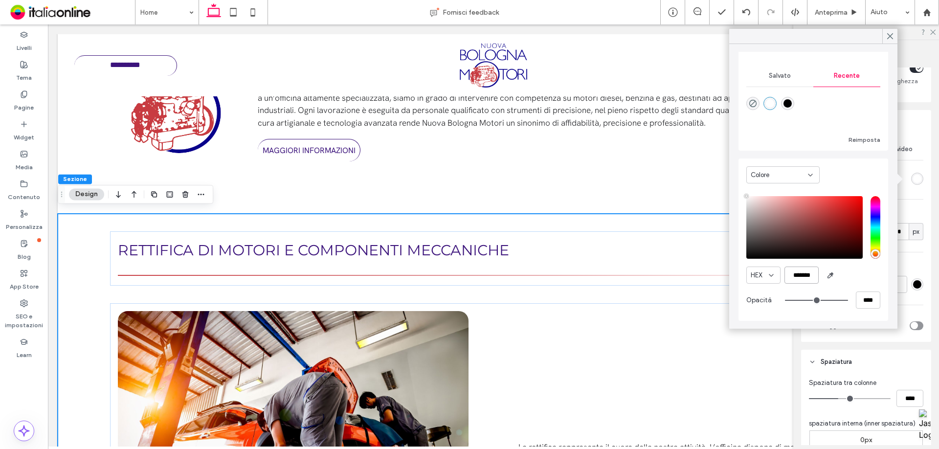
click at [814, 276] on input "*******" at bounding box center [801, 274] width 34 height 17
drag, startPoint x: 814, startPoint y: 276, endPoint x: 749, endPoint y: 276, distance: 64.5
click at [753, 276] on div "HEX *******" at bounding box center [813, 274] width 134 height 17
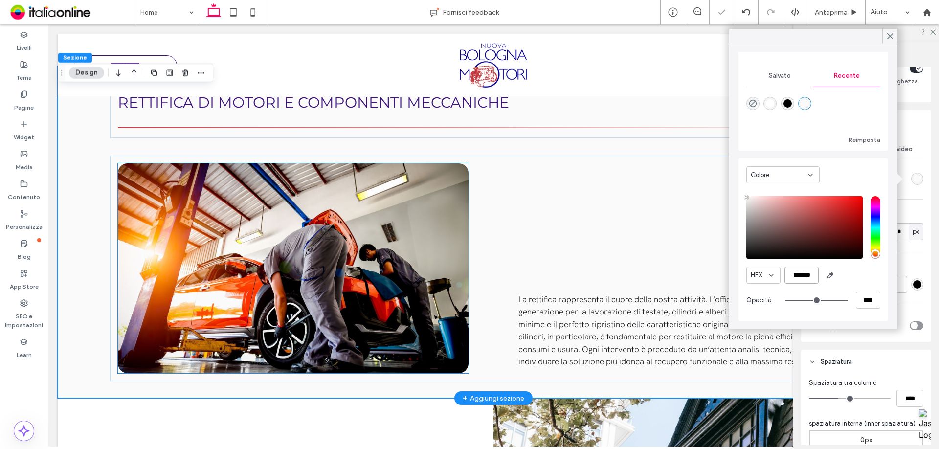
scroll to position [689, 0]
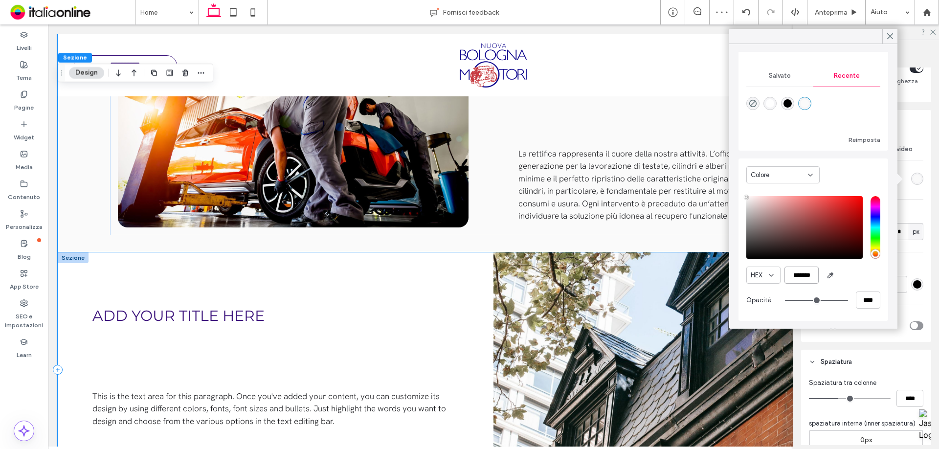
type input "*******"
click at [292, 288] on div "Add your title here This is the text area for this paragraph. Once you've added…" at bounding box center [276, 369] width 436 height 235
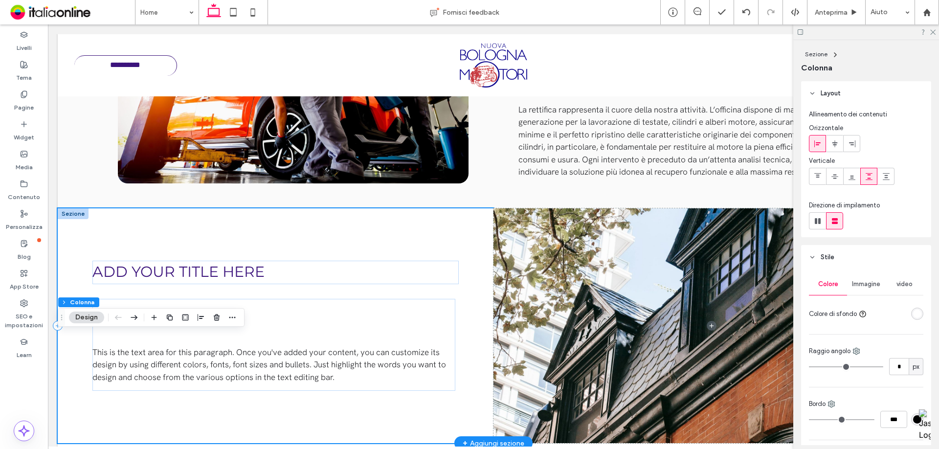
scroll to position [738, 0]
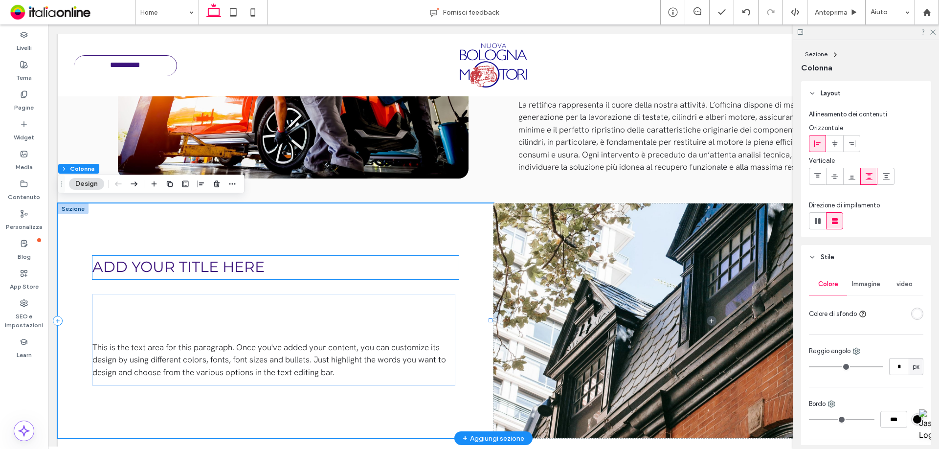
click at [148, 265] on span "Add your title here" at bounding box center [178, 267] width 172 height 18
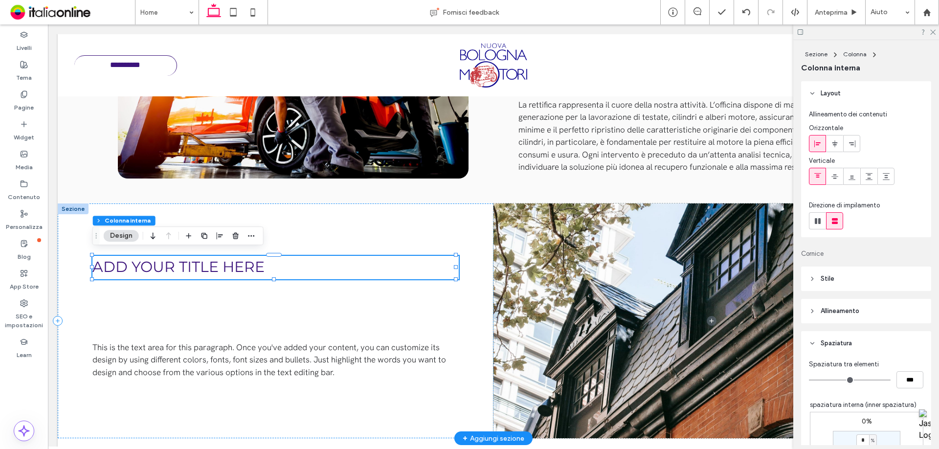
click at [148, 265] on span "Add your title here" at bounding box center [178, 267] width 172 height 18
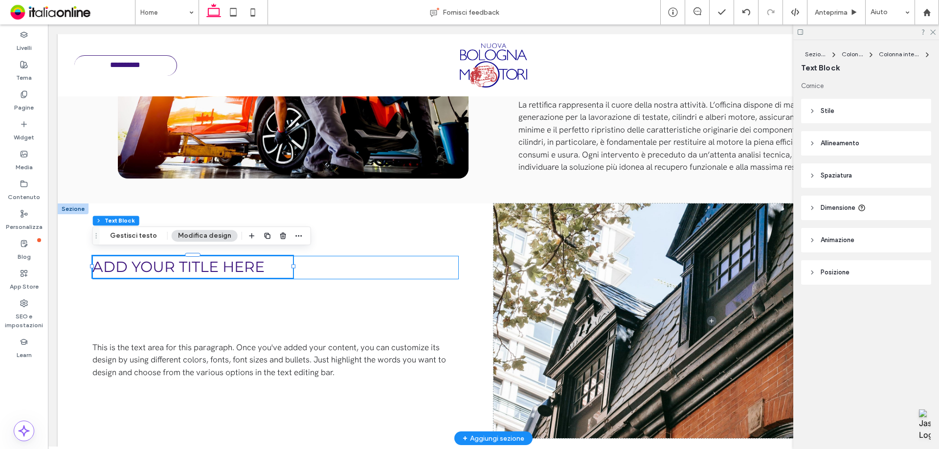
click at [147, 263] on span "Add your title here" at bounding box center [178, 267] width 172 height 18
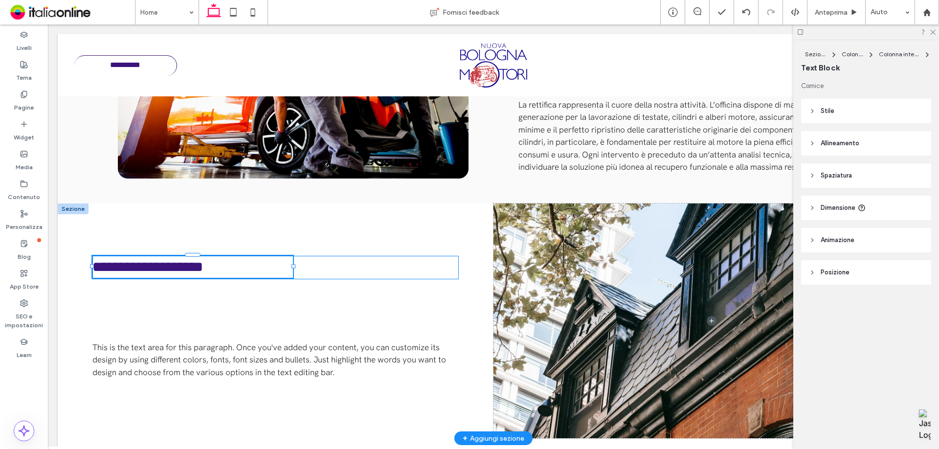
drag, startPoint x: 147, startPoint y: 263, endPoint x: 172, endPoint y: 257, distance: 25.3
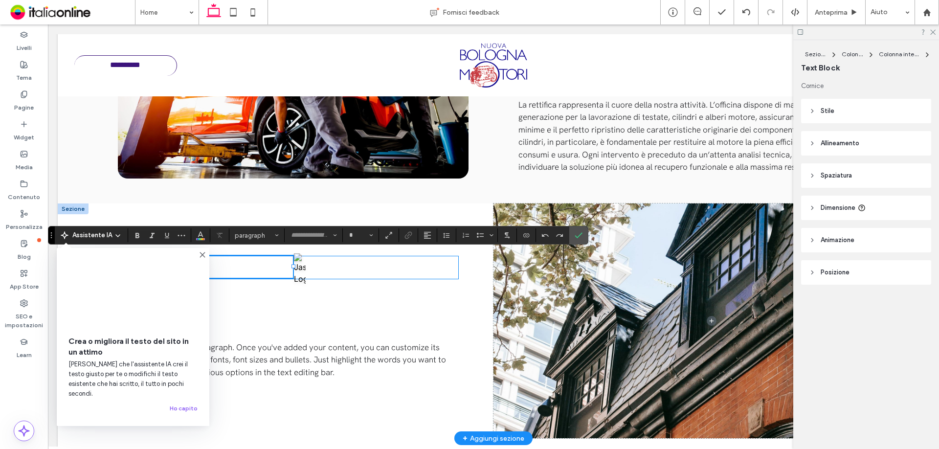
type input "**********"
type input "**"
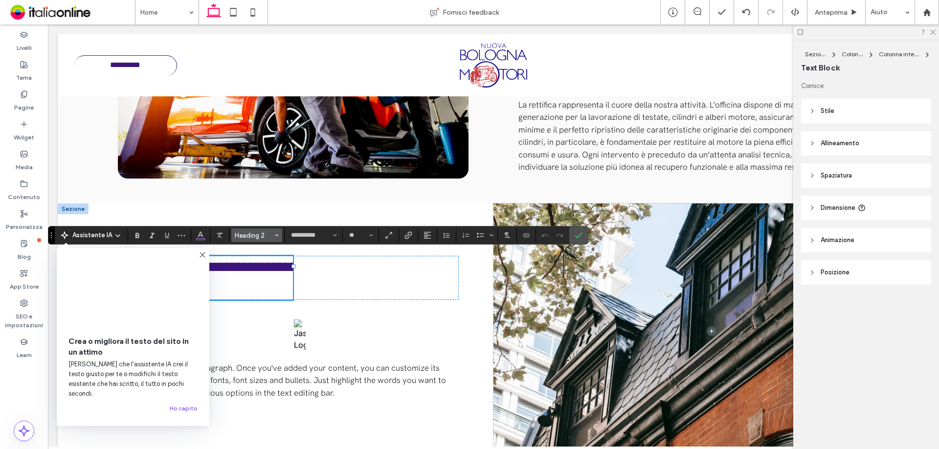
type input "**********"
type input "**"
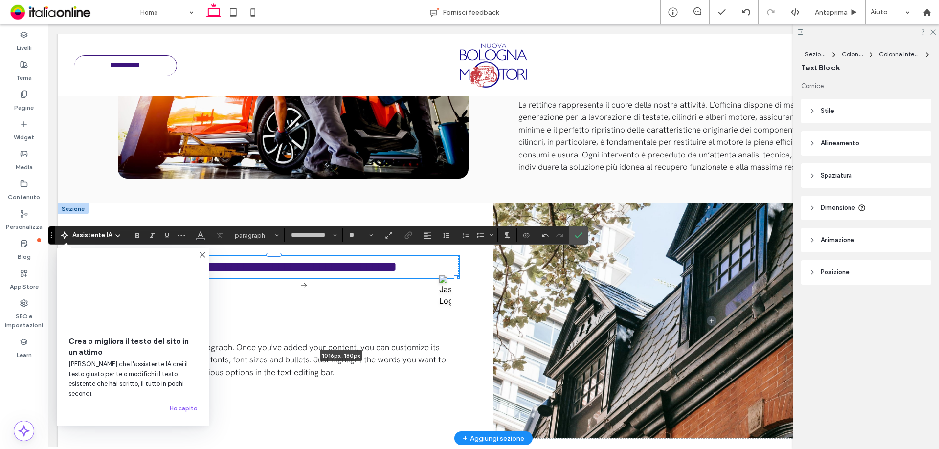
drag, startPoint x: 293, startPoint y: 295, endPoint x: 589, endPoint y: 290, distance: 296.4
click at [589, 294] on div "**********" at bounding box center [493, 320] width 871 height 235
type input "***"
click at [576, 235] on icon "Conferma" at bounding box center [579, 235] width 8 height 8
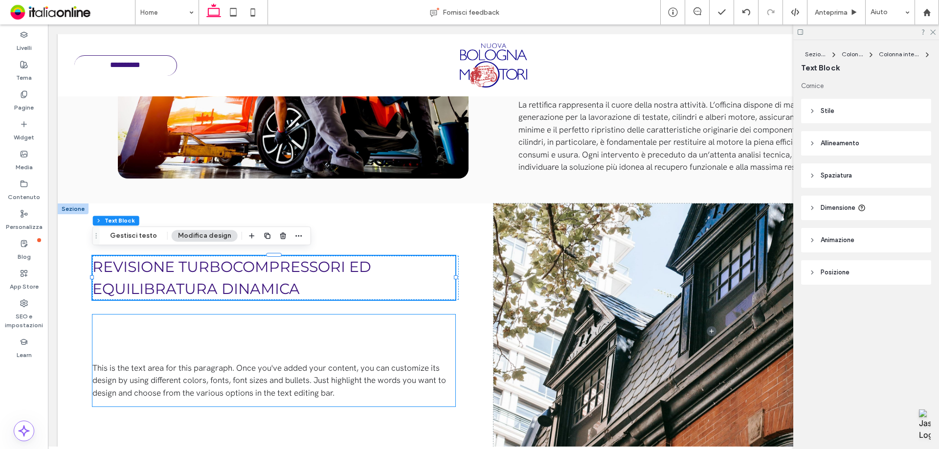
click at [246, 362] on span "This is the text area for this paragraph. Once you've added your content, you c…" at bounding box center [269, 380] width 354 height 36
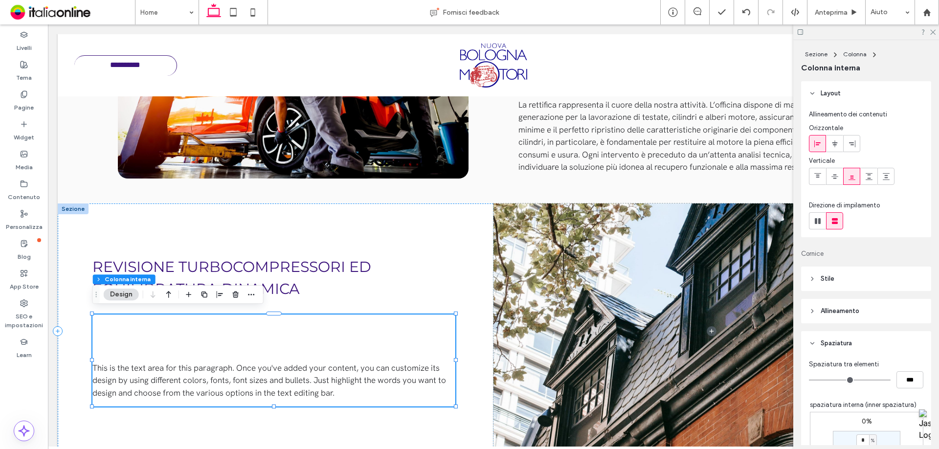
click at [240, 366] on span "This is the text area for this paragraph. Once you've added your content, you c…" at bounding box center [269, 380] width 354 height 36
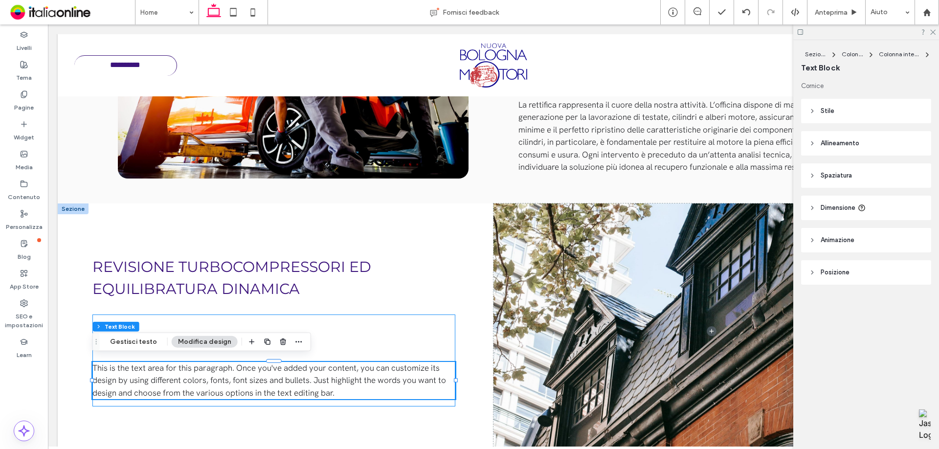
click at [240, 366] on span "This is the text area for this paragraph. Once you've added your content, you c…" at bounding box center [269, 380] width 354 height 36
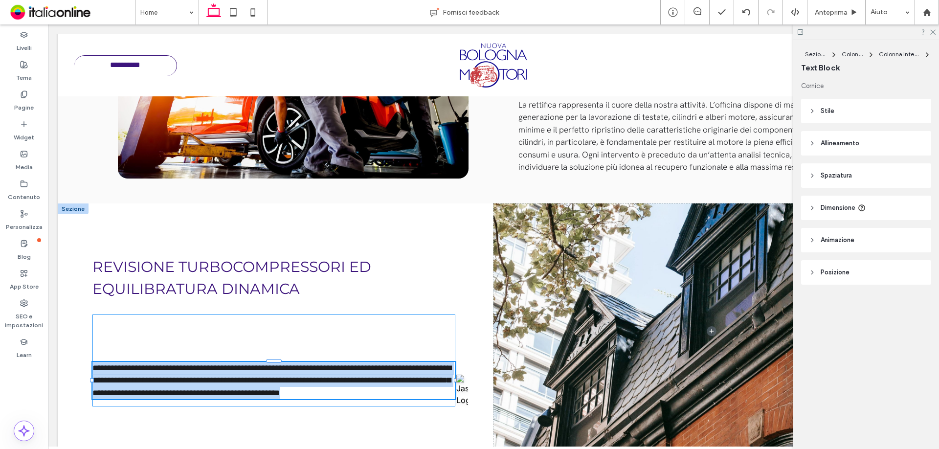
type input "**********"
type input "**"
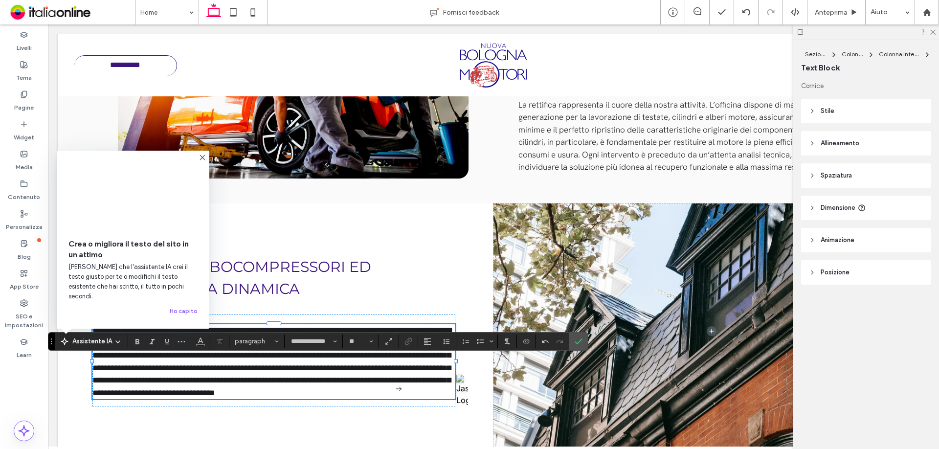
drag, startPoint x: 577, startPoint y: 342, endPoint x: 622, endPoint y: 441, distance: 109.2
click at [577, 342] on icon "Conferma" at bounding box center [579, 341] width 8 height 8
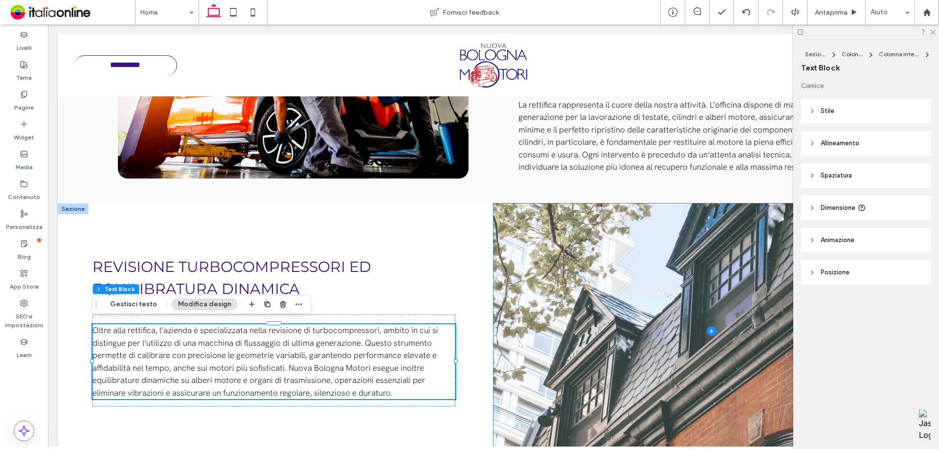
click at [499, 335] on span at bounding box center [711, 330] width 436 height 255
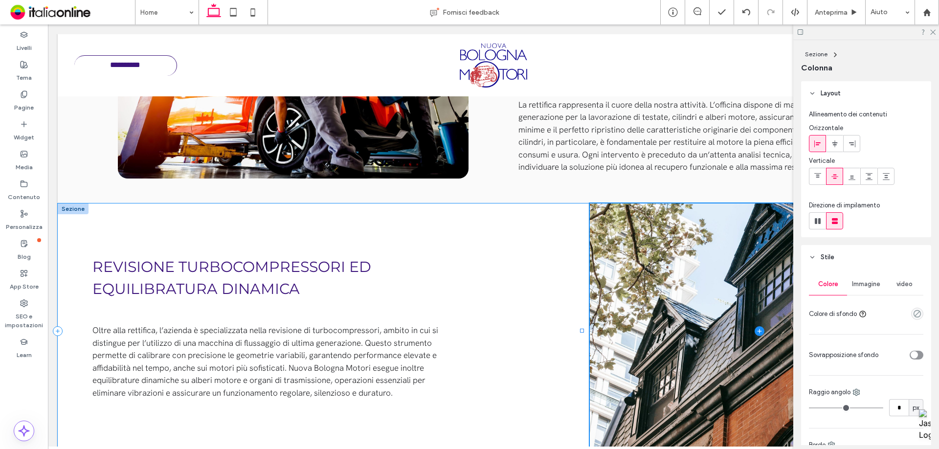
drag, startPoint x: 488, startPoint y: 328, endPoint x: 456, endPoint y: 349, distance: 38.1
click at [580, 317] on div "Revisione turbocompressori ed equilibratura dinamica Oltre alla rettifica, l’az…" at bounding box center [493, 330] width 871 height 255
type input "**"
type input "*****"
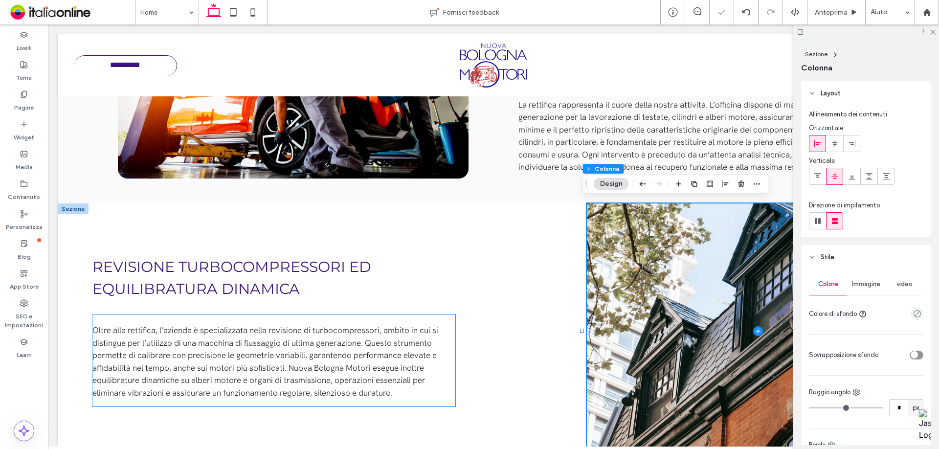
click at [453, 349] on p "Oltre alla rettifica, l’azienda è specializzata nella revisione di turbocompres…" at bounding box center [273, 361] width 363 height 75
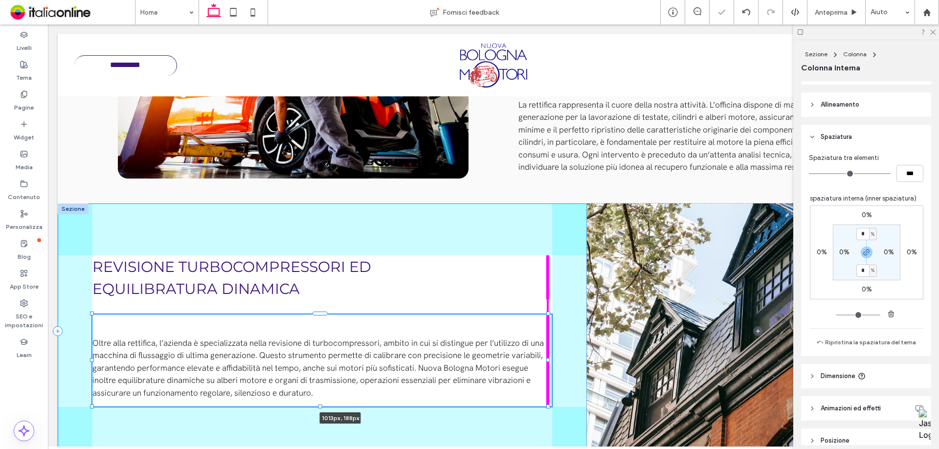
scroll to position [218, 0]
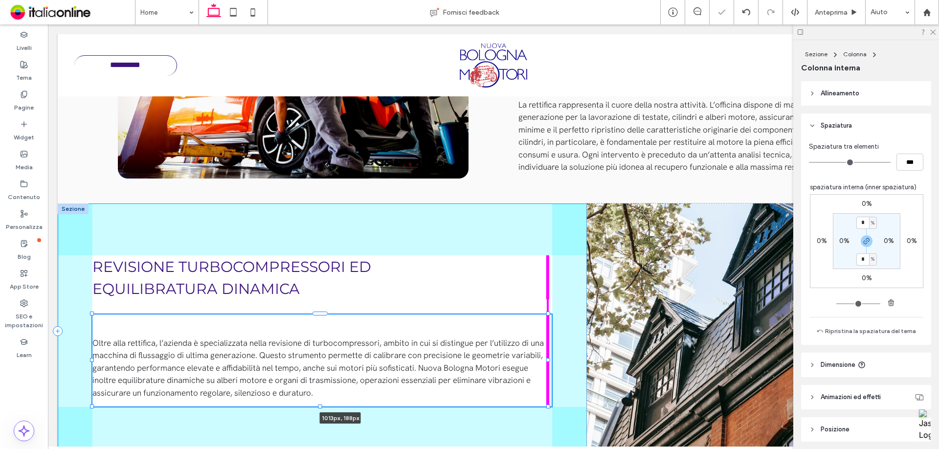
drag, startPoint x: 457, startPoint y: 355, endPoint x: 589, endPoint y: 340, distance: 133.4
click at [589, 340] on div "Revisione turbocompressori ed equilibratura dinamica Oltre alla rettifica, l’az…" at bounding box center [493, 330] width 871 height 255
type input "**"
type input "***"
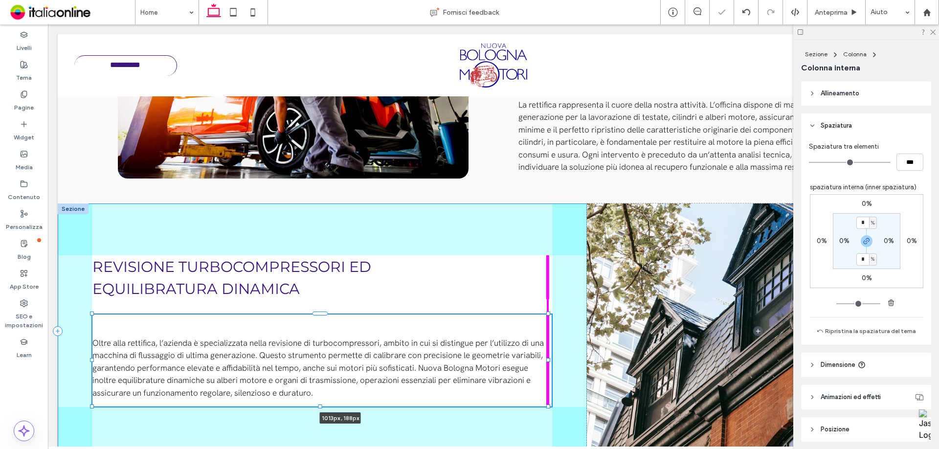
type input "**"
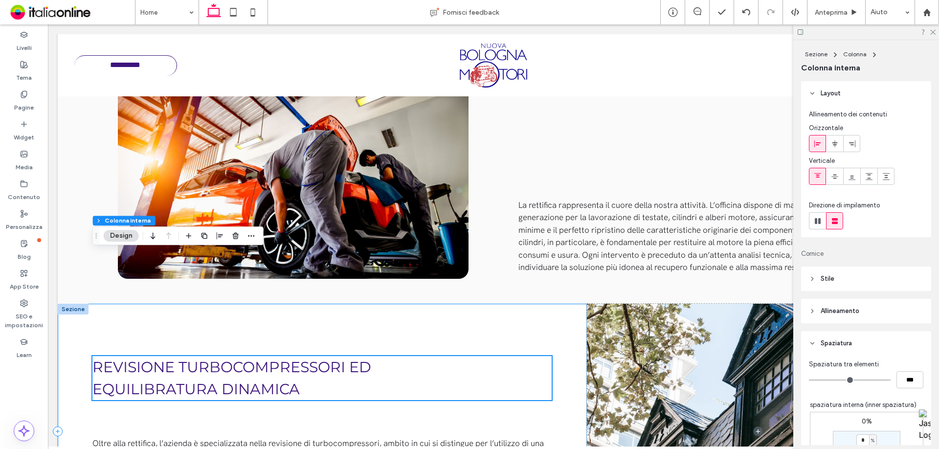
scroll to position [738, 0]
